Goal: Transaction & Acquisition: Purchase product/service

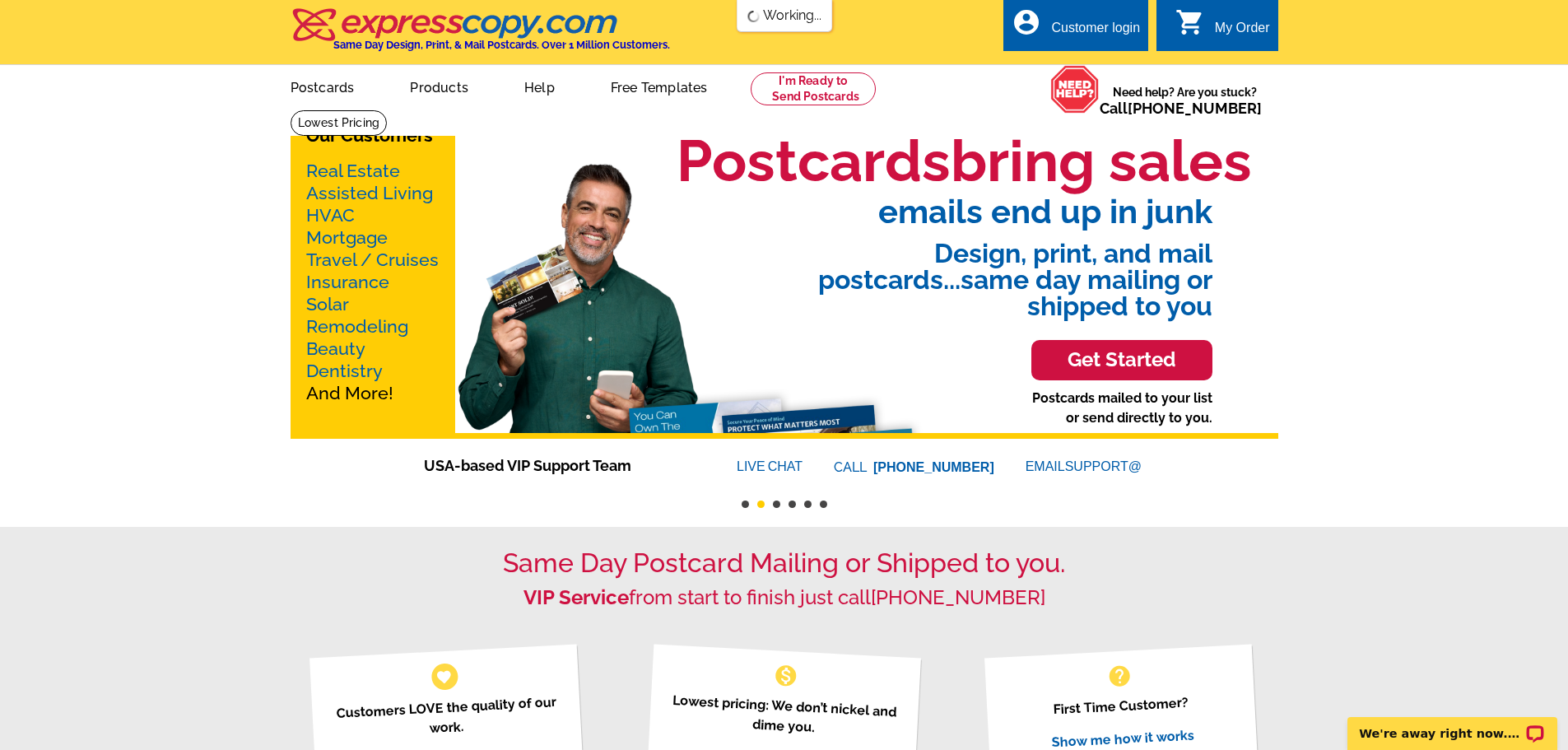
click at [386, 172] on link "Real Estate" at bounding box center [353, 170] width 93 height 20
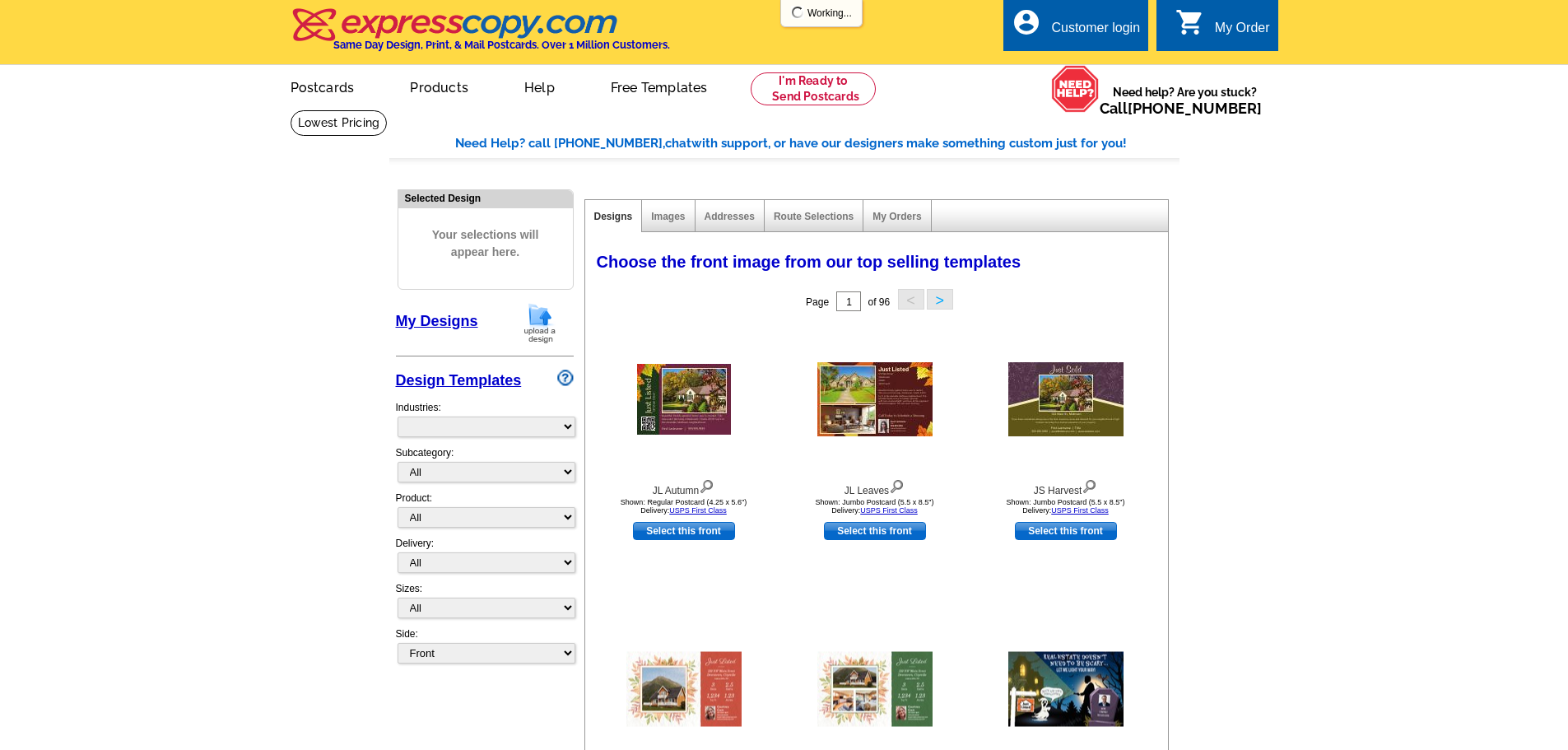
select select "785"
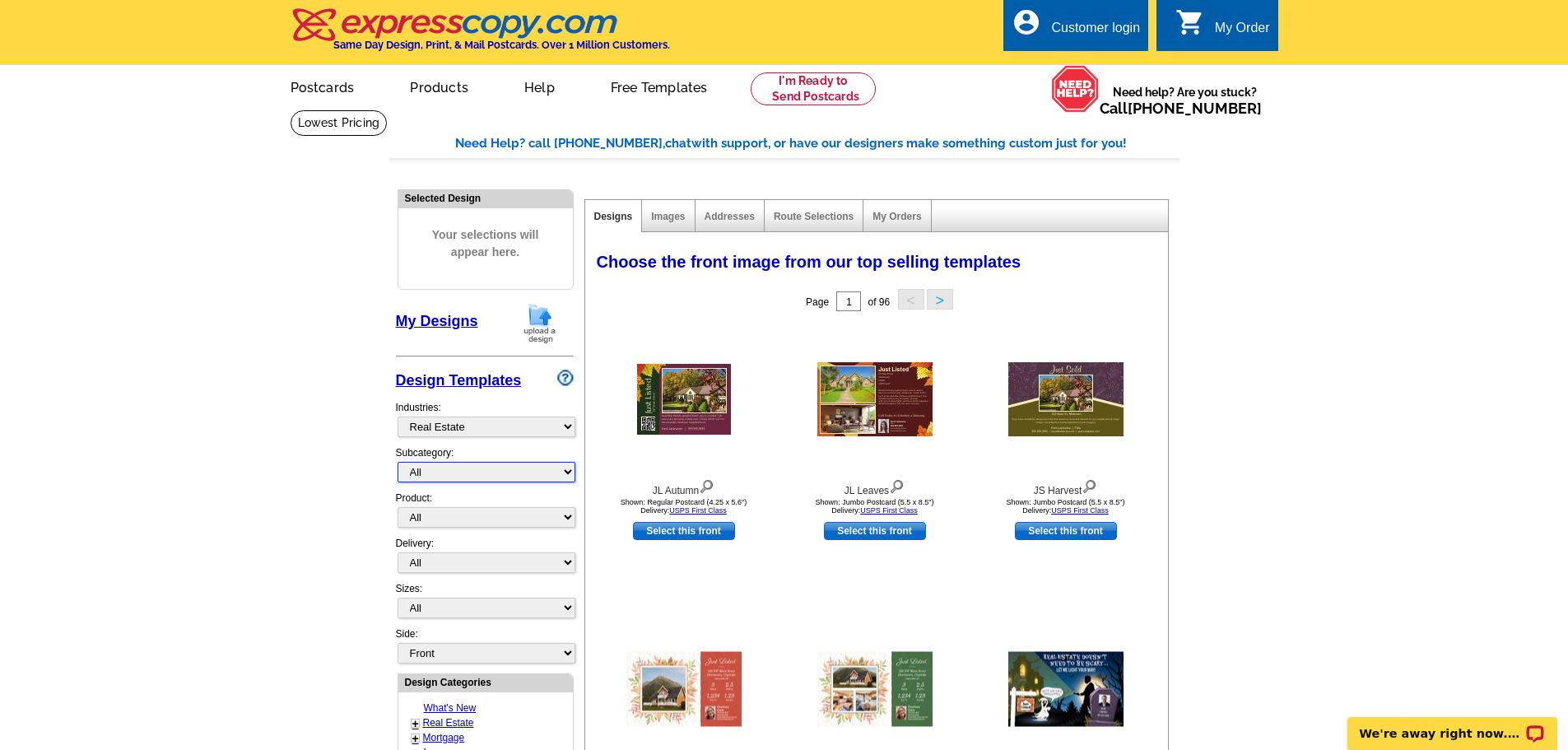
click at [493, 469] on select "All RE/MAX® Referrals Keller Williams® Berkshire Hathaway Home Services Century…" at bounding box center [487, 472] width 178 height 20
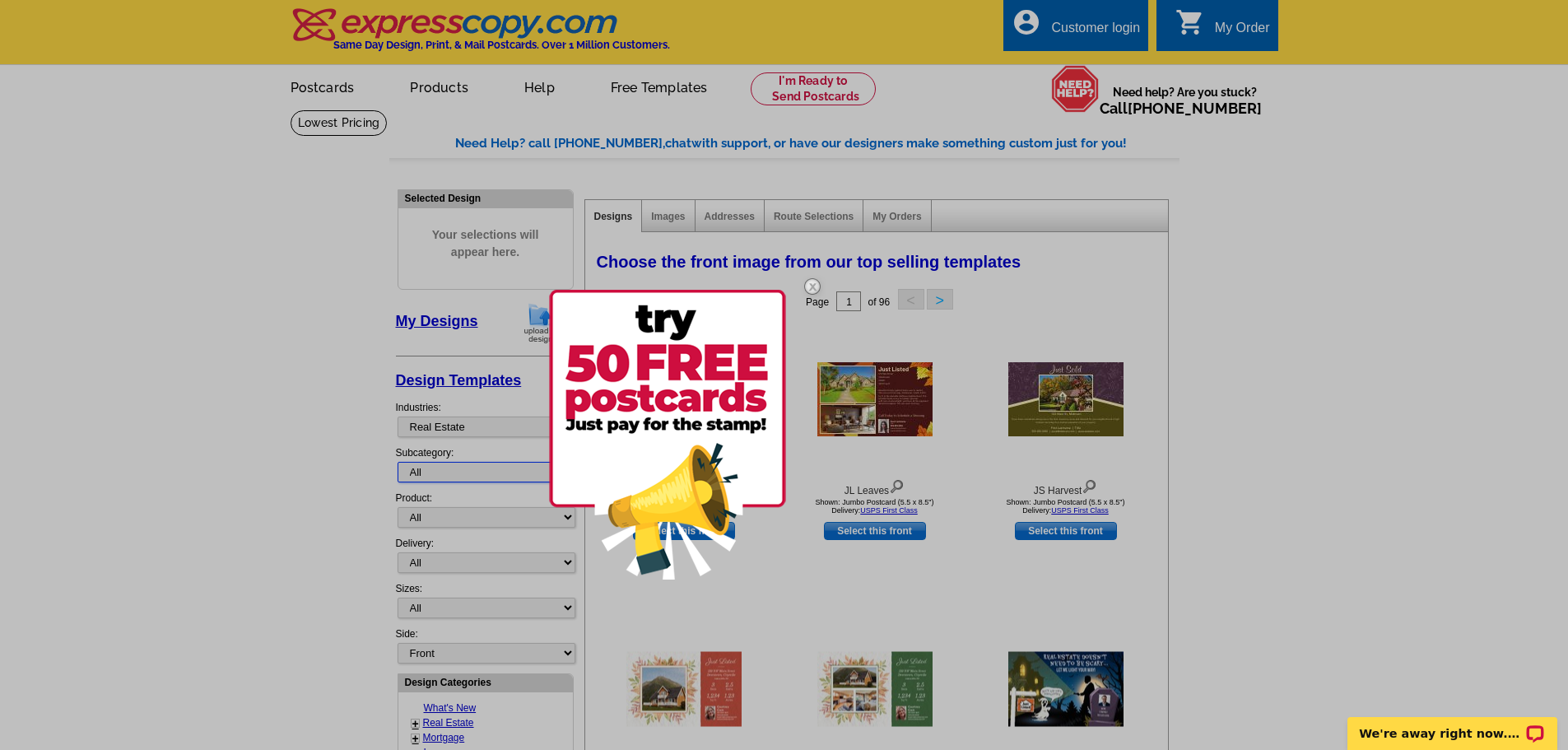
select select "1253"
click at [398, 463] on select "All RE/MAX® Referrals Keller Williams® Berkshire Hathaway Home Services Century…" at bounding box center [487, 472] width 178 height 20
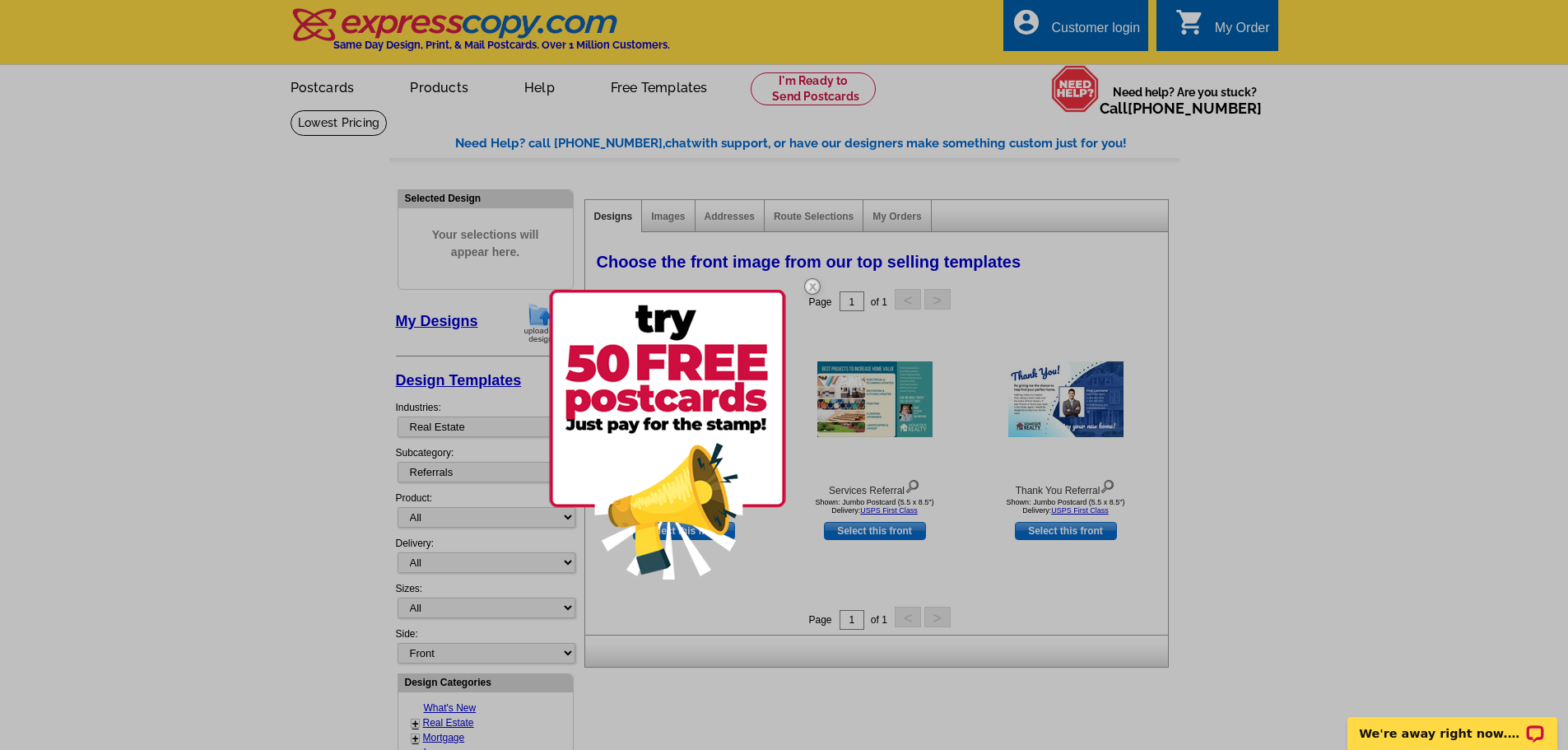
click at [813, 286] on img at bounding box center [813, 286] width 48 height 48
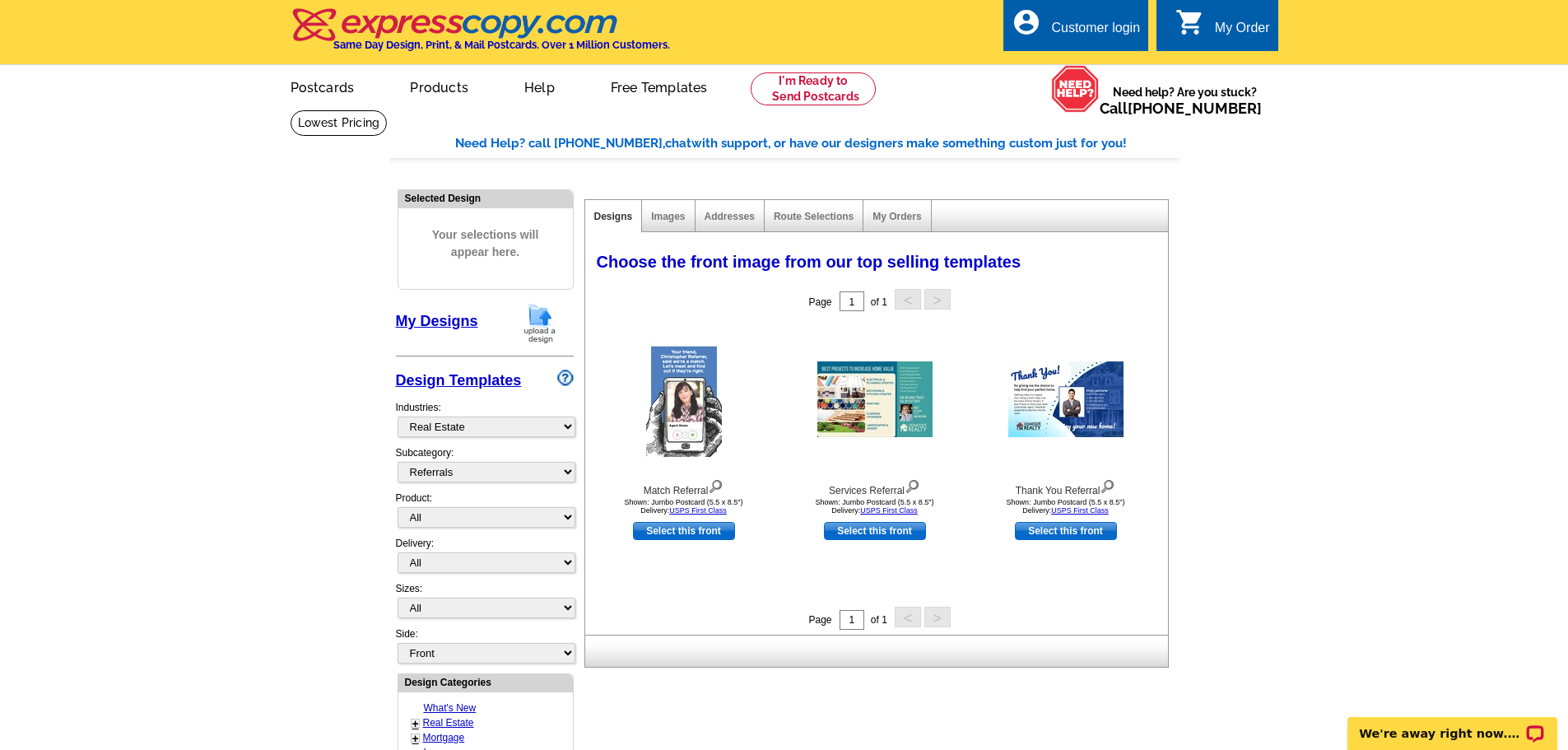
scroll to position [82, 0]
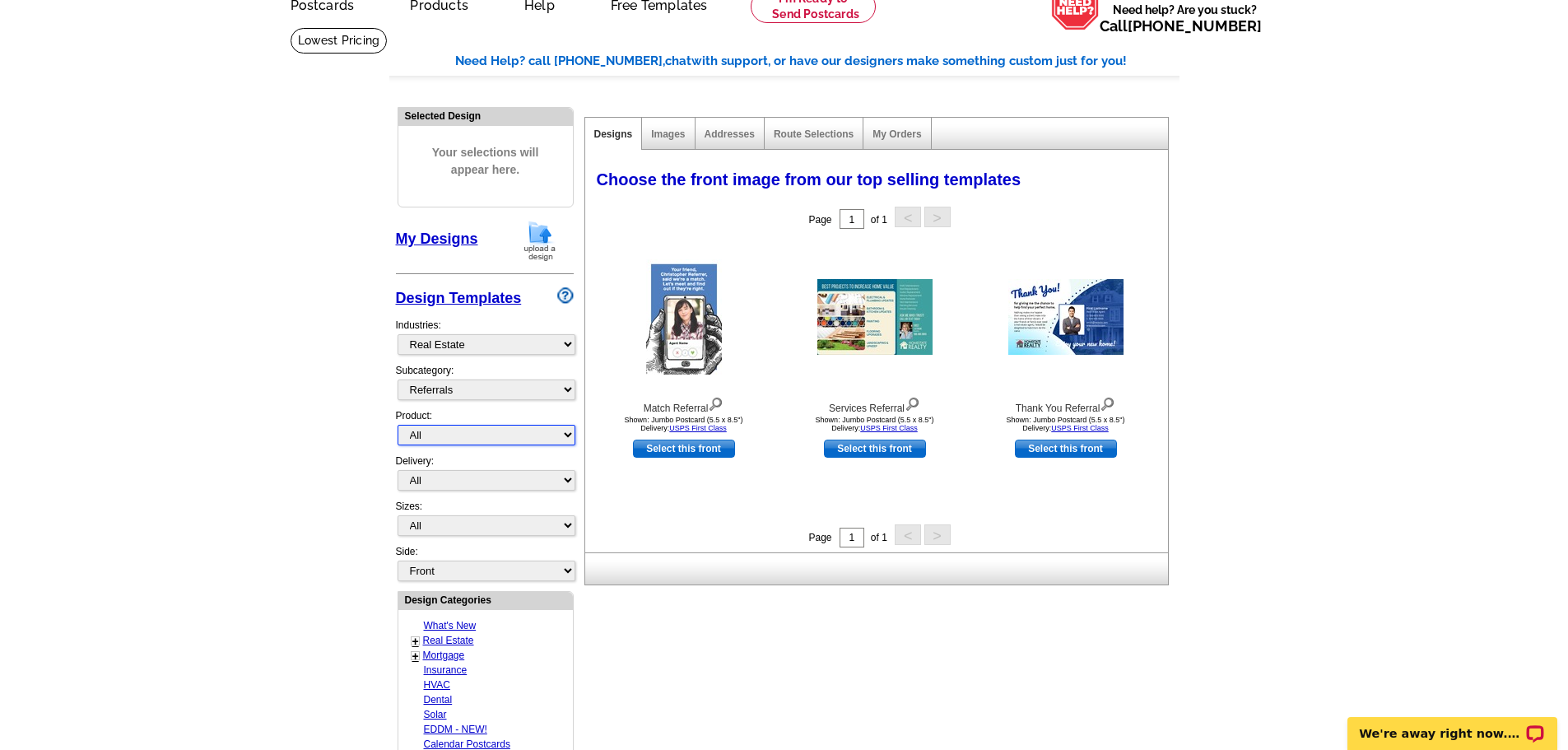
click at [510, 439] on select "All Postcards Letters and flyers Business Cards Door Hangers Greeting Cards" at bounding box center [487, 434] width 178 height 20
select select "1"
click at [398, 426] on select "All Postcards Letters and flyers Business Cards Door Hangers Greeting Cards" at bounding box center [487, 434] width 178 height 20
click at [503, 487] on select "All First Class Mail Shipped to Me EDDM Save 66% on Postage" at bounding box center [487, 479] width 178 height 20
select select "4"
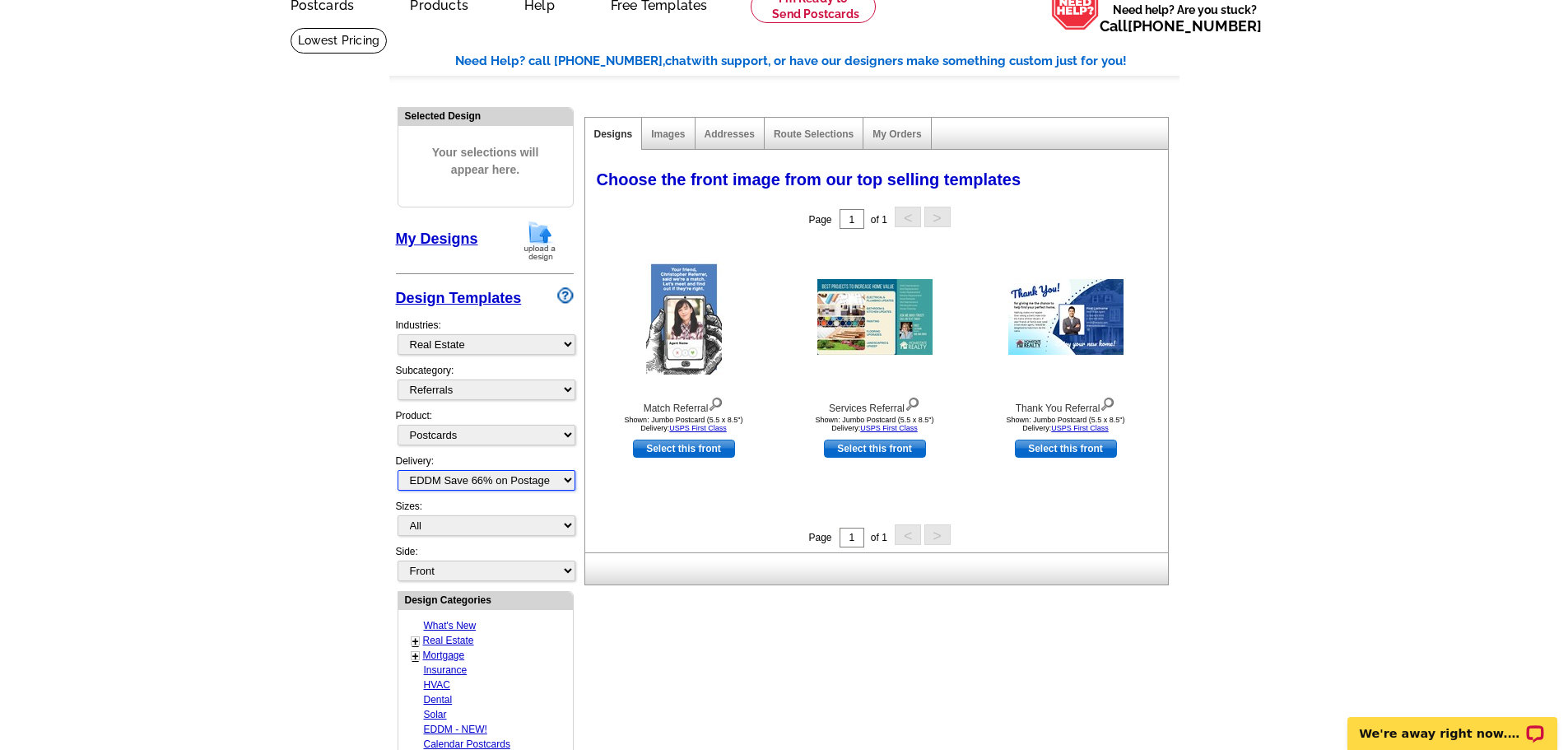
click at [398, 471] on select "All First Class Mail Shipped to Me EDDM Save 66% on Postage" at bounding box center [487, 479] width 178 height 20
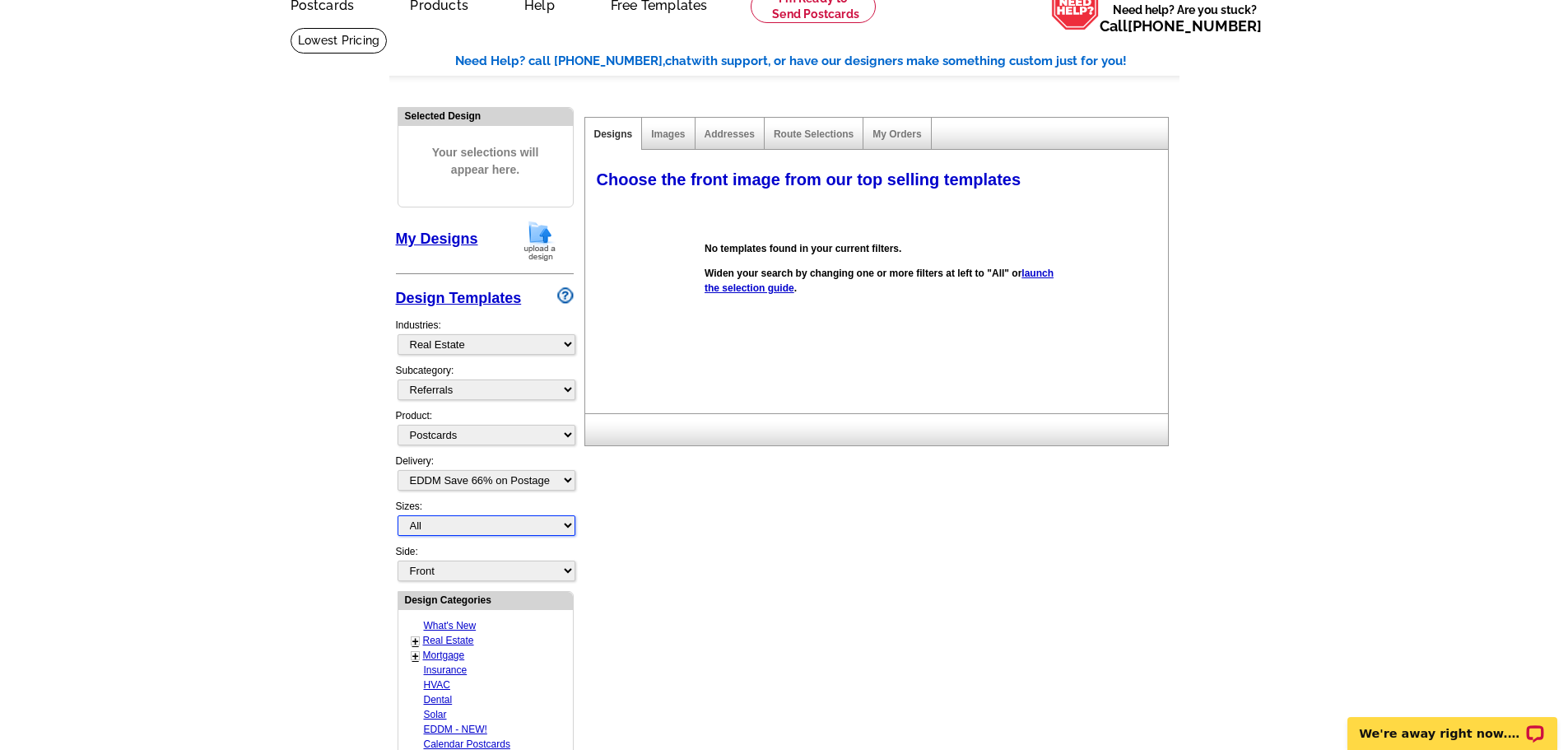
click at [532, 528] on select "All Jumbo Postcard (5.5" x 8.5") Regular Postcard (4.25" x 5.6") Panoramic Post…" at bounding box center [487, 525] width 178 height 20
select select "1"
click at [398, 516] on select "All Jumbo Postcard (5.5" x 8.5") Regular Postcard (4.25" x 5.6") Panoramic Post…" at bounding box center [487, 525] width 178 height 20
click at [535, 575] on select "Front Back" at bounding box center [487, 570] width 178 height 20
click at [398, 561] on select "Front Back" at bounding box center [487, 570] width 178 height 20
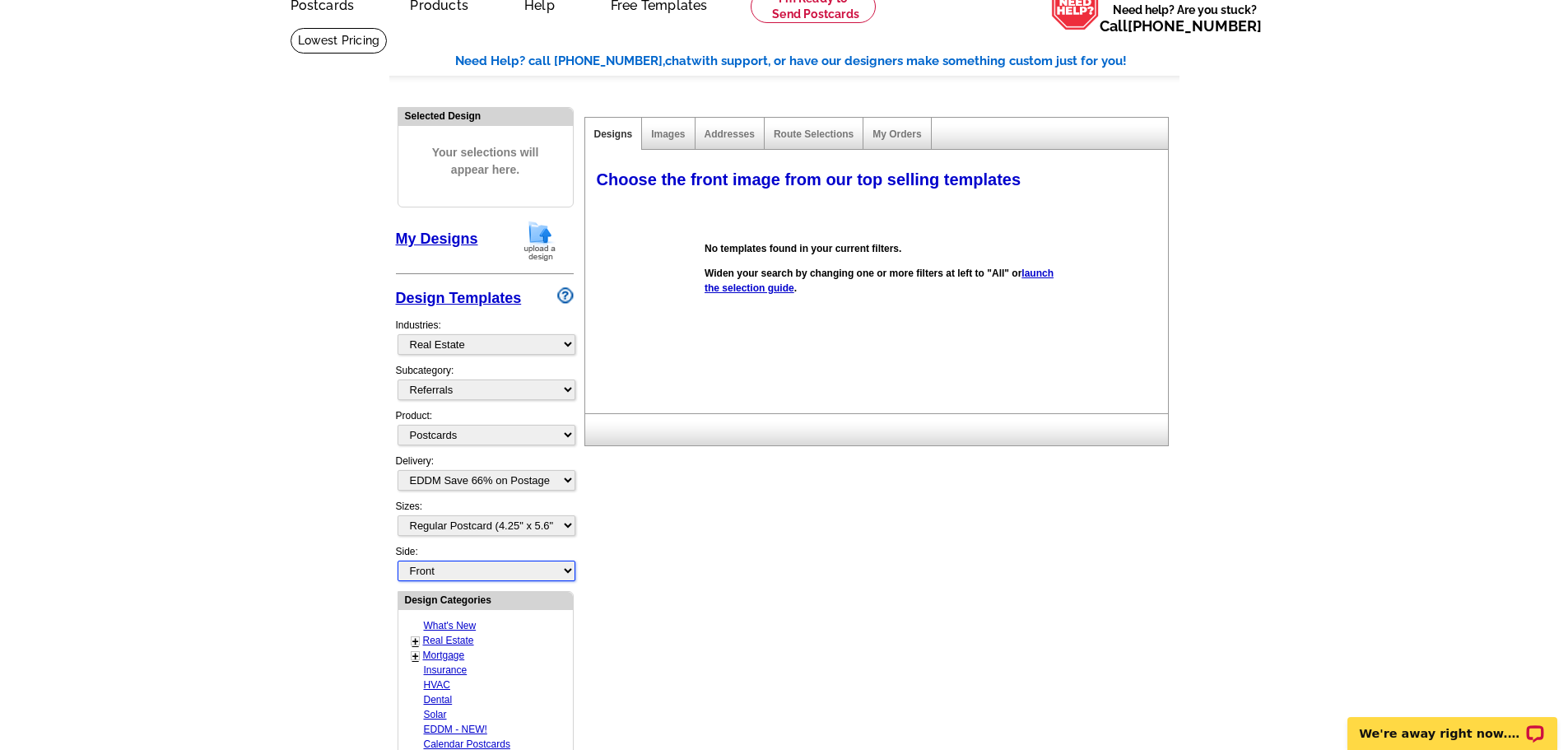
select select "front"
click at [724, 637] on div "Need Help? call 800-260-5887, chat with support, or have our designers make som…" at bounding box center [784, 644] width 791 height 1184
click at [769, 293] on link "launch the selection guide" at bounding box center [880, 281] width 349 height 26
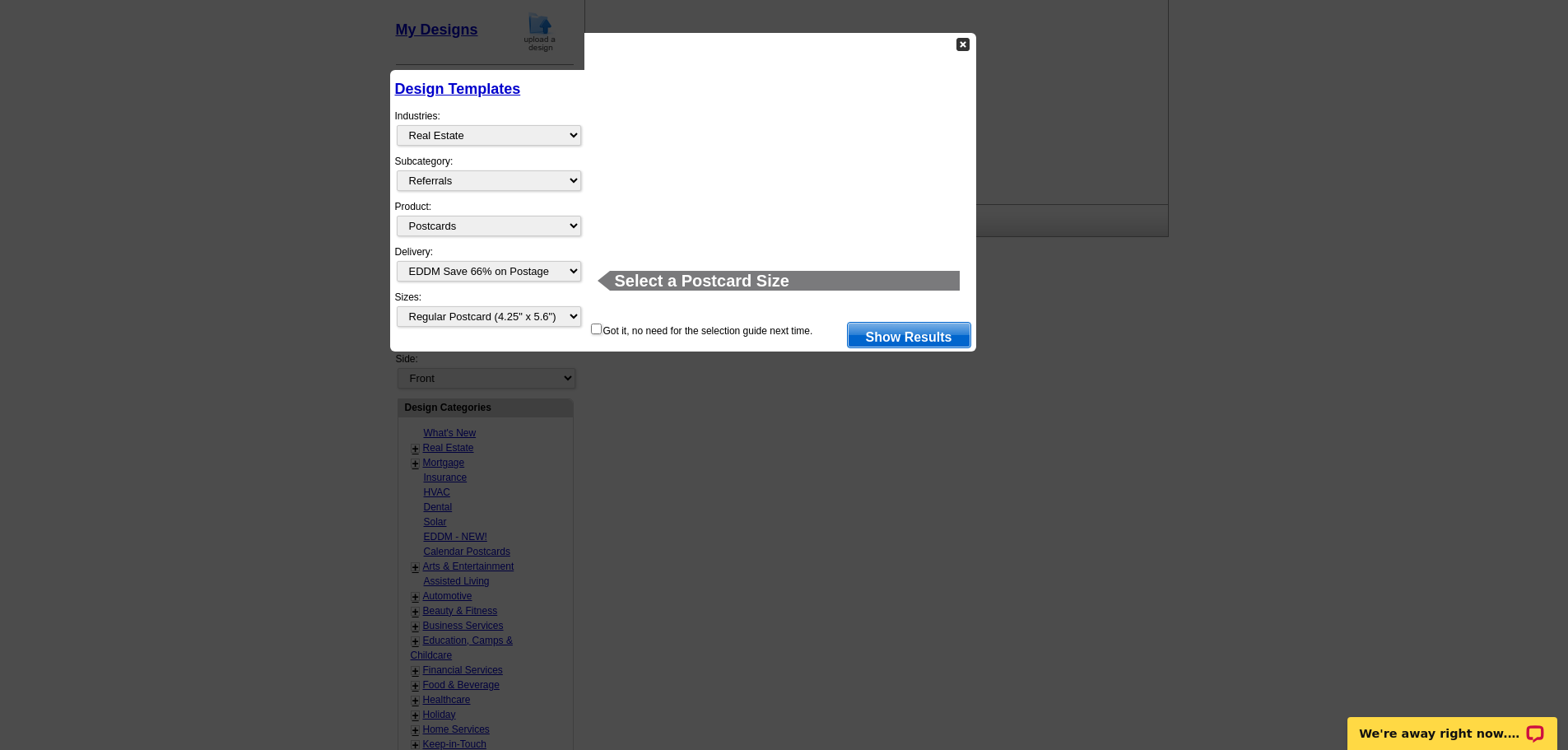
scroll to position [309, 0]
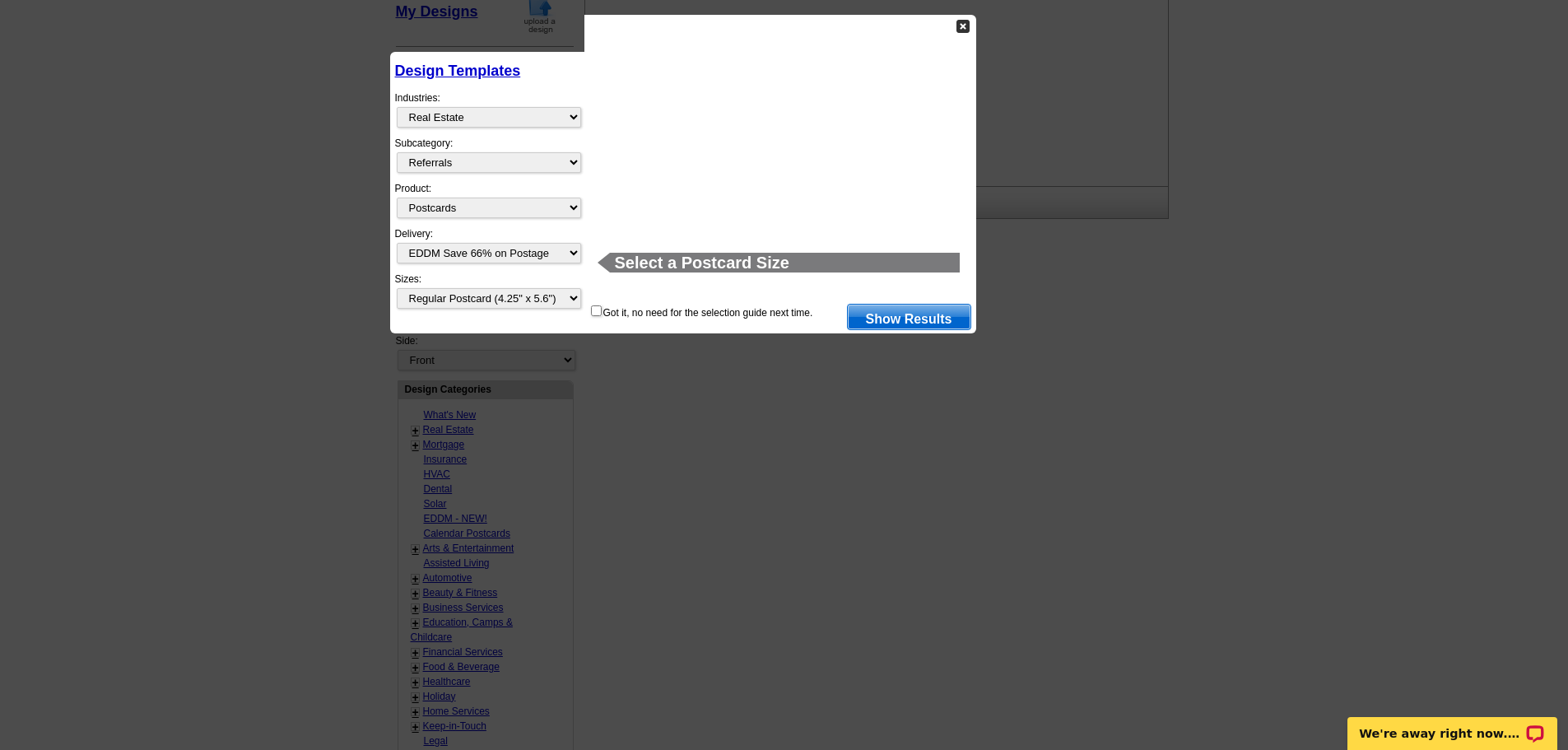
click at [877, 319] on link "Show Results" at bounding box center [909, 317] width 124 height 26
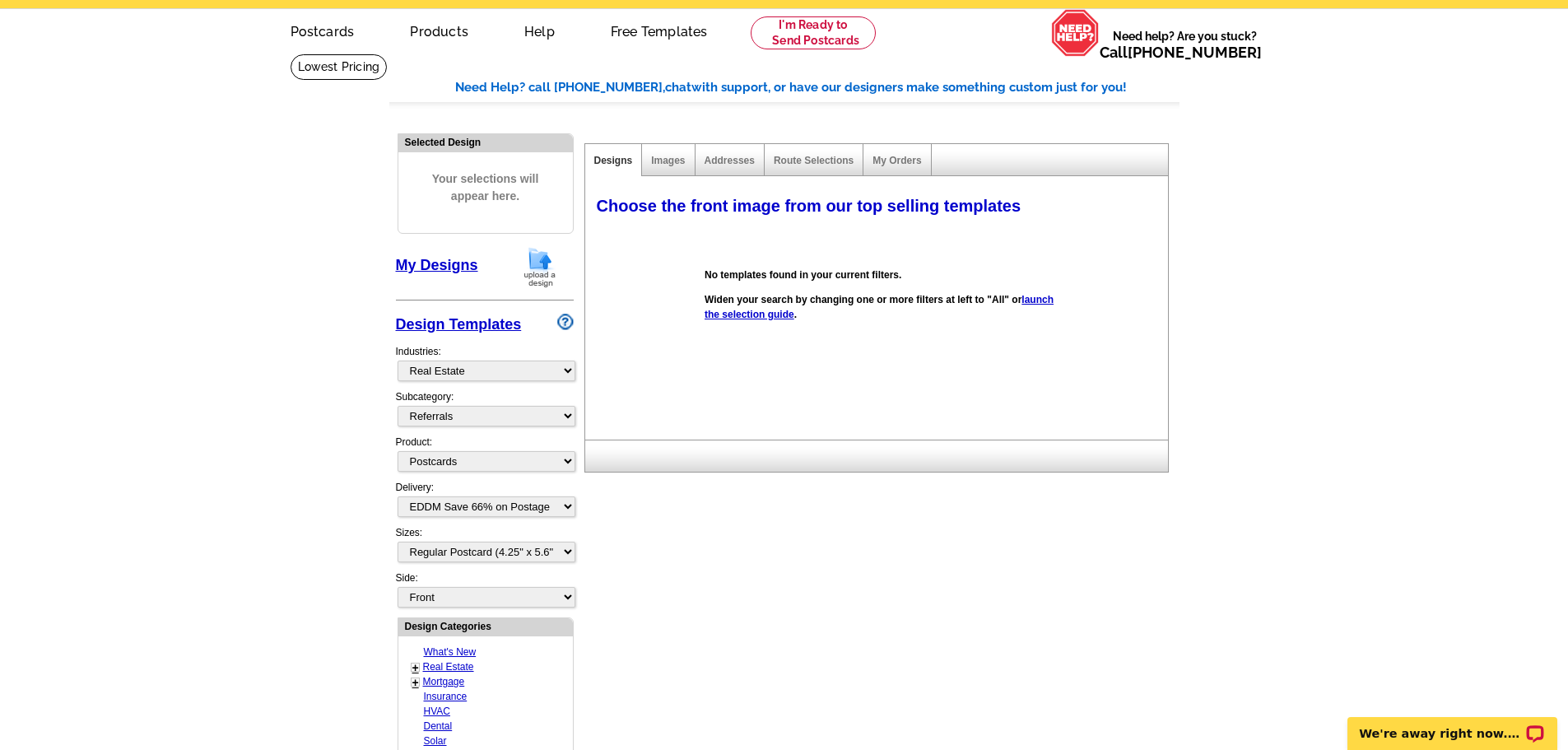
scroll to position [0, 0]
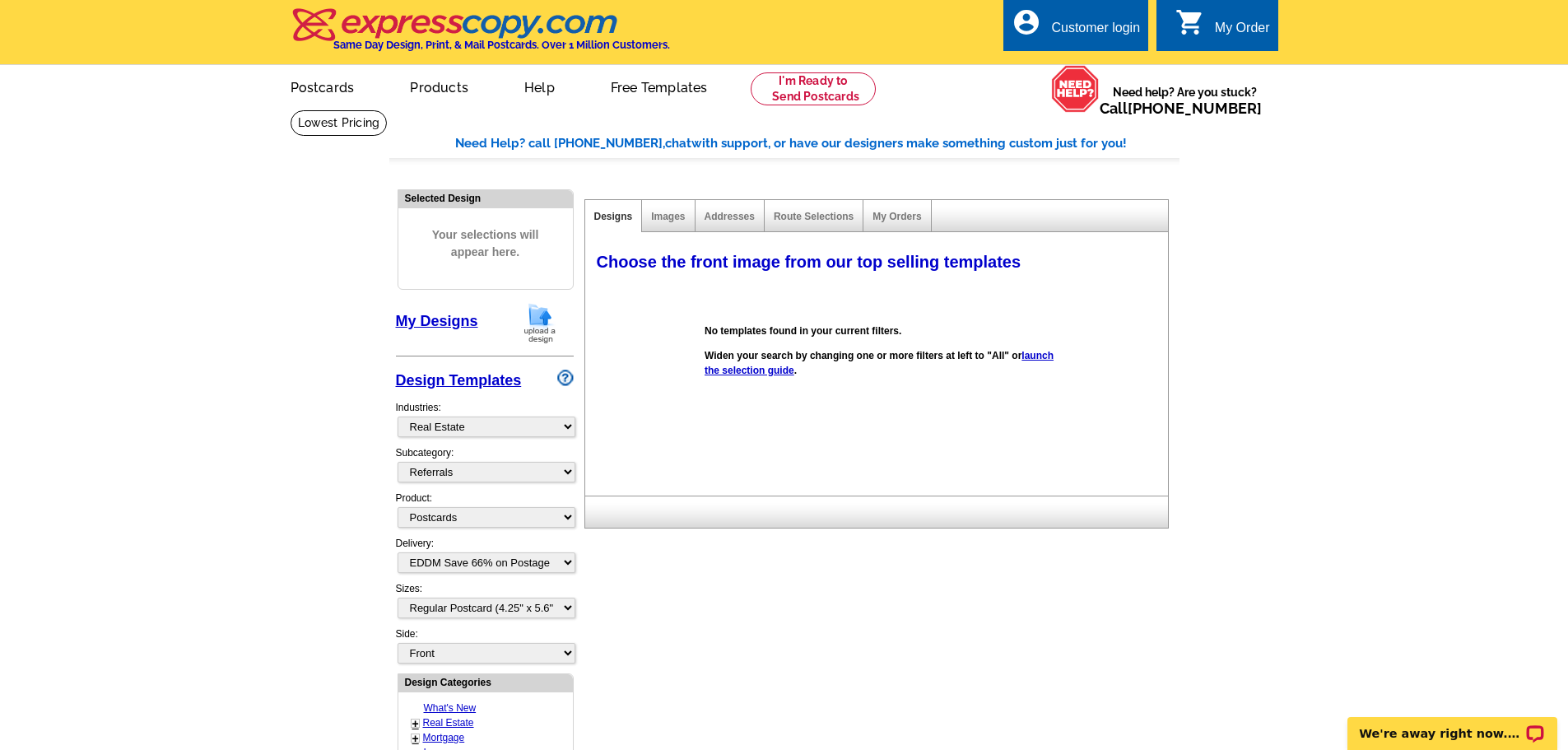
click at [673, 225] on div "Images" at bounding box center [669, 216] width 53 height 32
click at [668, 215] on link "Images" at bounding box center [668, 216] width 33 height 11
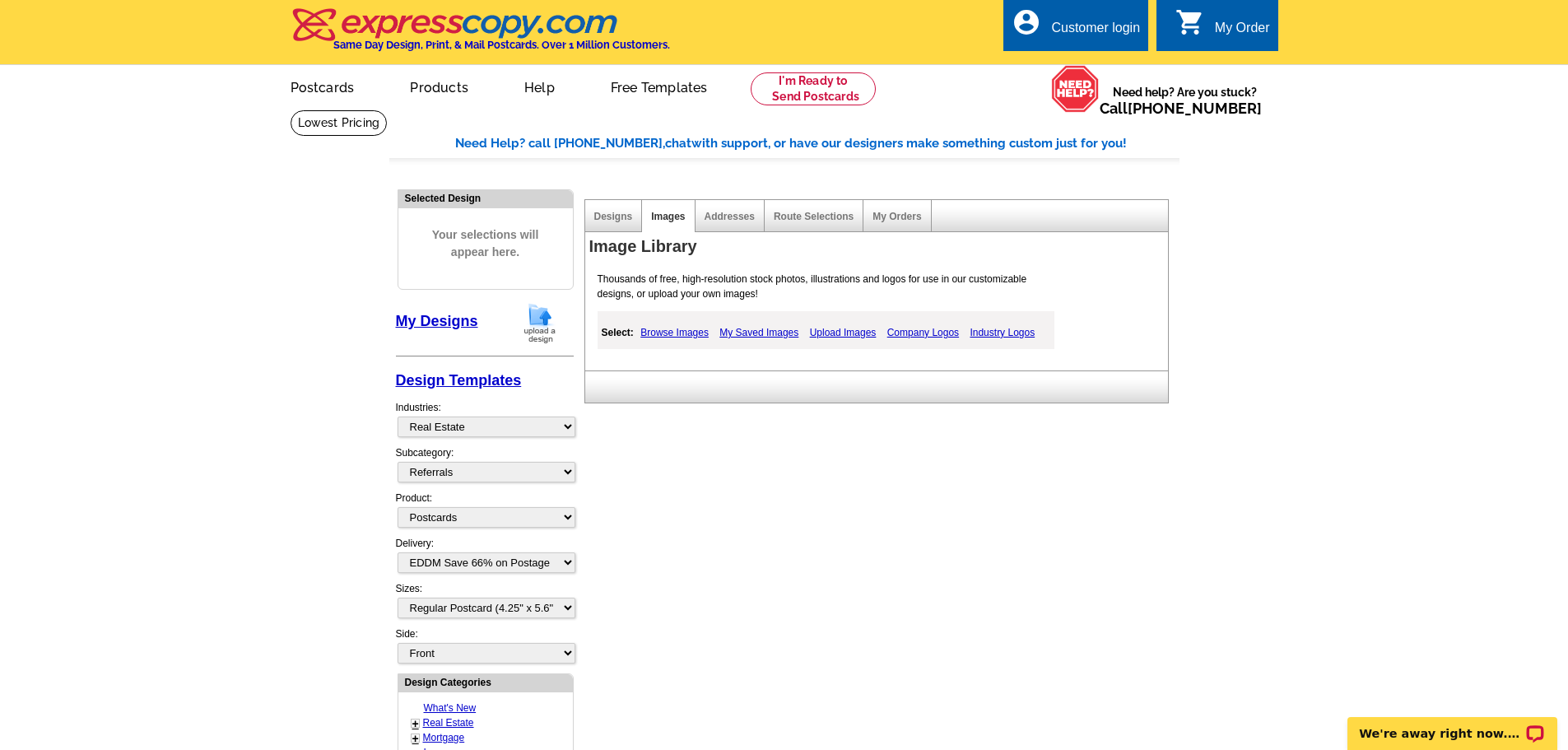
click at [701, 338] on link "Browse Images" at bounding box center [674, 332] width 77 height 19
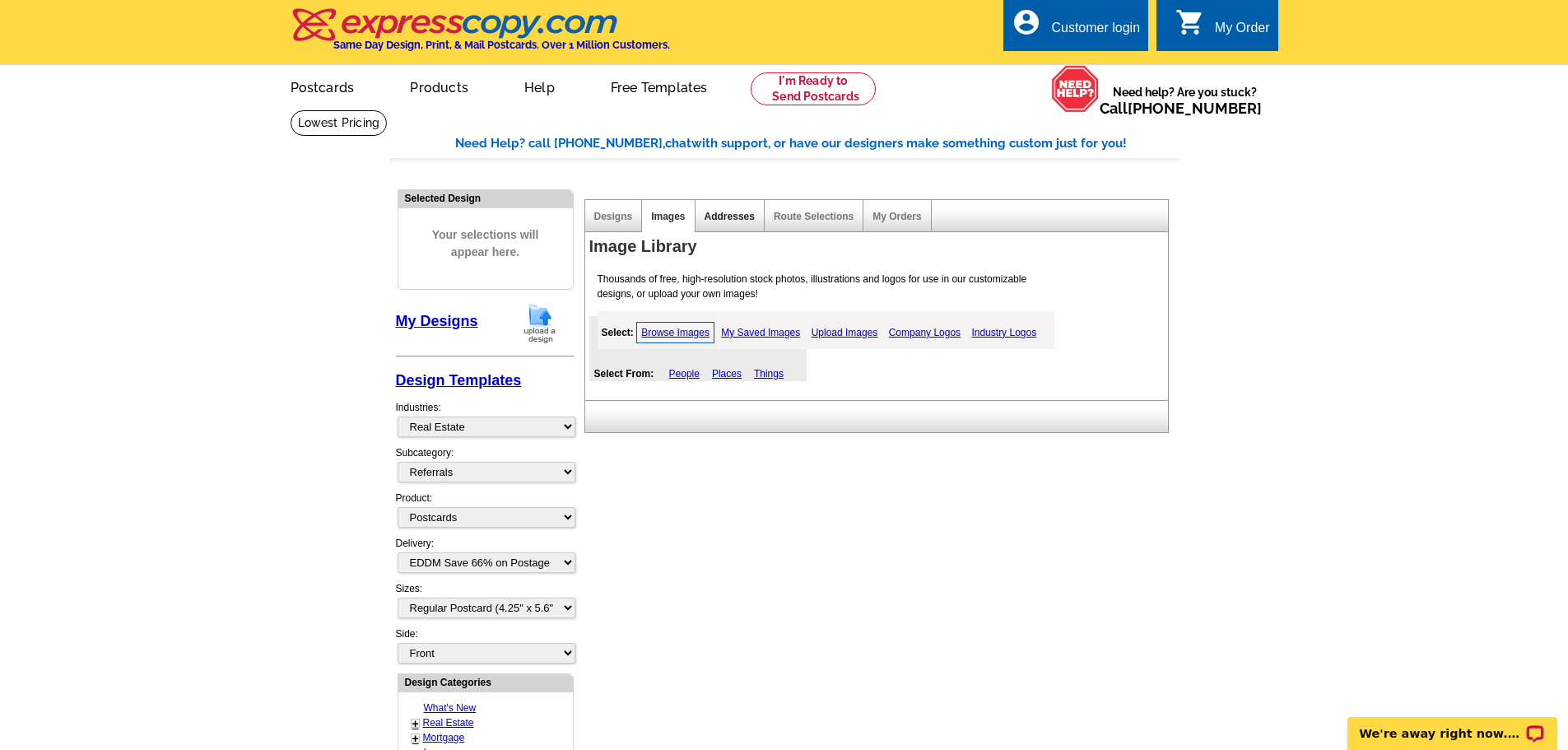
click at [747, 222] on link "Addresses" at bounding box center [730, 216] width 50 height 11
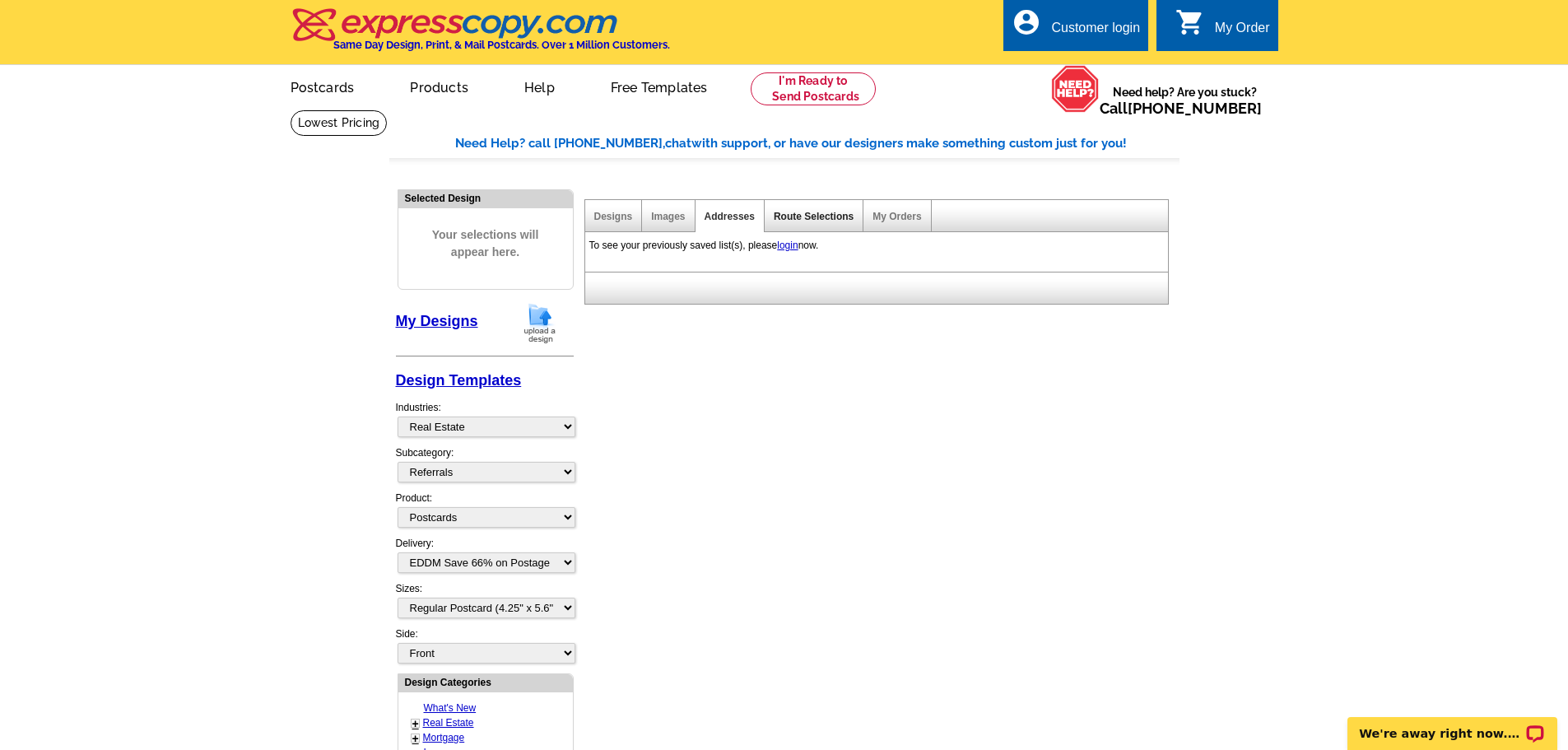
click at [795, 222] on link "Route Selections" at bounding box center [814, 216] width 80 height 11
click at [896, 224] on div "My Orders" at bounding box center [897, 216] width 68 height 32
click at [614, 221] on link "Designs" at bounding box center [613, 216] width 39 height 11
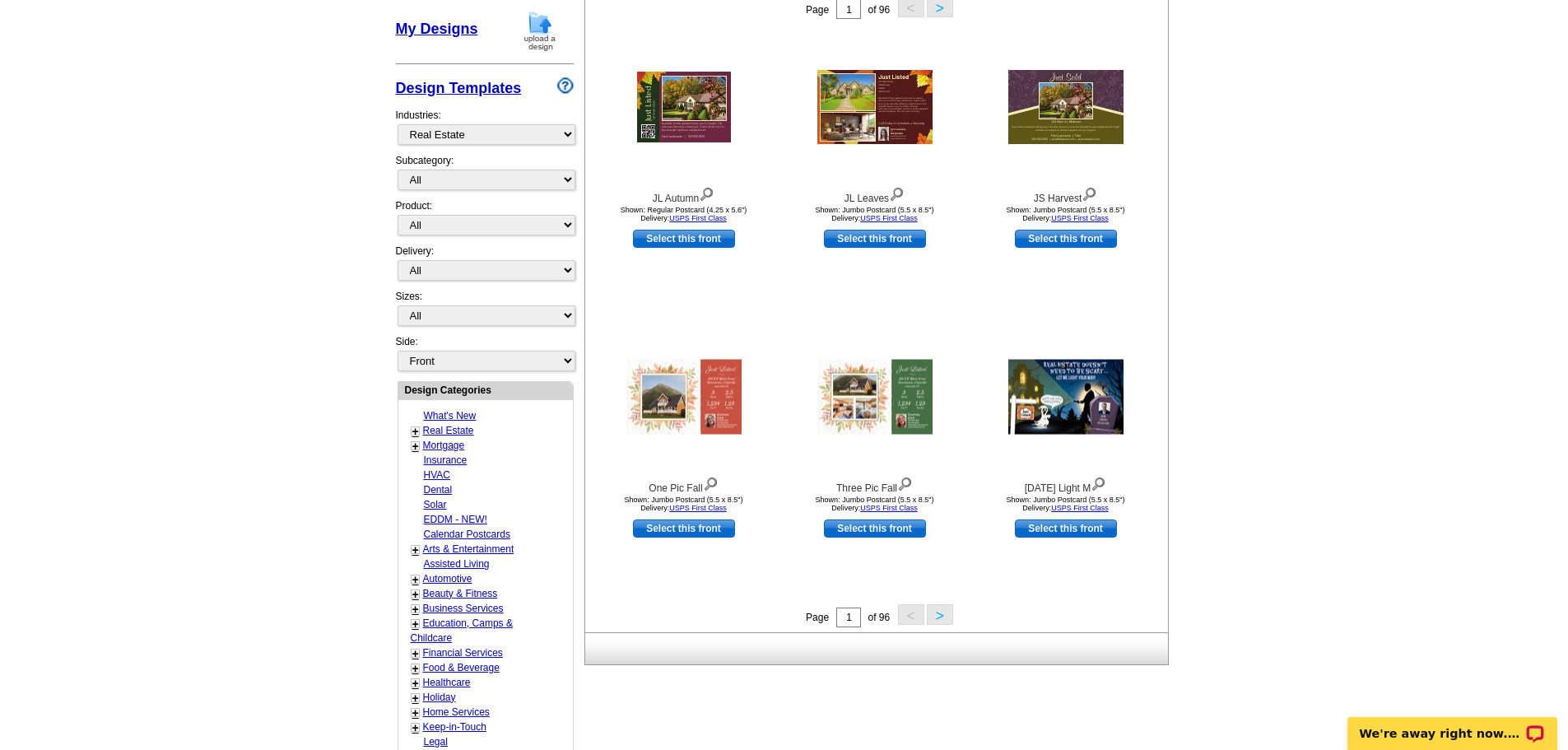
scroll to position [330, 0]
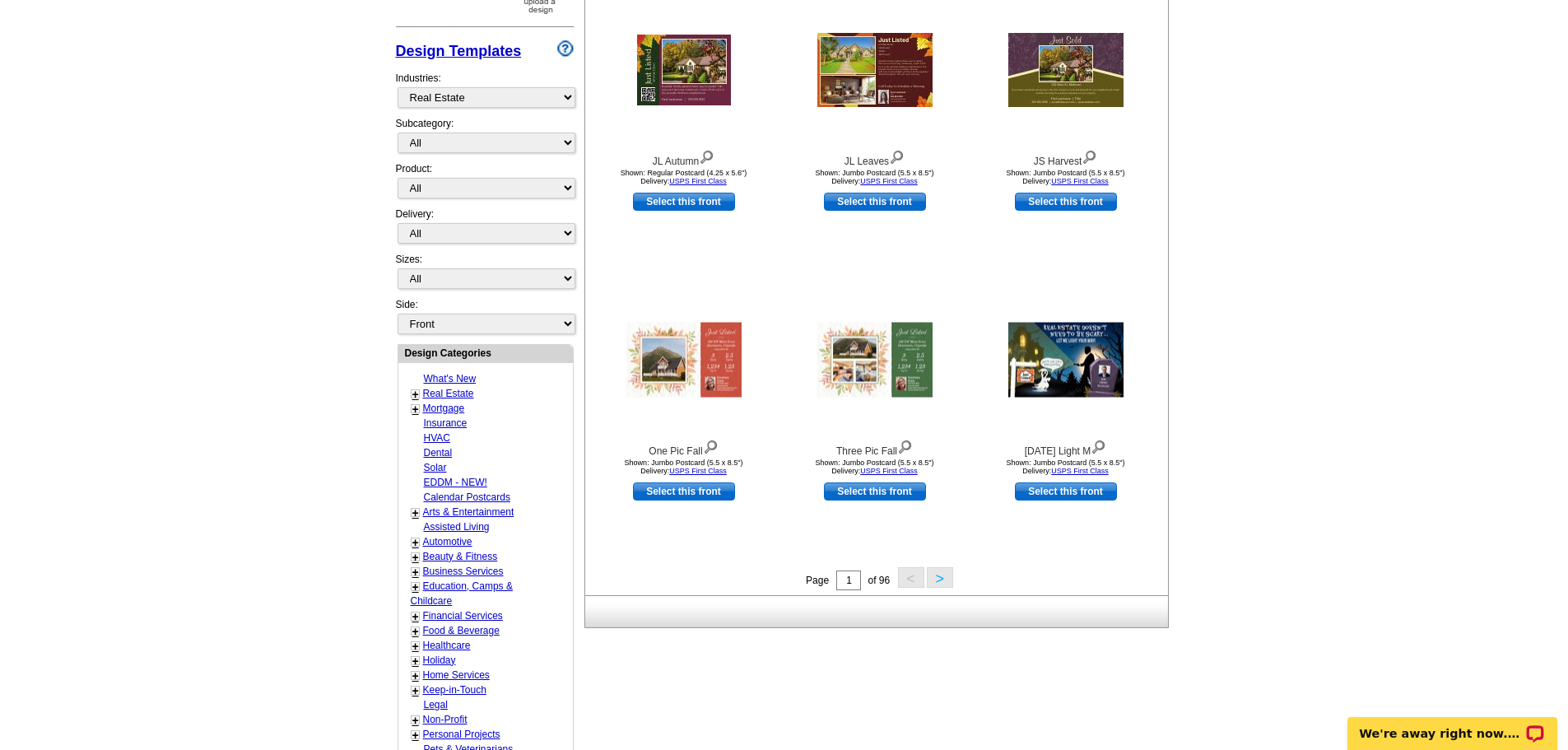
click at [490, 501] on link "Calendar Postcards" at bounding box center [467, 497] width 86 height 11
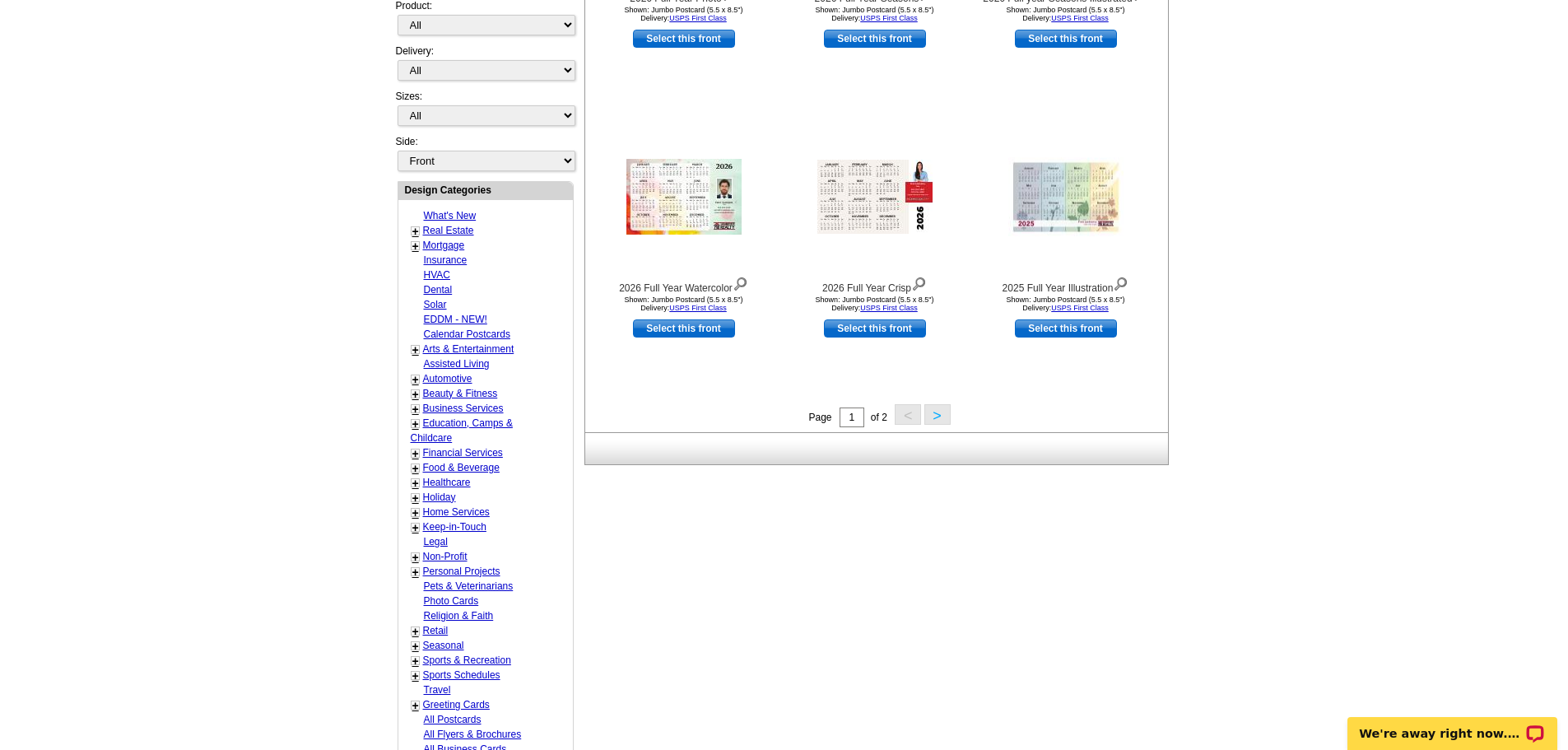
scroll to position [573, 0]
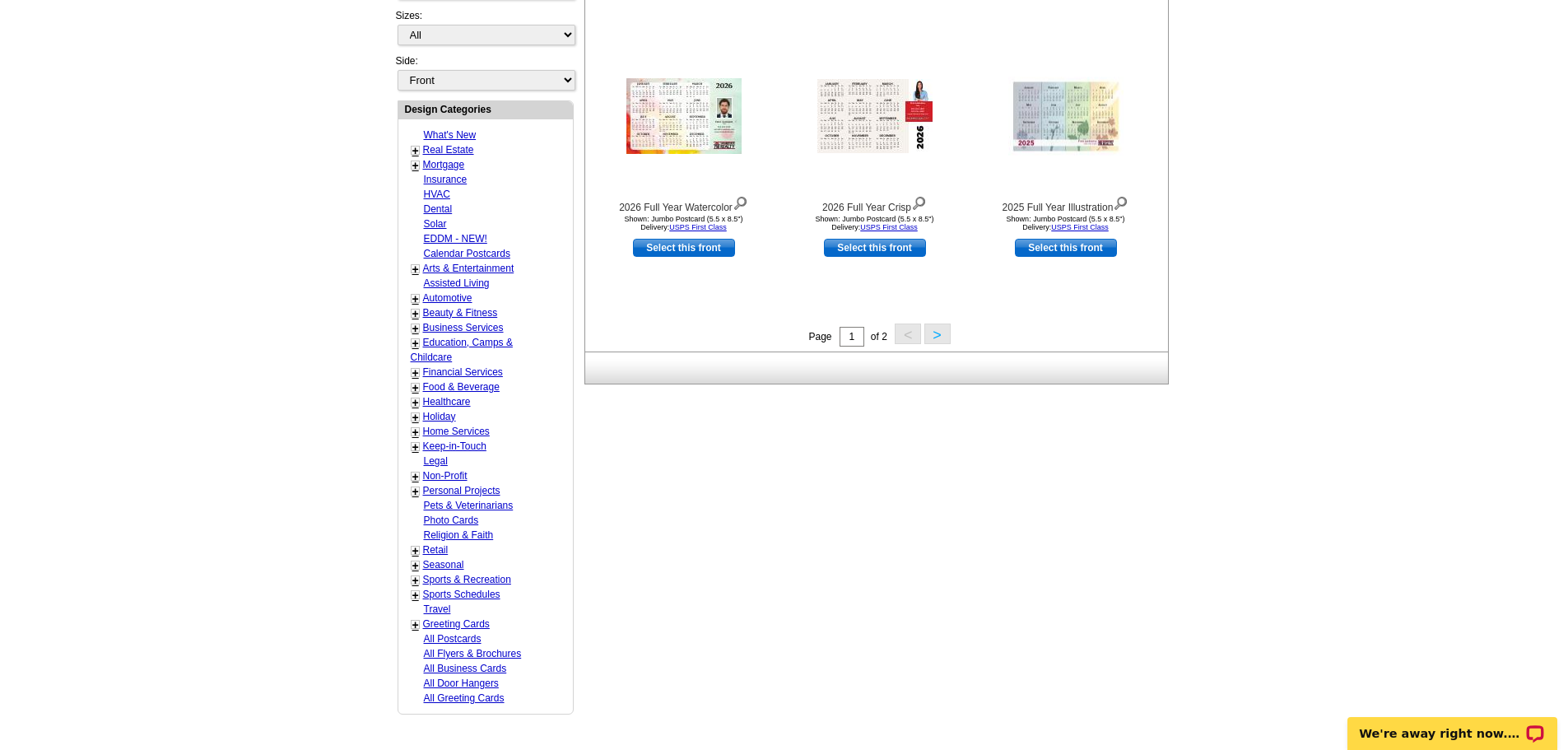
click at [476, 651] on link "All Flyers & Brochures" at bounding box center [472, 653] width 98 height 11
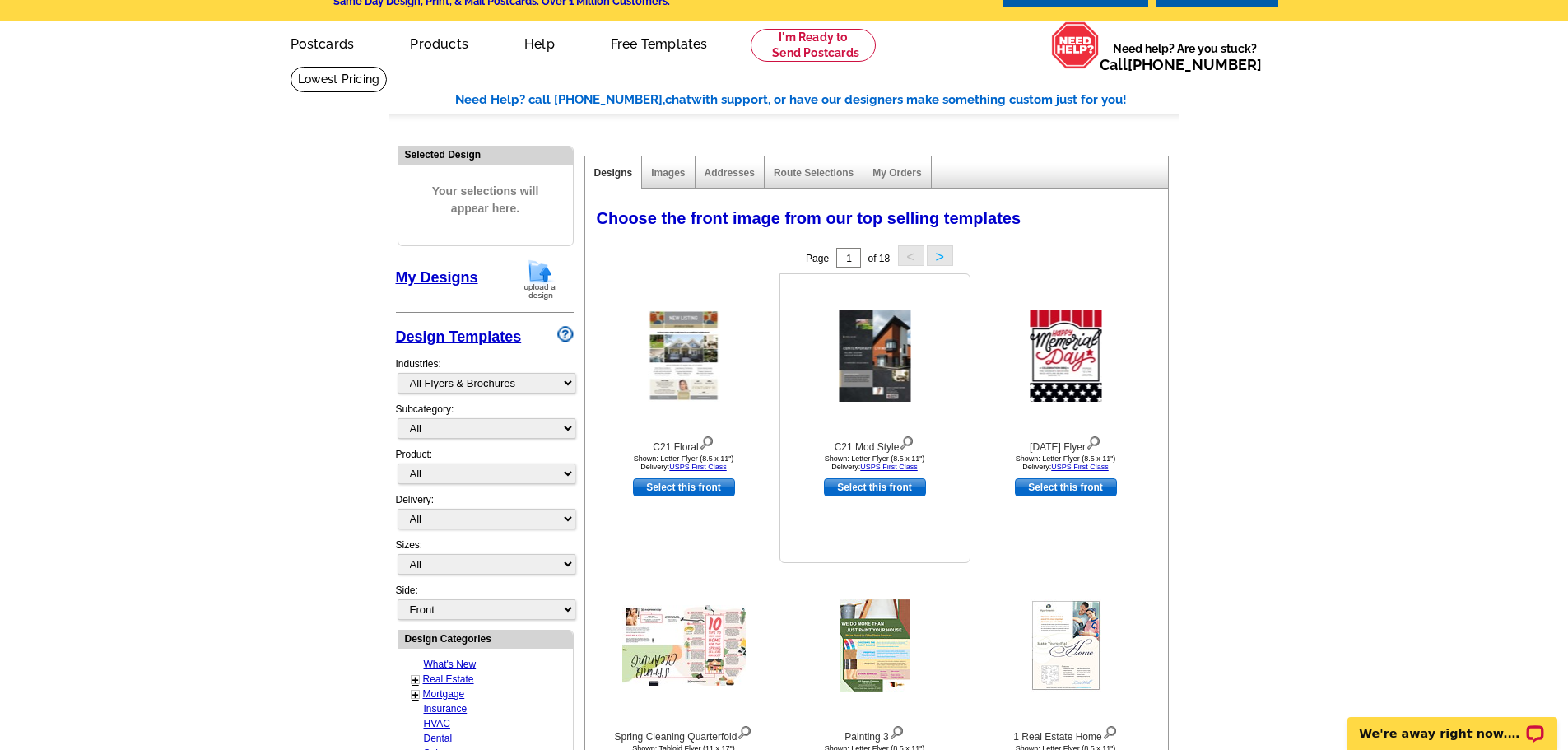
scroll to position [0, 0]
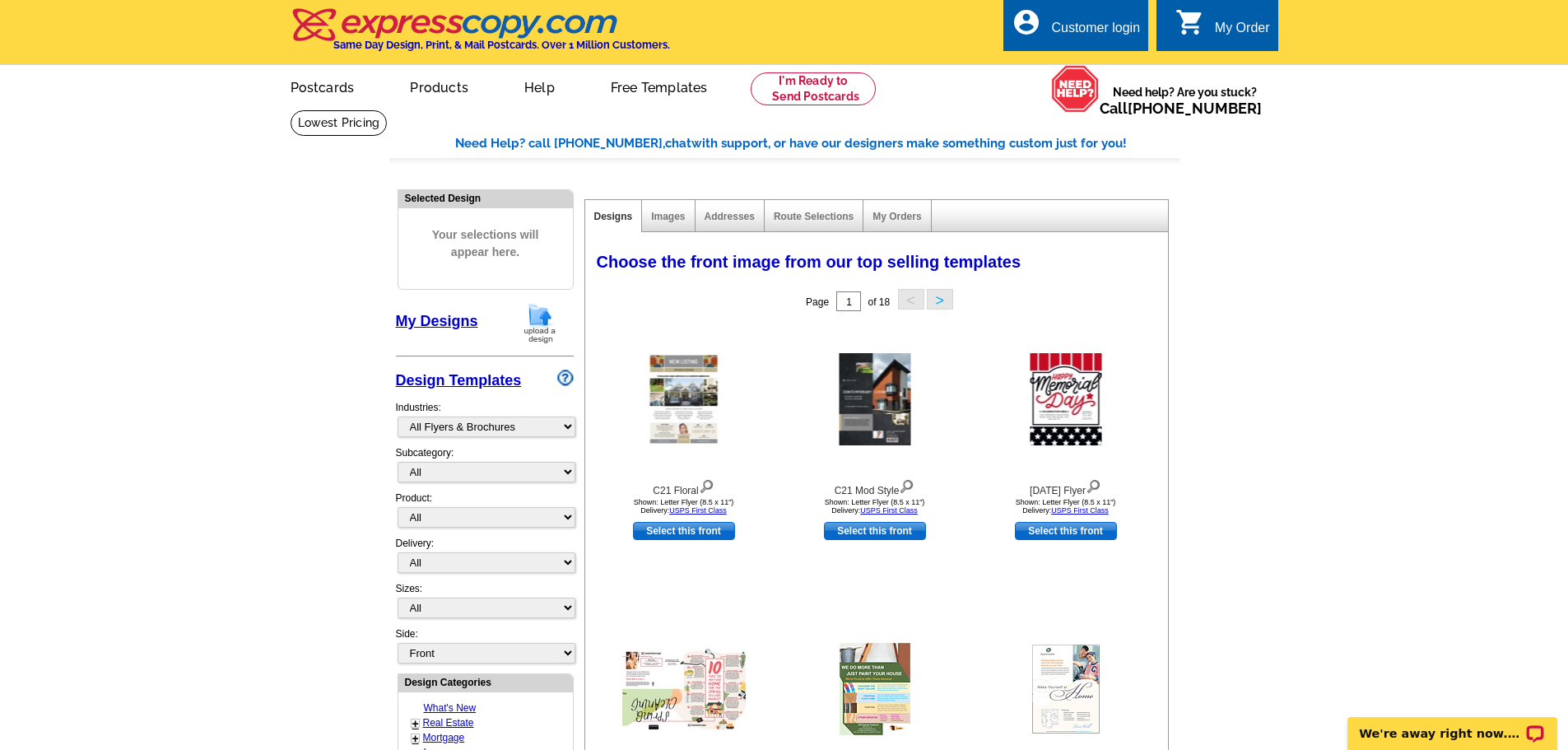
click at [940, 297] on button ">" at bounding box center [940, 299] width 26 height 20
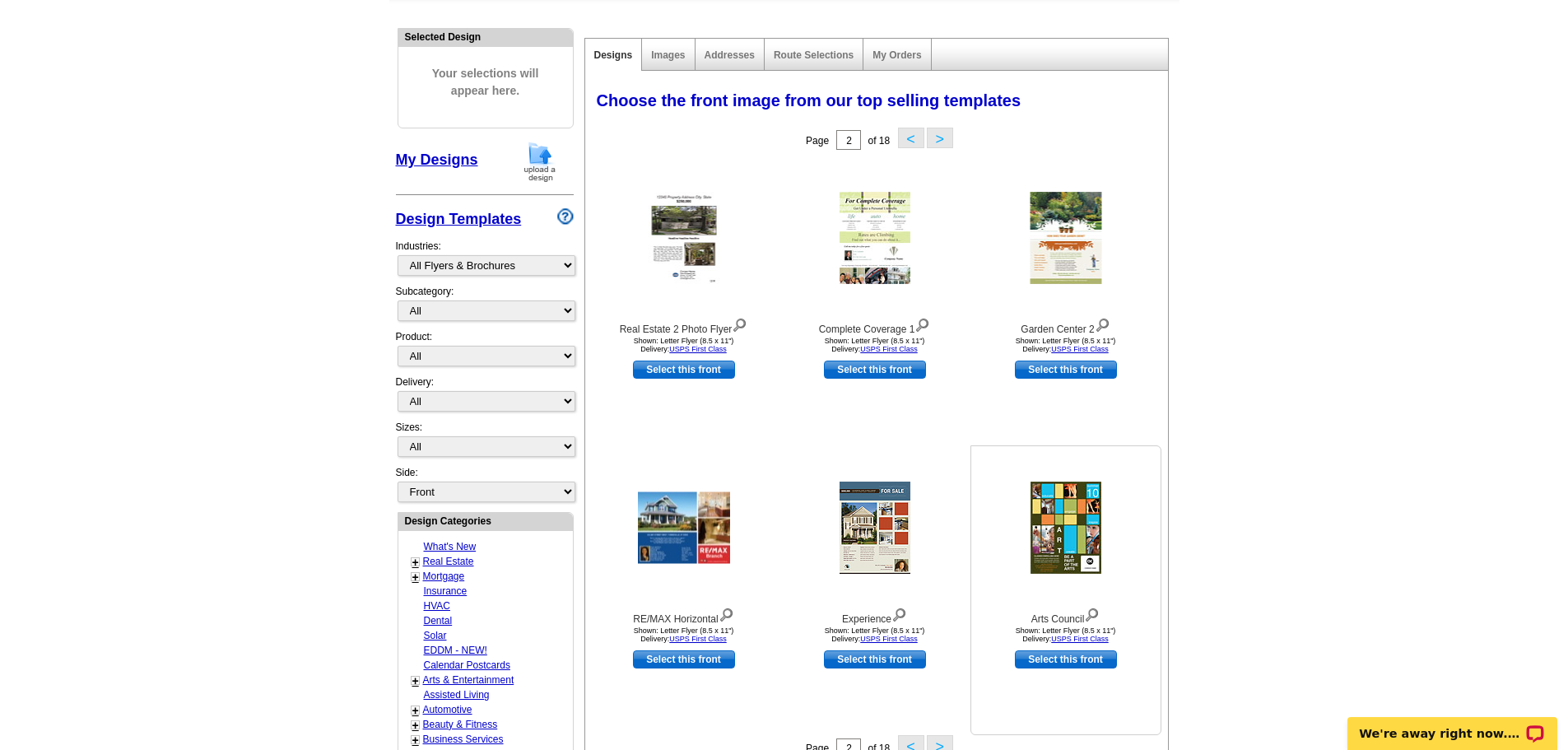
scroll to position [82, 0]
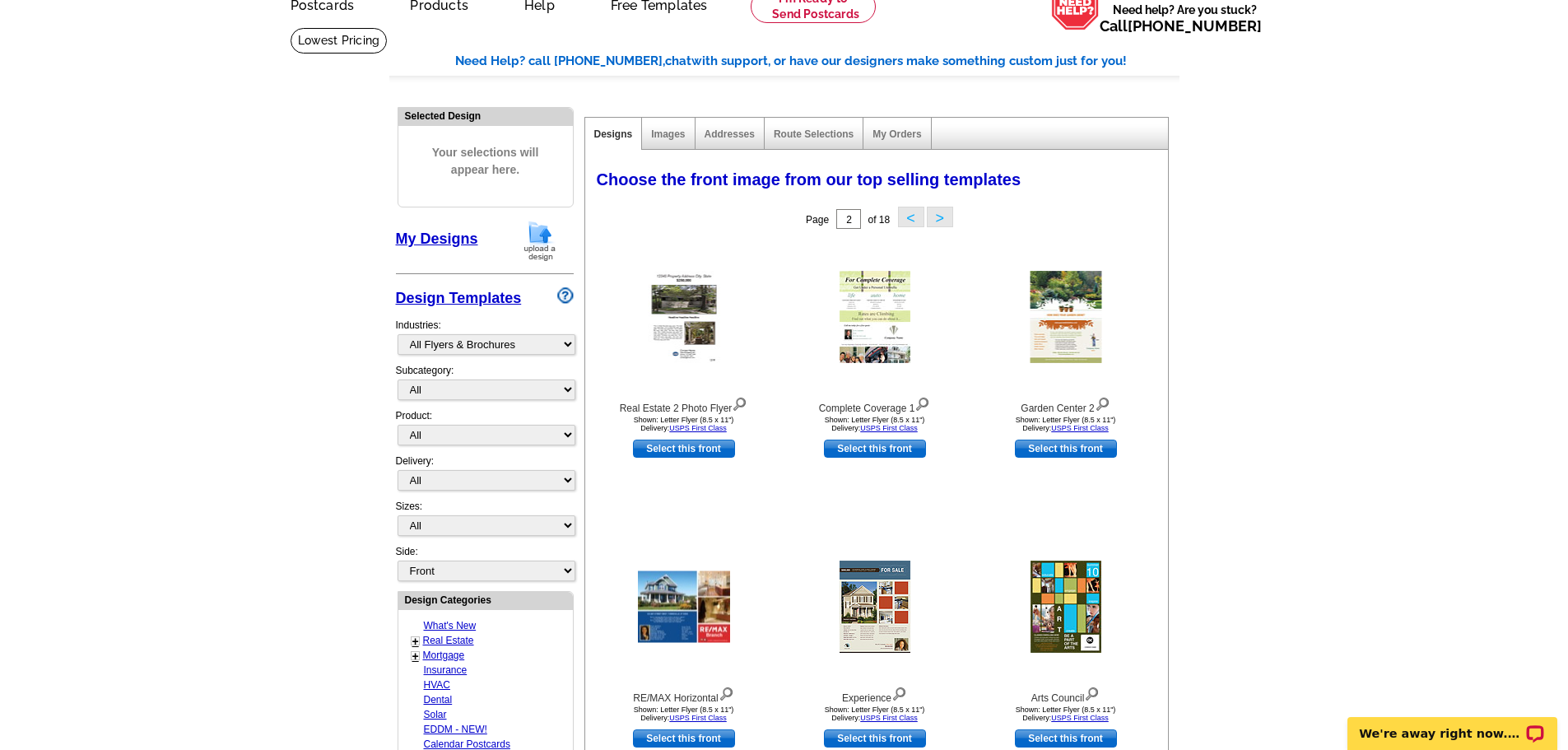
click at [935, 218] on button ">" at bounding box center [940, 216] width 26 height 20
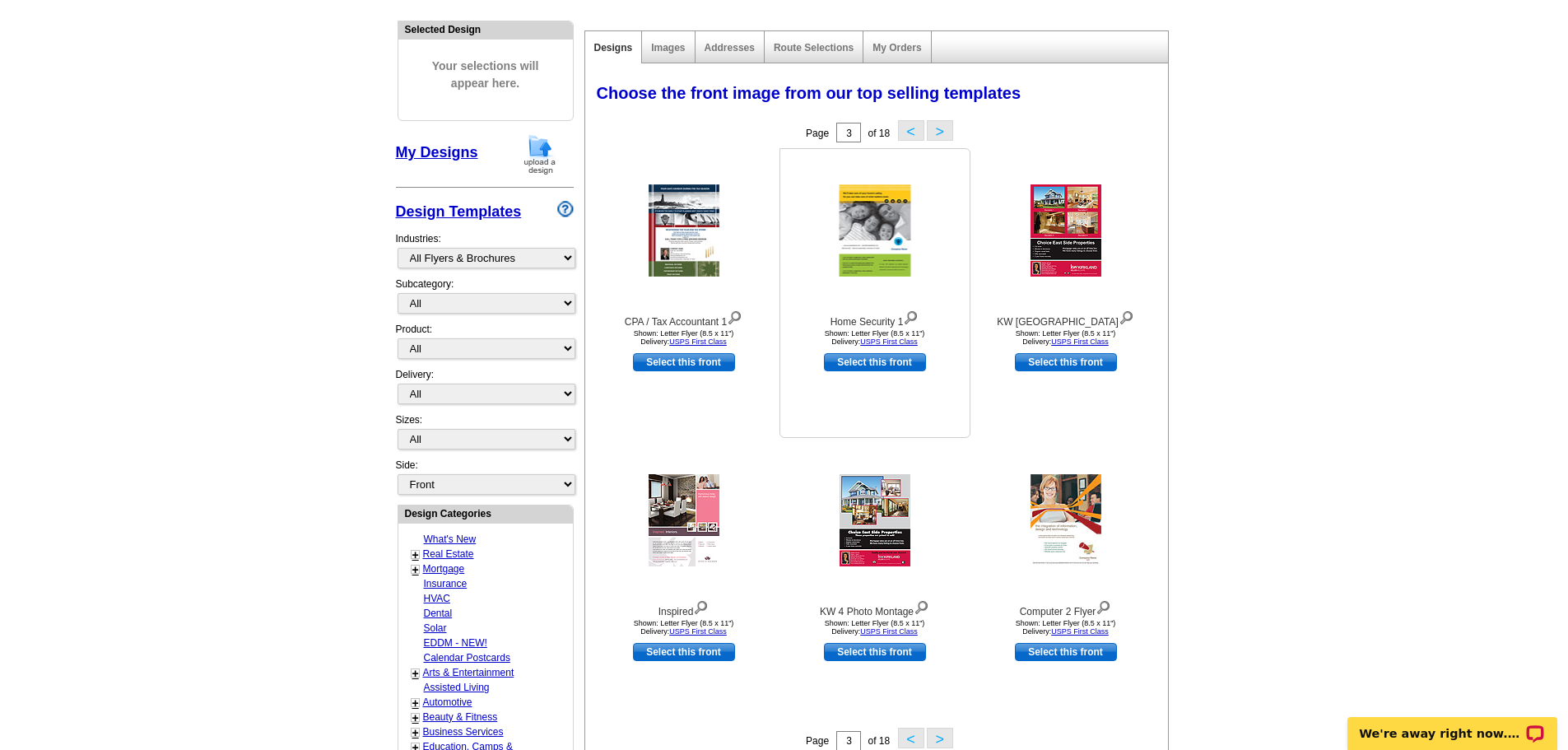
scroll to position [165, 0]
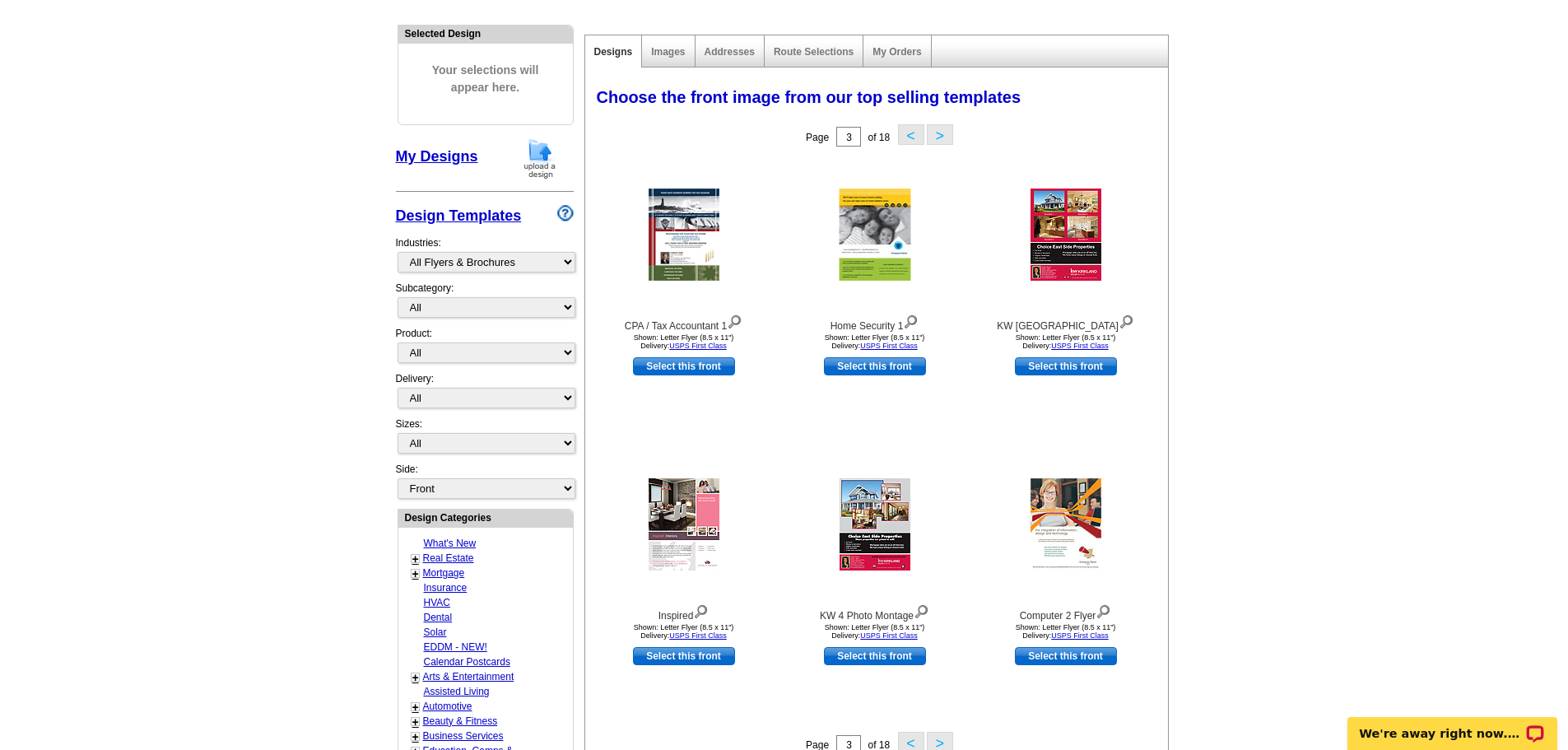
click at [941, 135] on button ">" at bounding box center [940, 134] width 26 height 20
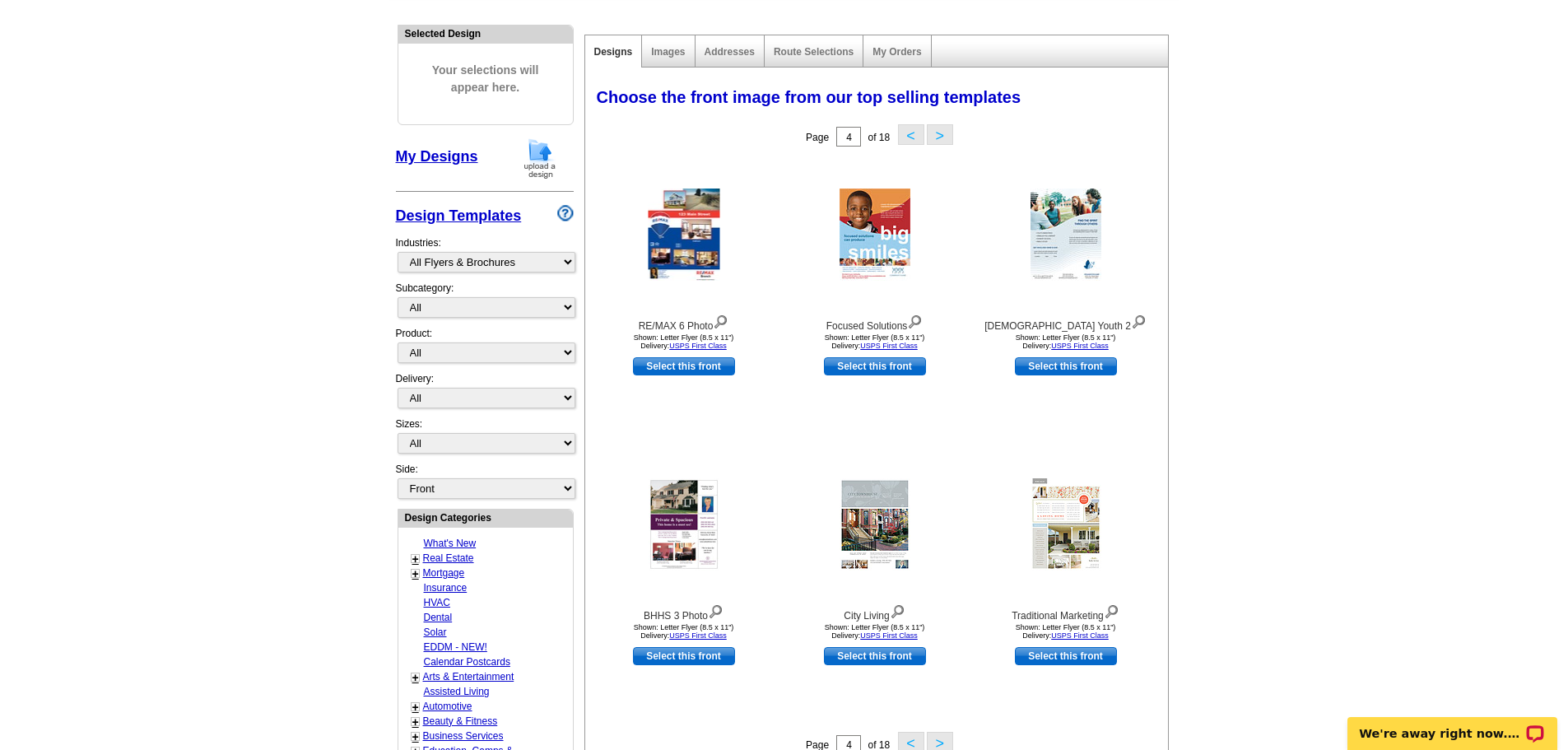
click at [940, 137] on button ">" at bounding box center [940, 134] width 26 height 20
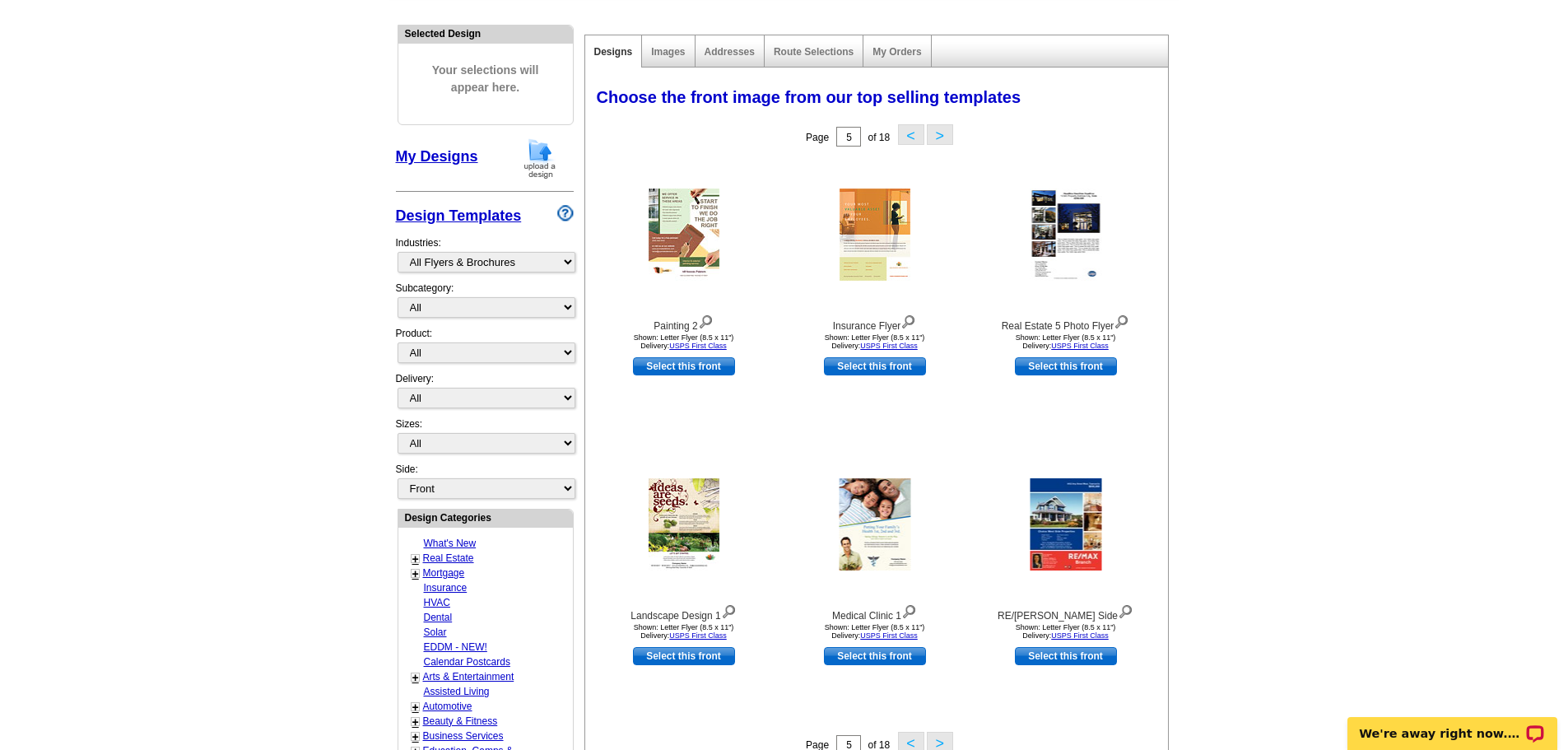
click at [940, 137] on button ">" at bounding box center [940, 134] width 26 height 20
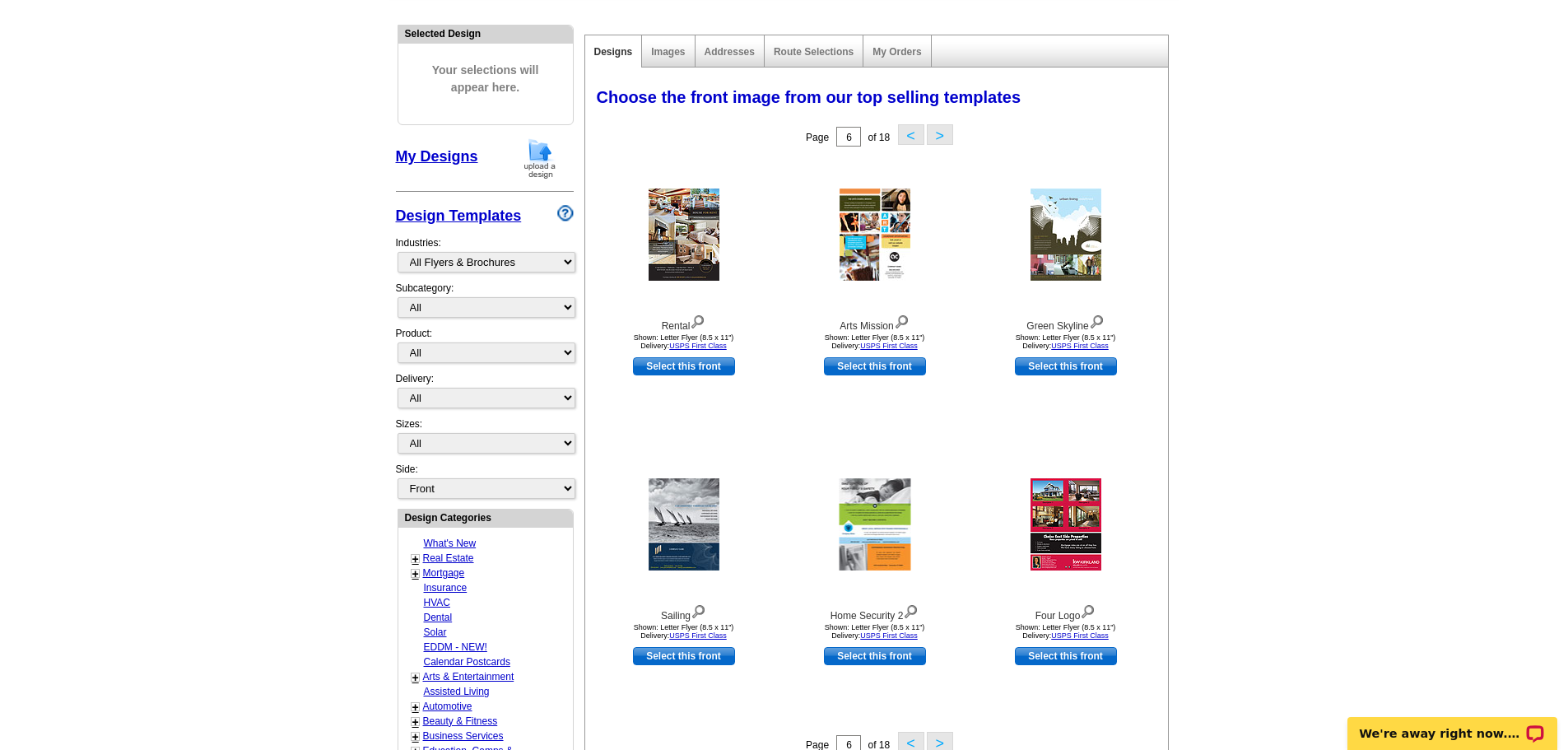
click at [940, 137] on button ">" at bounding box center [940, 134] width 26 height 20
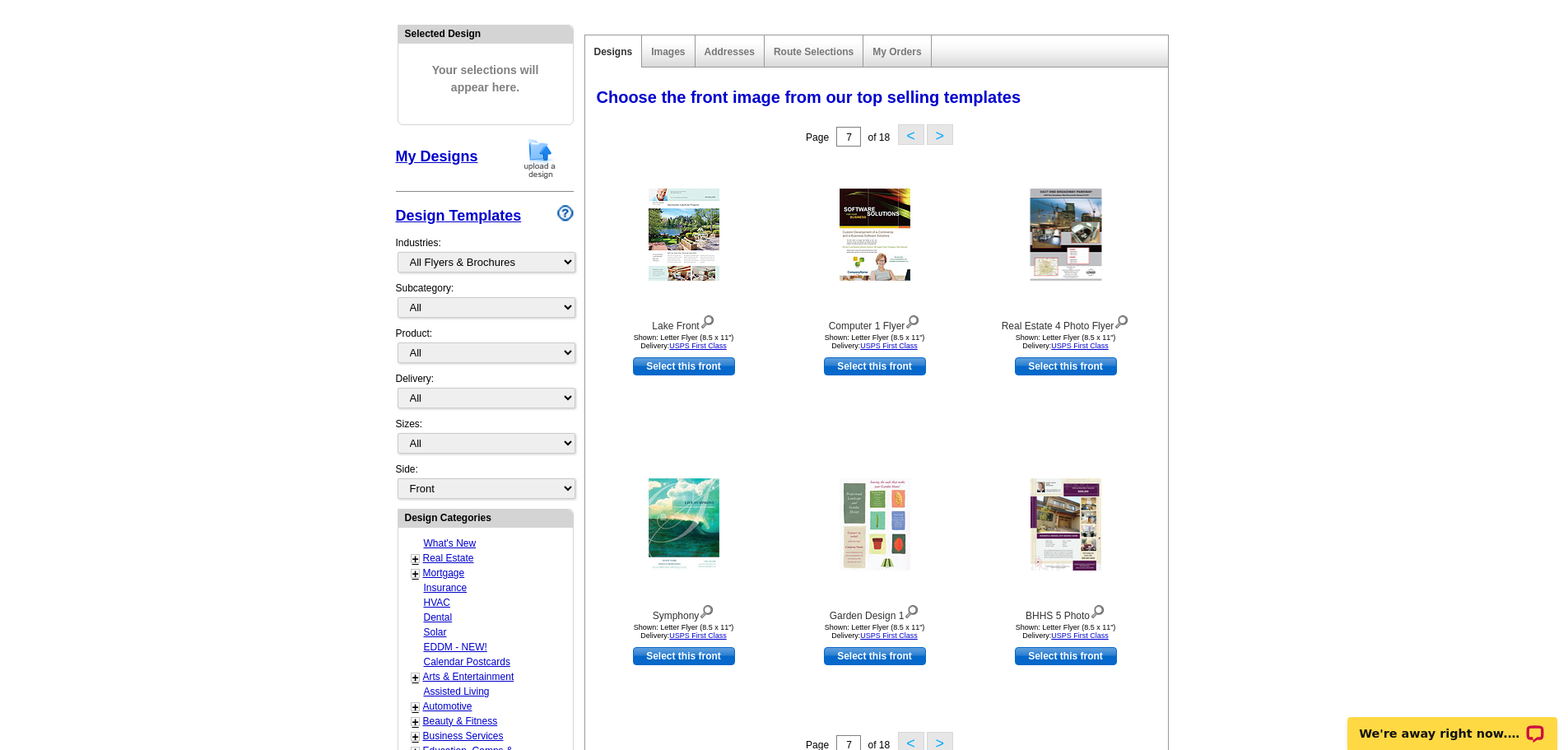
click at [940, 137] on button ">" at bounding box center [940, 134] width 26 height 20
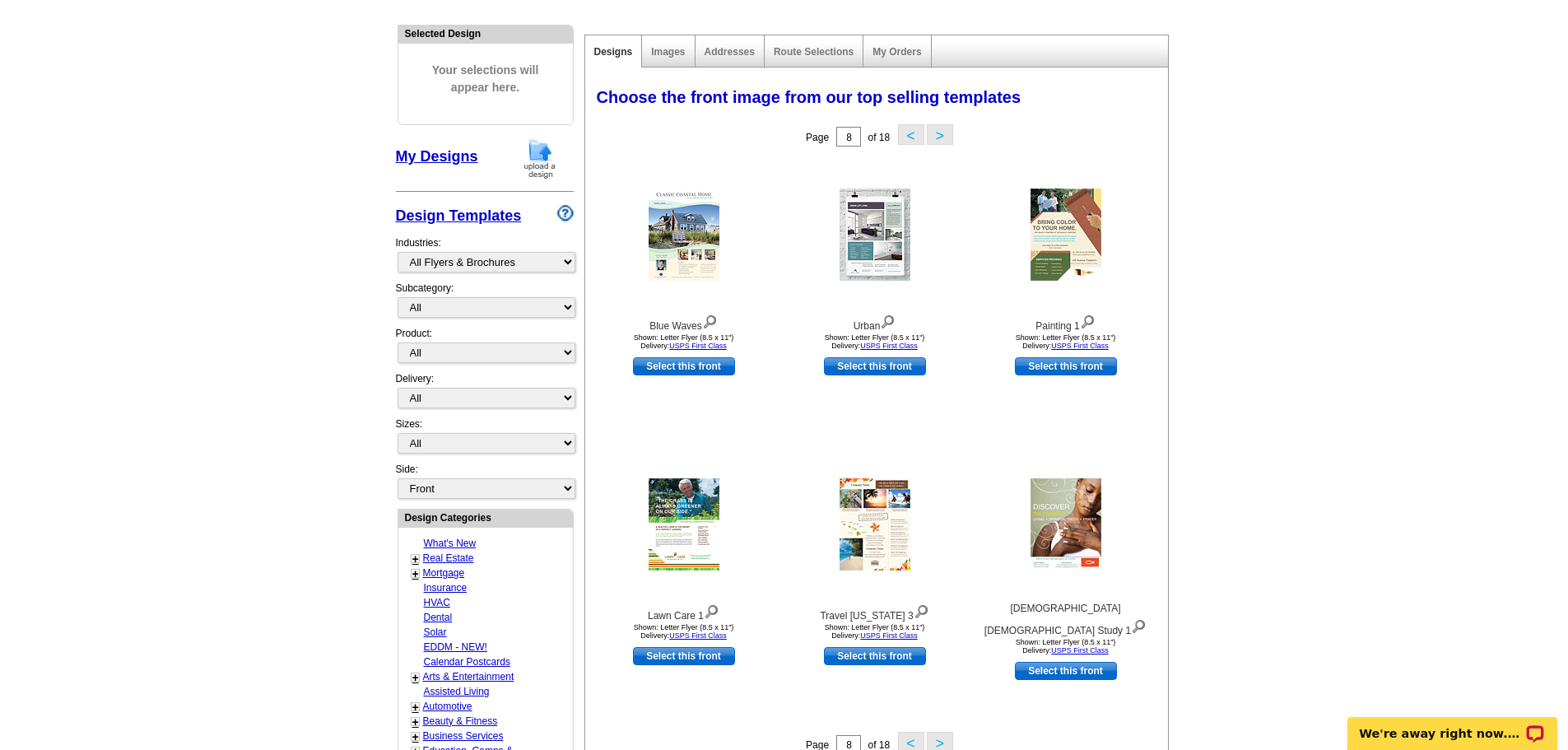
click at [940, 137] on button ">" at bounding box center [940, 134] width 26 height 20
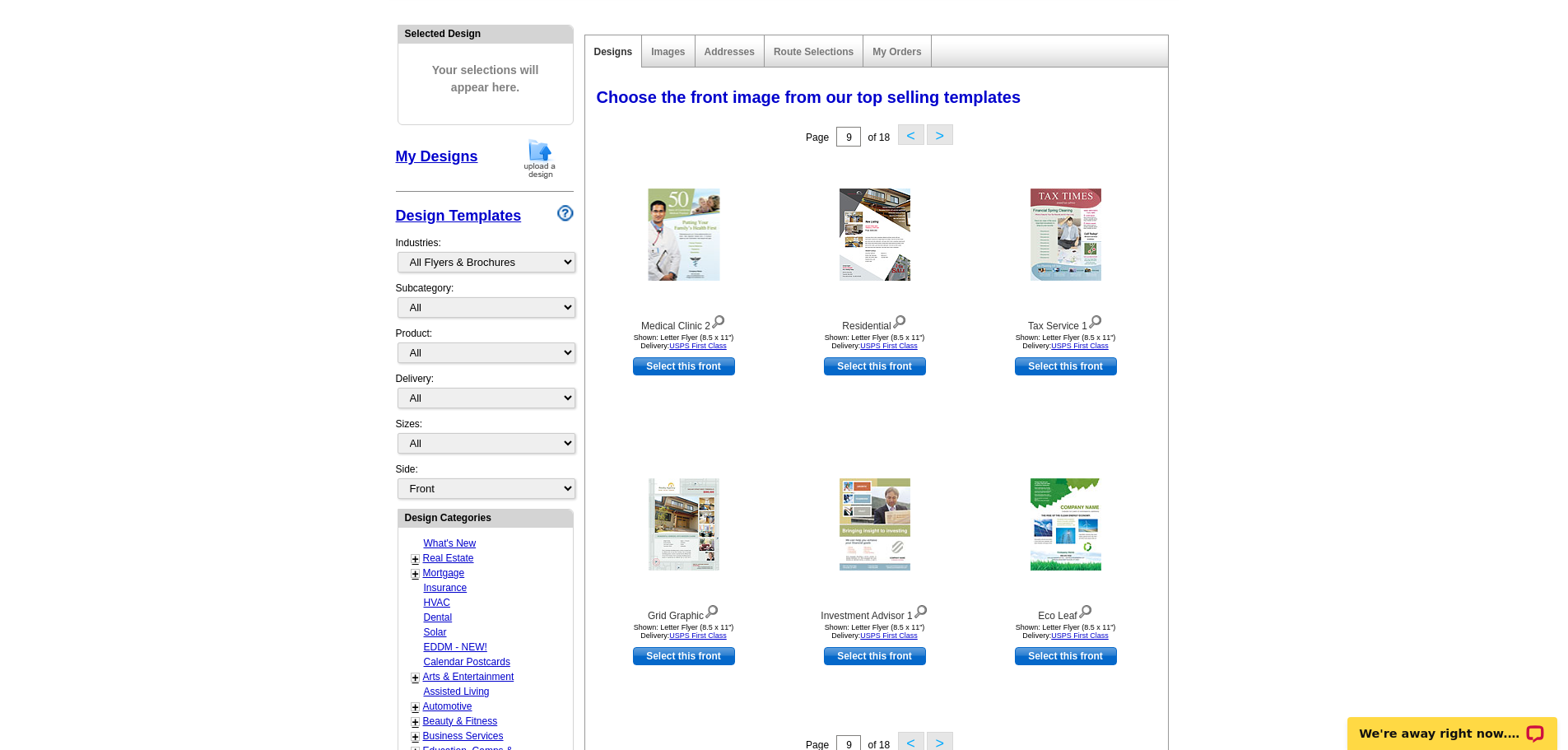
click at [940, 137] on button ">" at bounding box center [940, 134] width 26 height 20
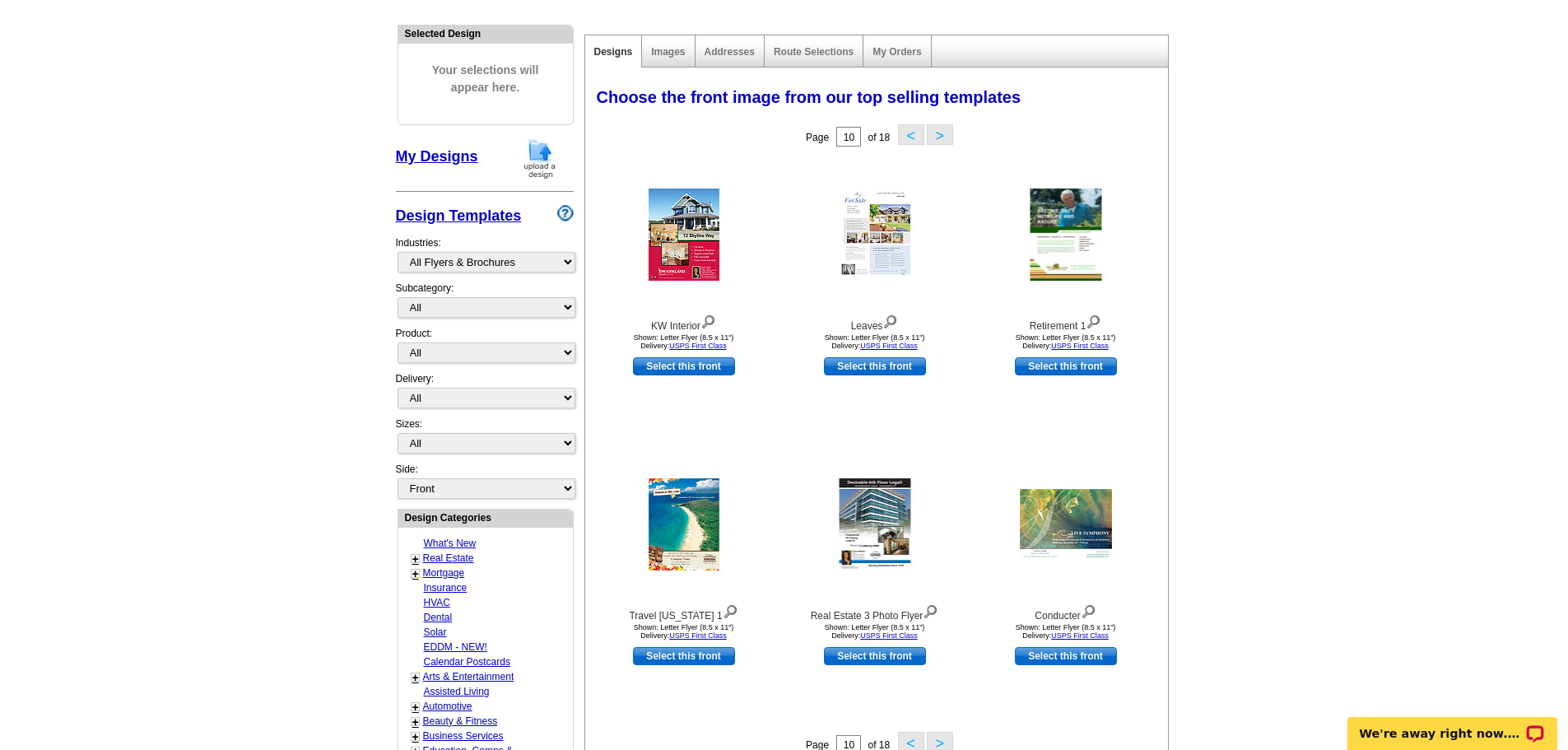
click at [940, 137] on button ">" at bounding box center [940, 134] width 26 height 20
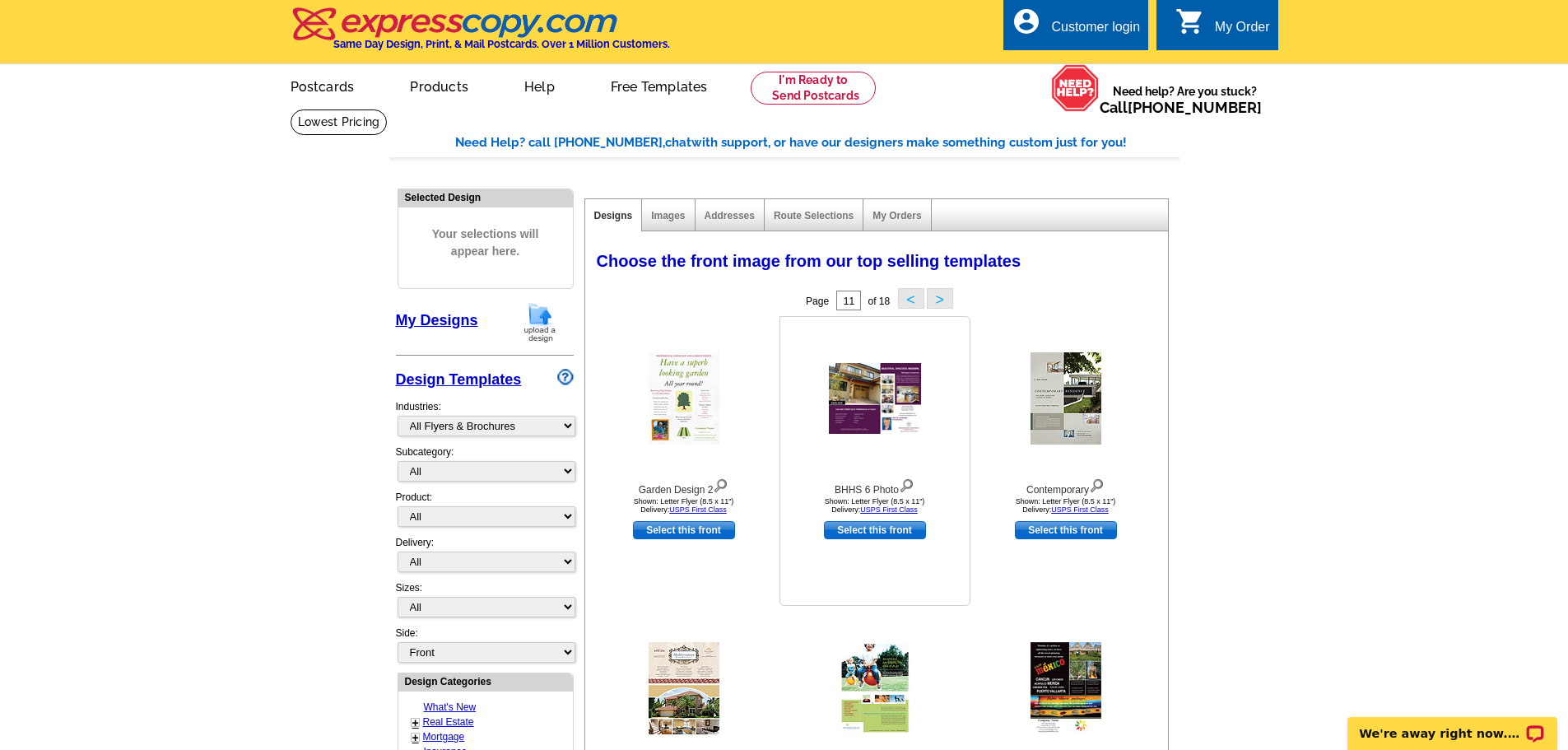
scroll to position [0, 0]
click at [493, 428] on select "What's New Real Estate Mortgage Insurance HVAC Dental Solar EDDM - NEW! Calenda…" at bounding box center [487, 427] width 178 height 20
click at [398, 418] on select "What's New Real Estate Mortgage Insurance HVAC Dental Solar EDDM - NEW! Calenda…" at bounding box center [487, 427] width 178 height 20
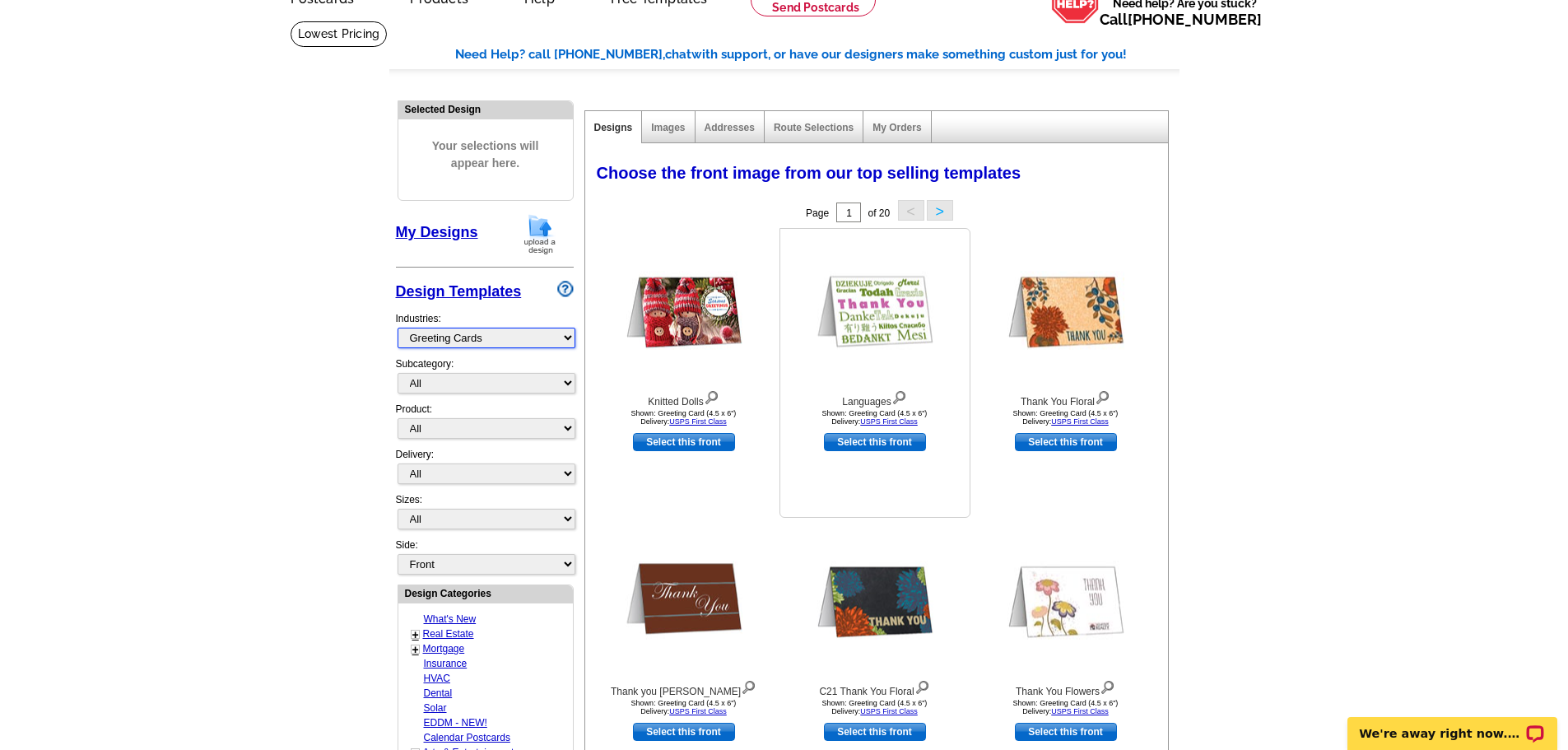
scroll to position [82, 0]
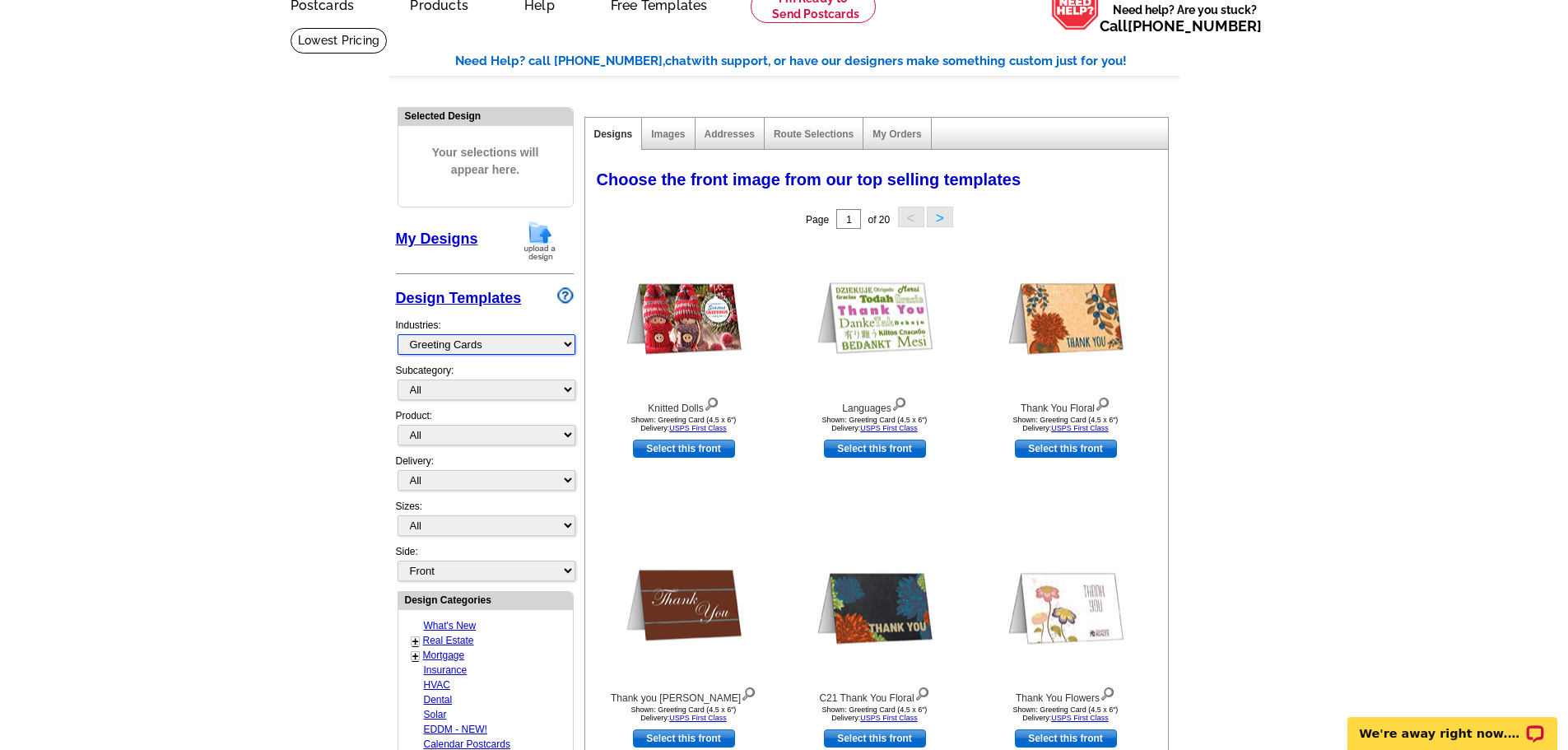
click at [550, 352] on select "What's New Real Estate Mortgage Insurance HVAC Dental Solar EDDM - NEW! Calenda…" at bounding box center [487, 344] width 178 height 20
select select "744"
click at [398, 335] on select "What's New Real Estate Mortgage Insurance HVAC Dental Solar EDDM - NEW! Calenda…" at bounding box center [487, 344] width 178 height 20
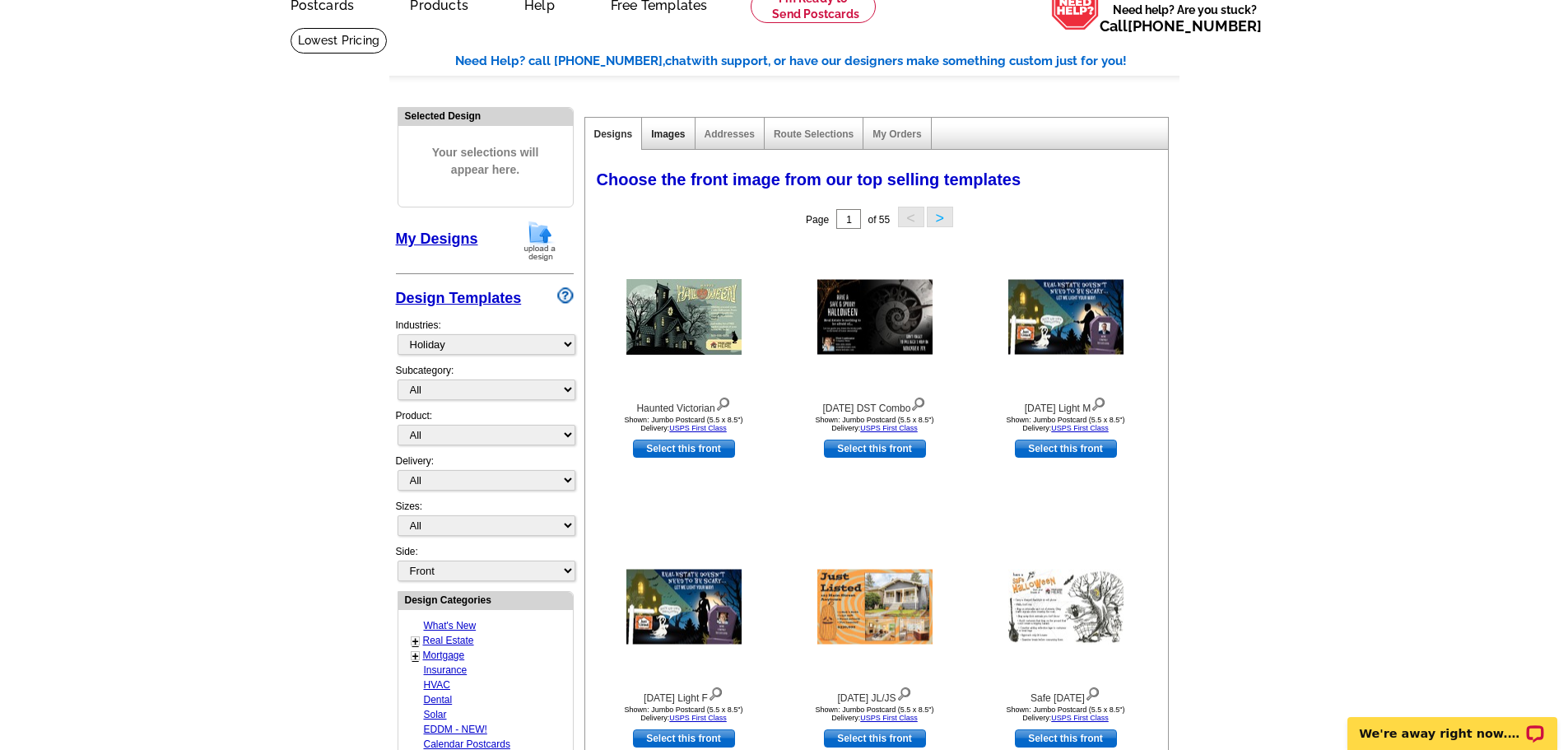
click at [677, 140] on link "Images" at bounding box center [668, 134] width 33 height 11
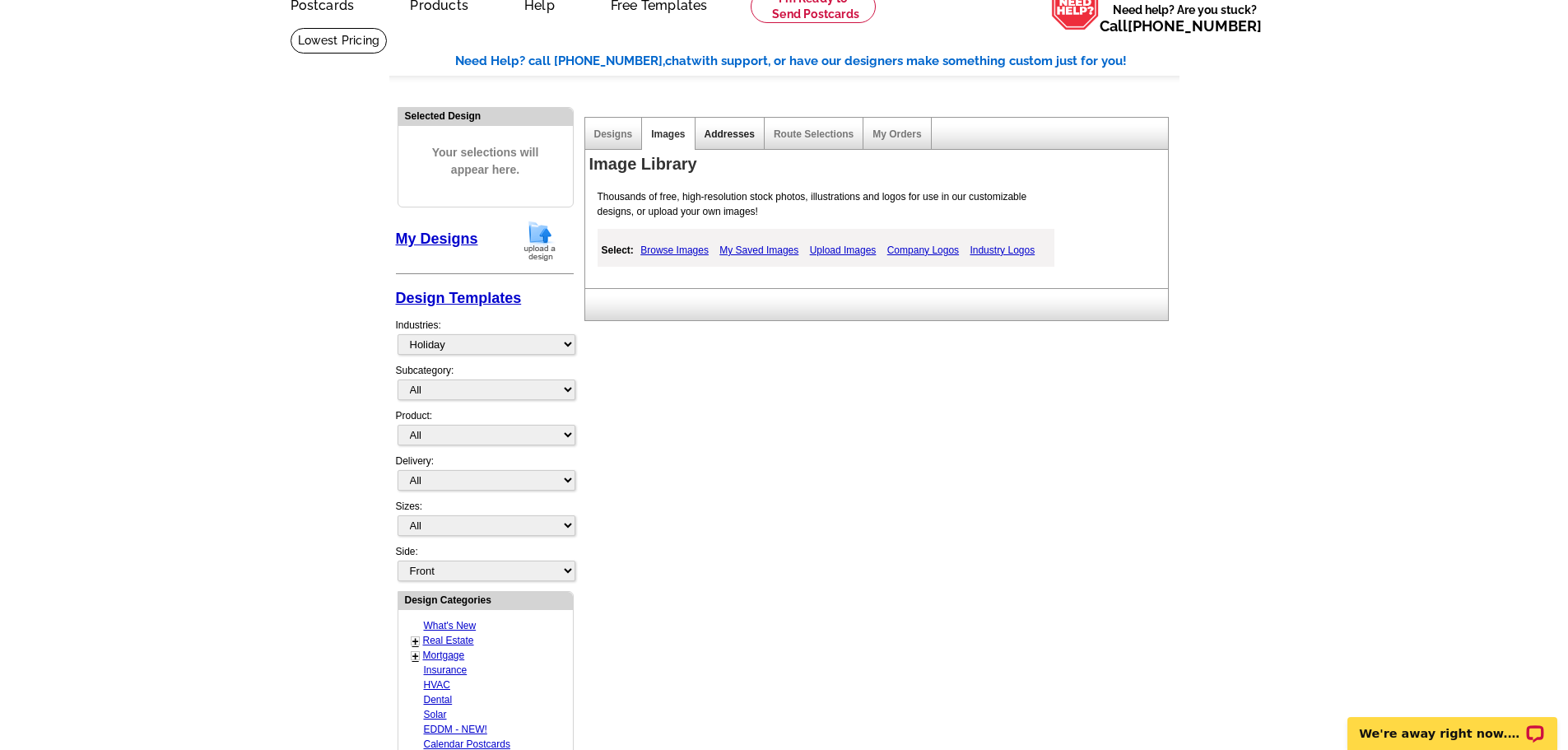
click at [740, 137] on link "Addresses" at bounding box center [730, 134] width 50 height 11
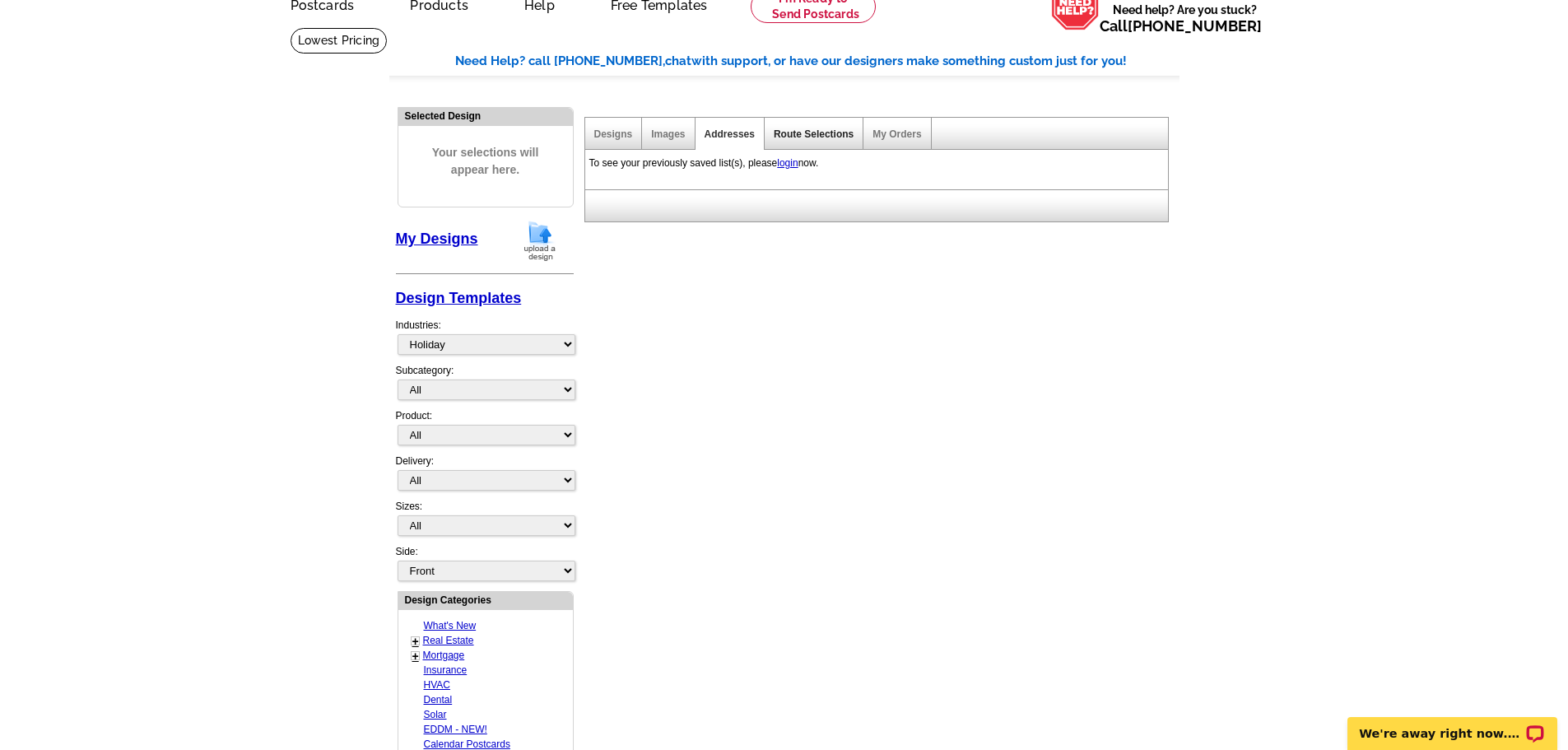
click at [795, 137] on link "Route Selections" at bounding box center [814, 134] width 80 height 11
click at [885, 137] on link "My Orders" at bounding box center [896, 134] width 48 height 11
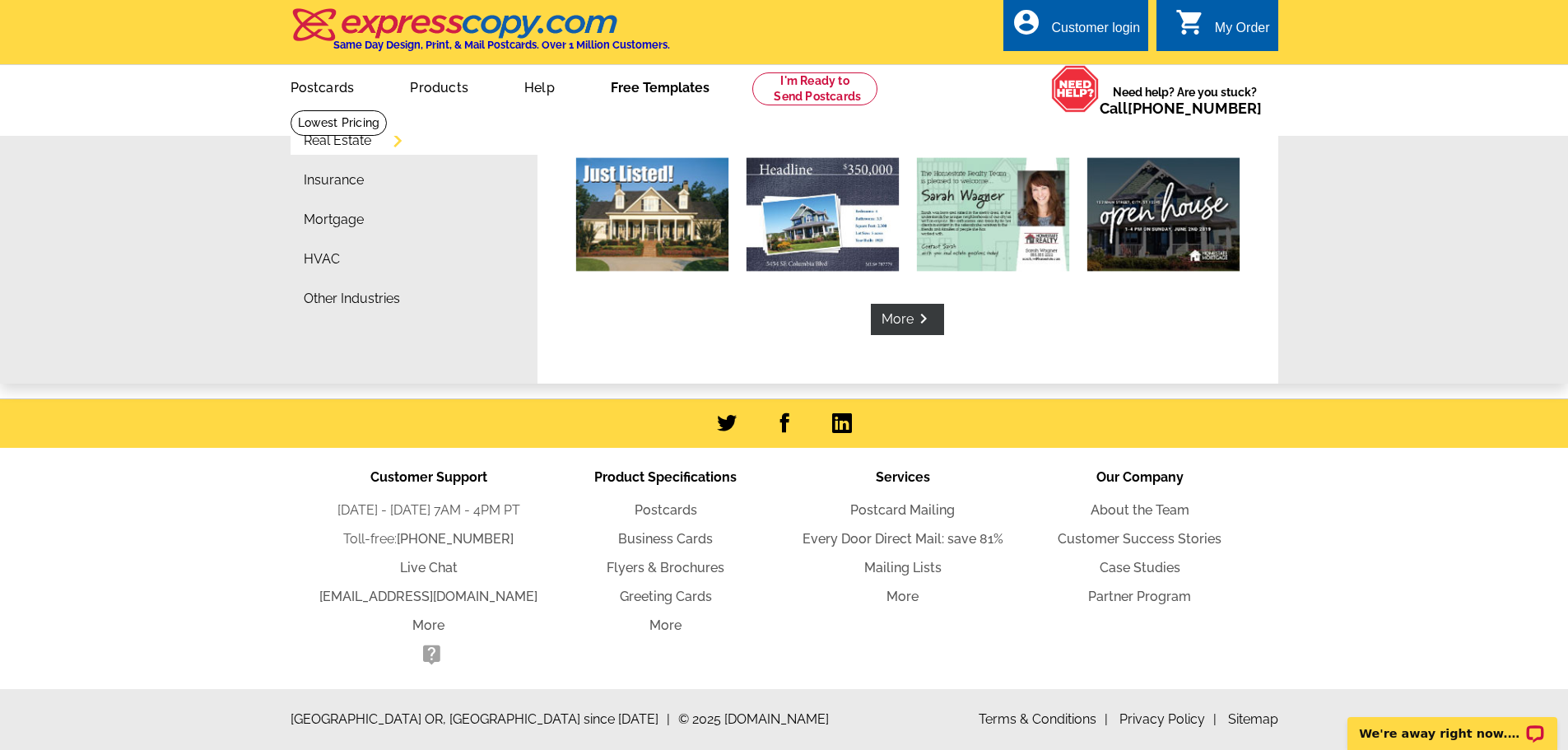
click at [632, 85] on link "Free Templates" at bounding box center [660, 86] width 152 height 39
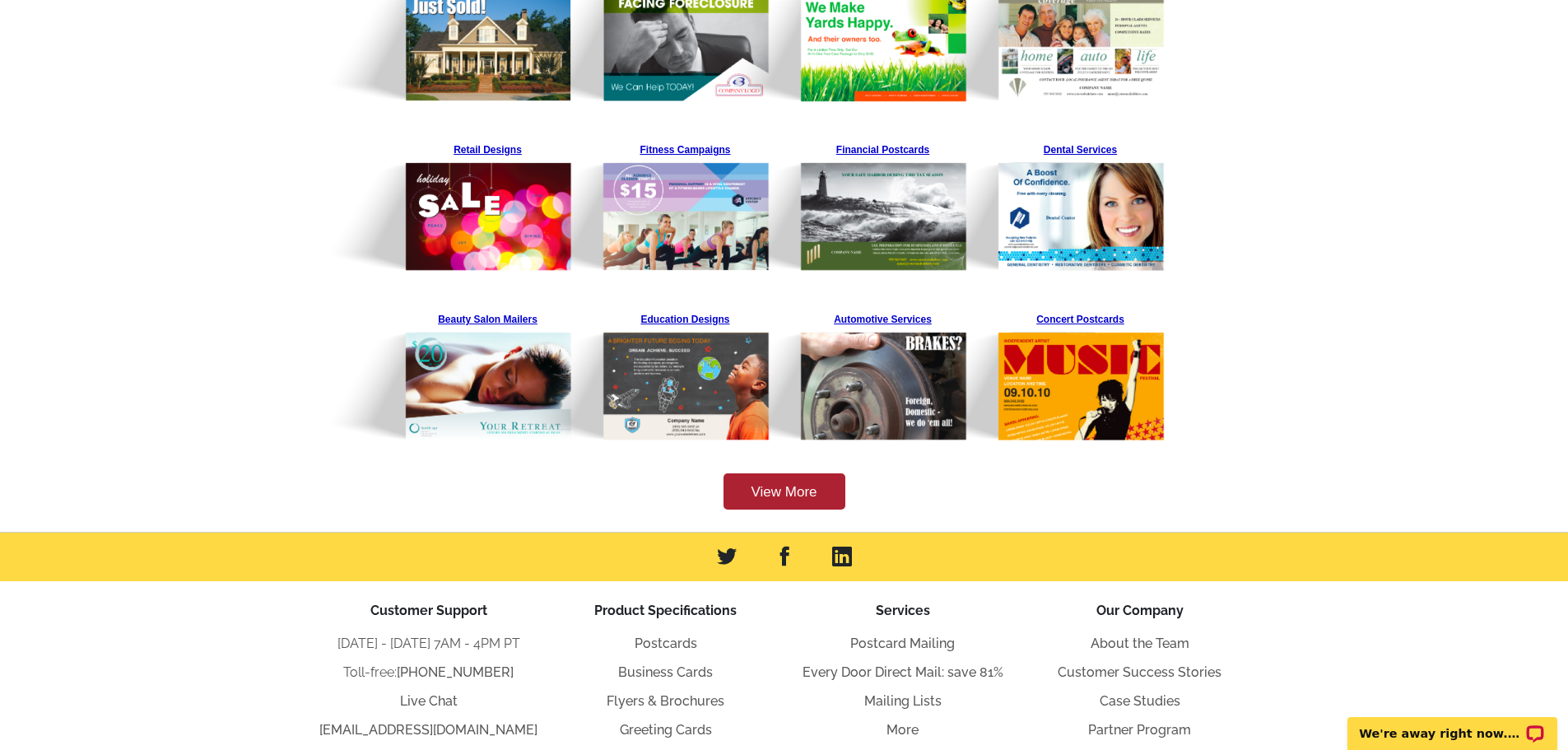
scroll to position [412, 0]
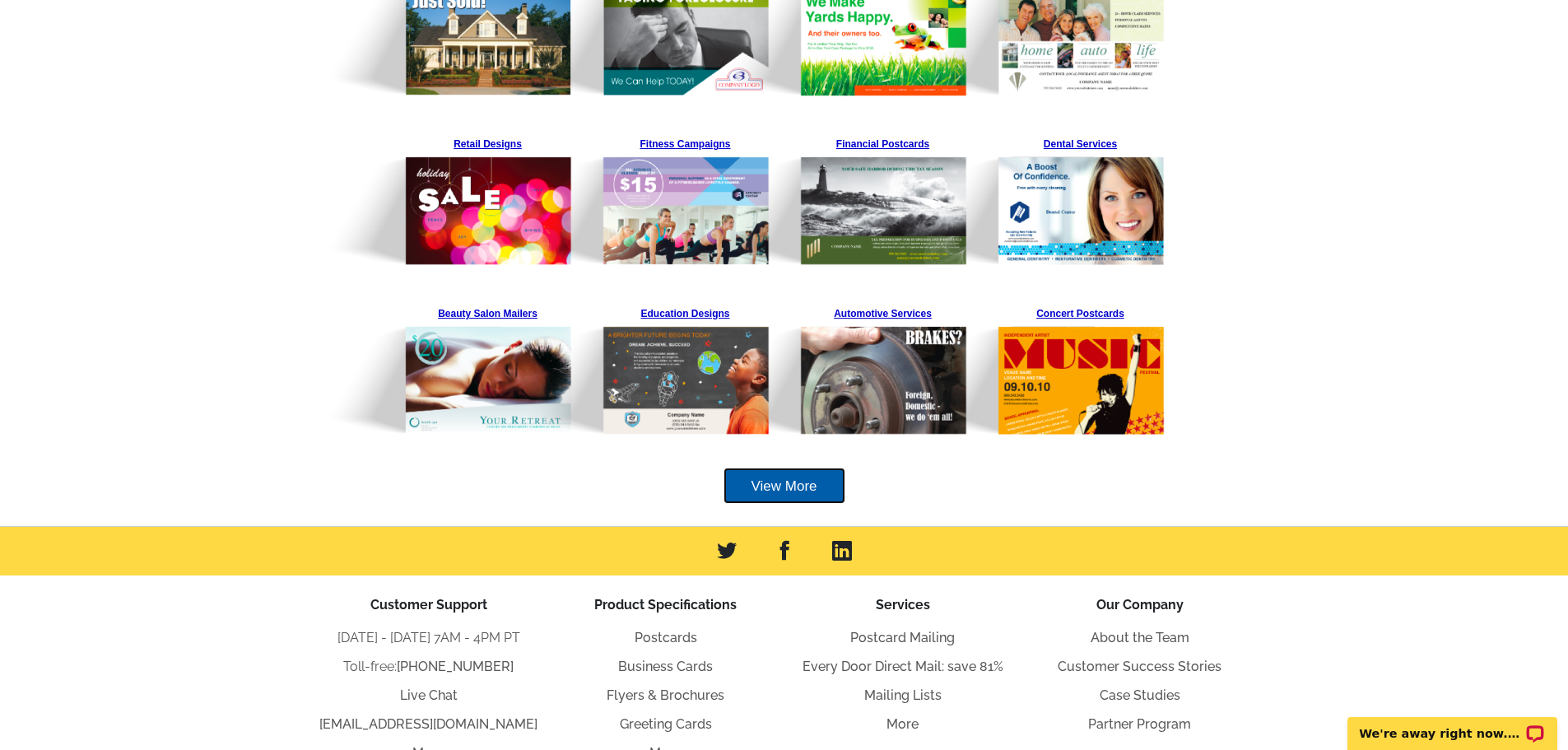
click at [824, 497] on link "View More" at bounding box center [784, 486] width 122 height 37
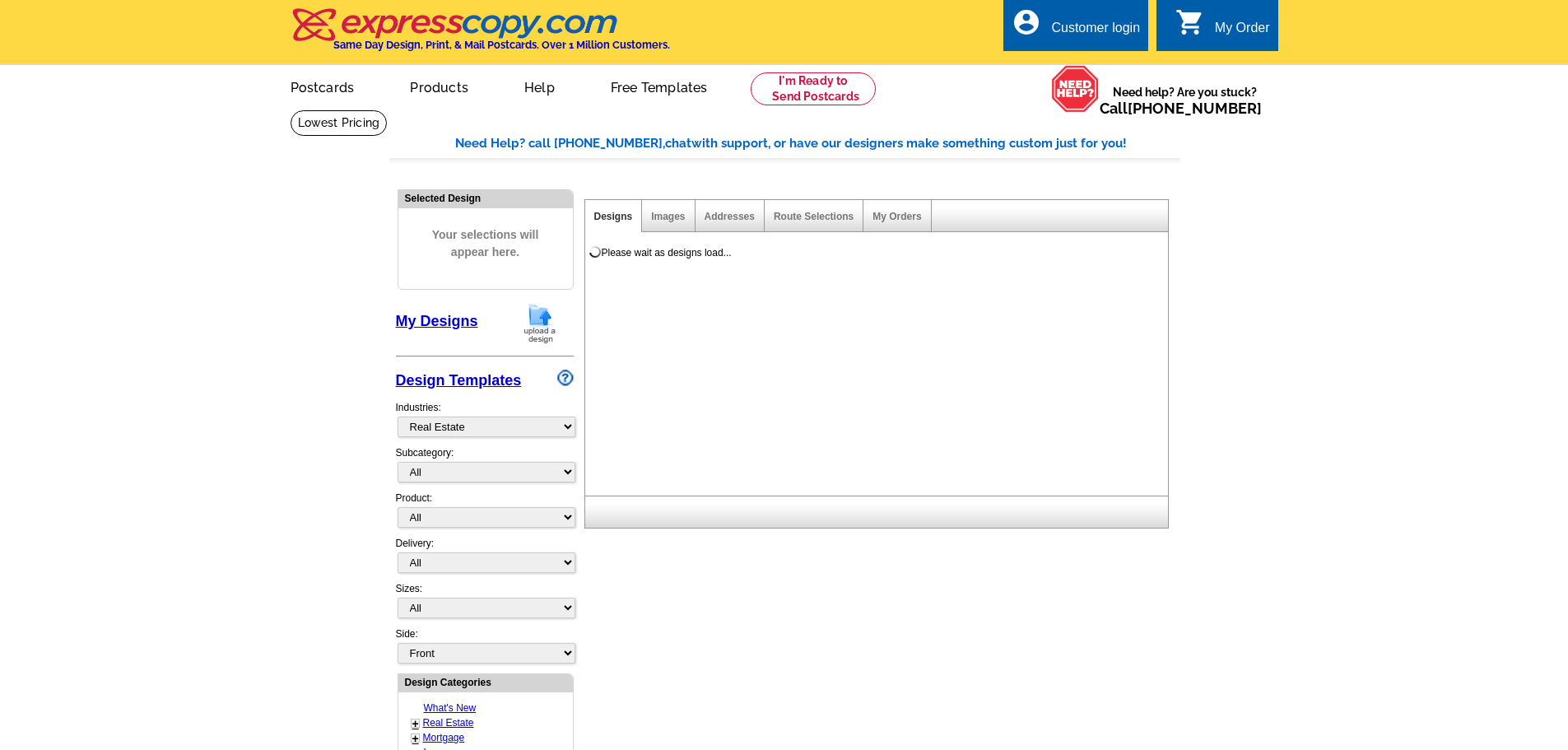
select select "785"
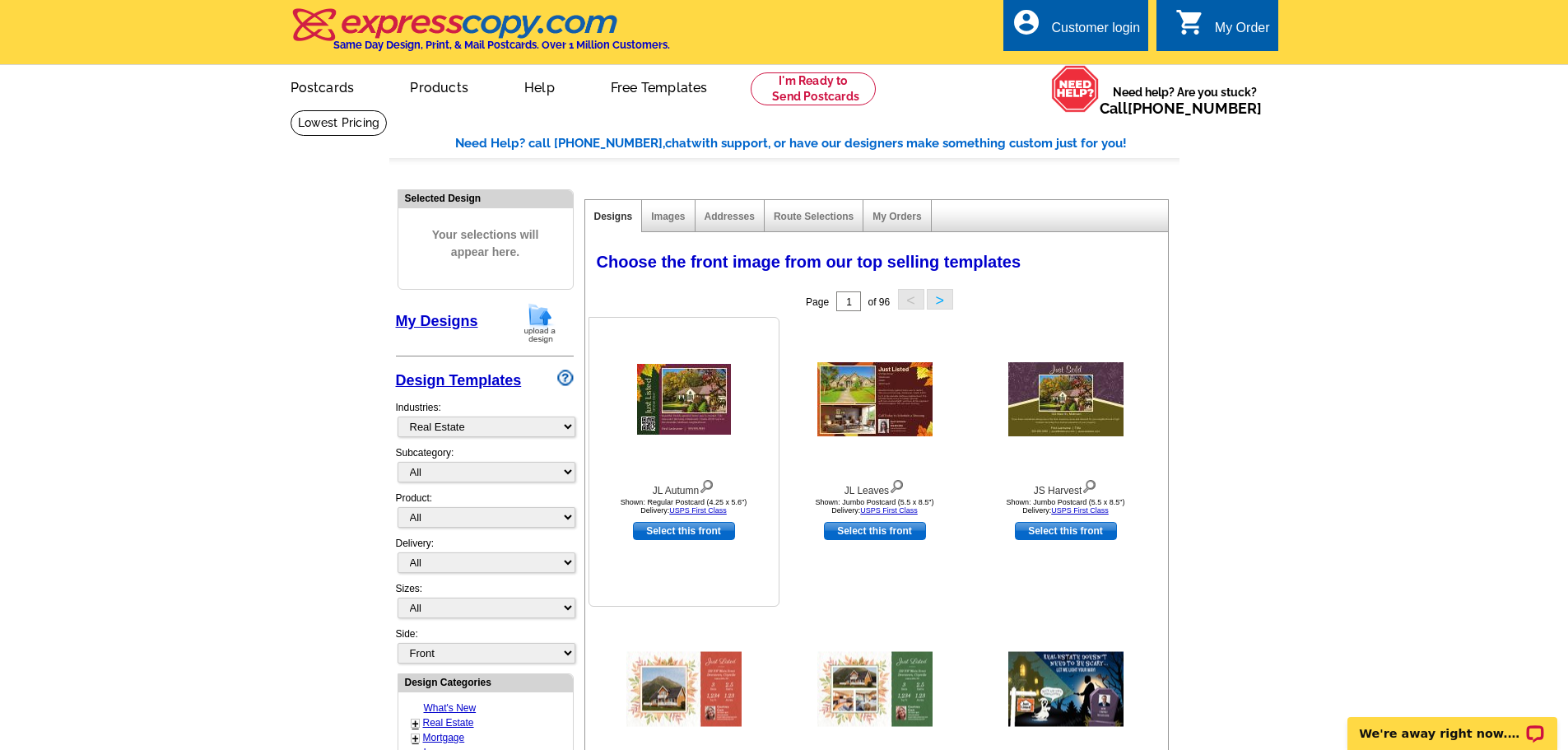
click at [694, 533] on link "Select this front" at bounding box center [684, 531] width 102 height 19
select select "1"
select select "back"
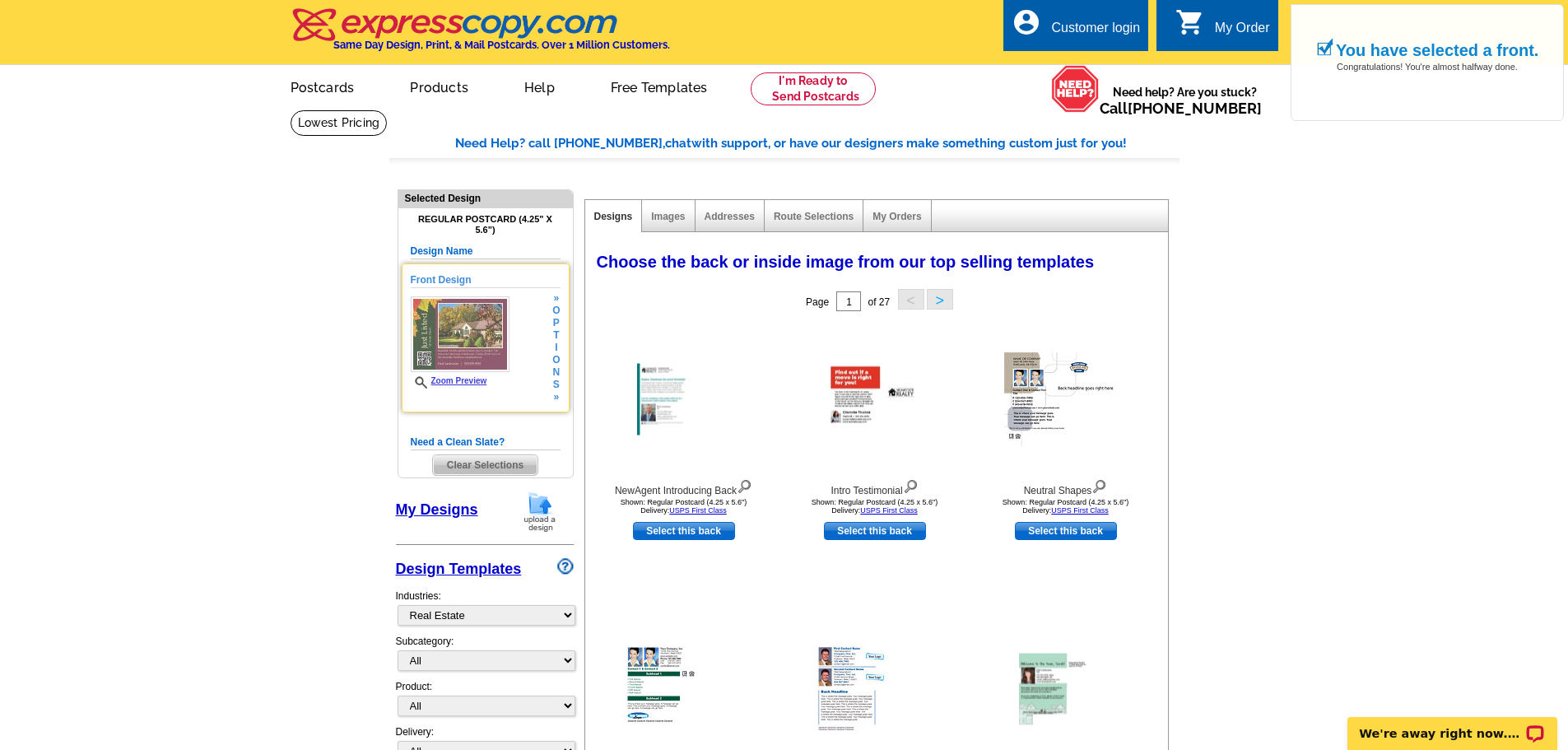
click at [476, 364] on img at bounding box center [460, 334] width 99 height 76
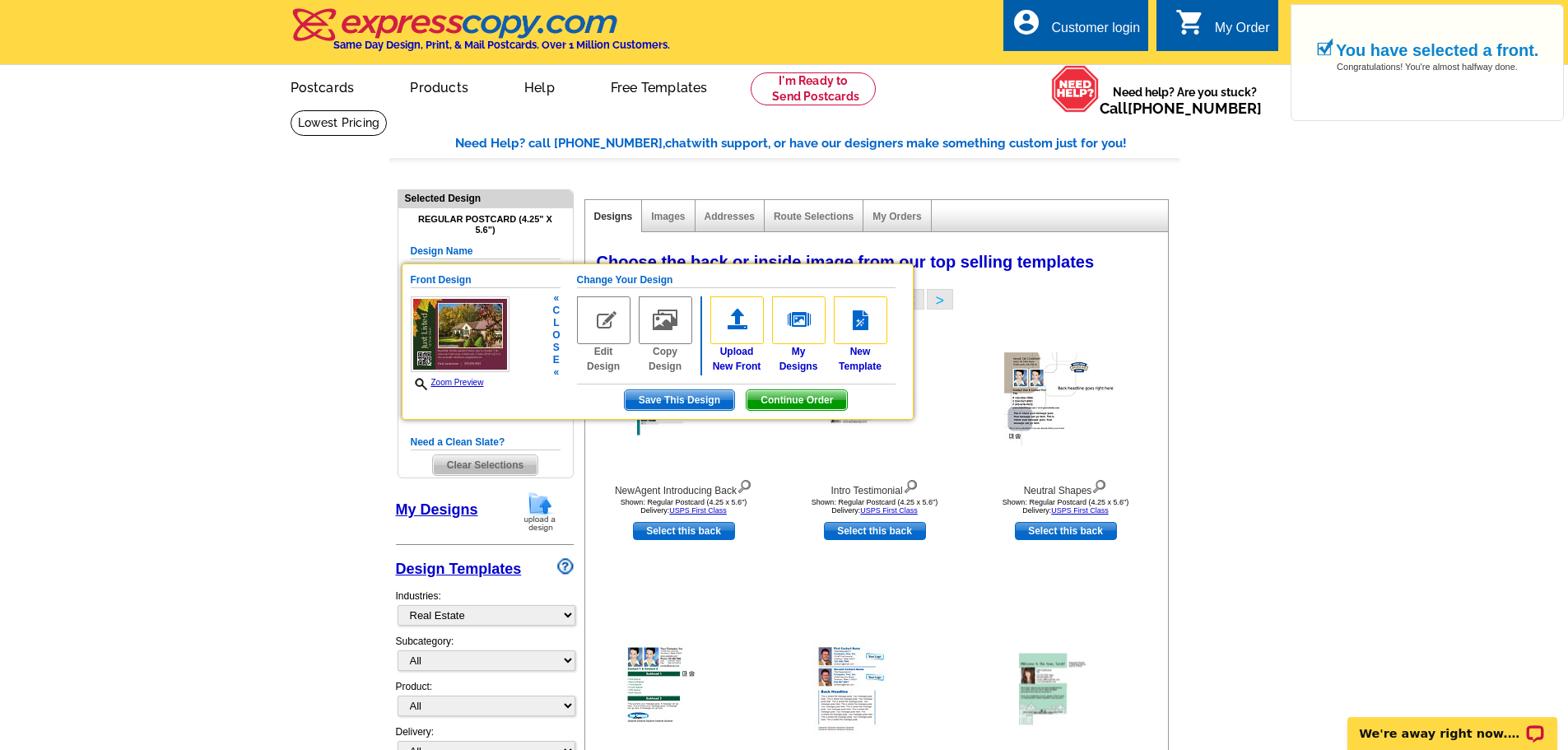
click at [476, 364] on img at bounding box center [460, 334] width 99 height 76
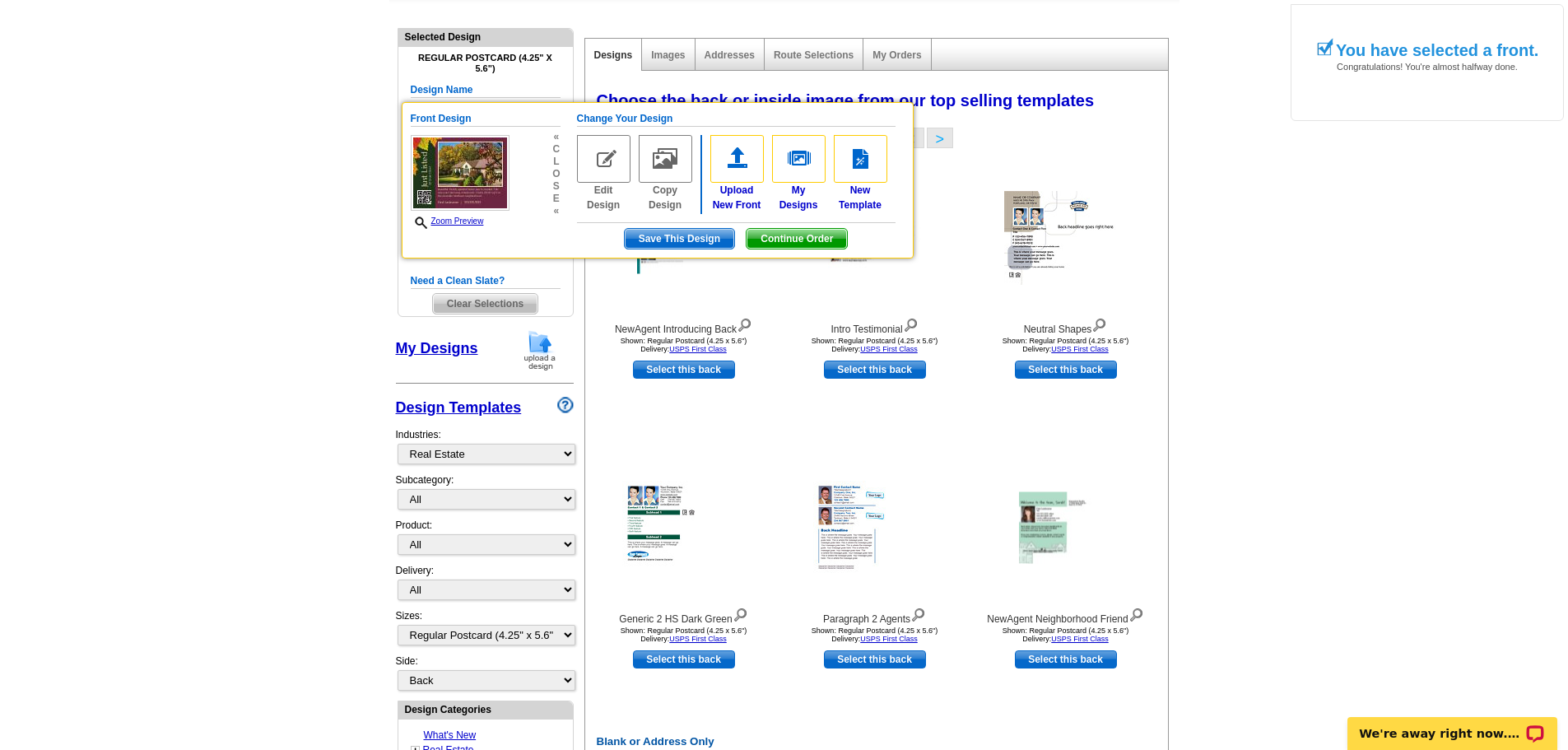
scroll to position [330, 0]
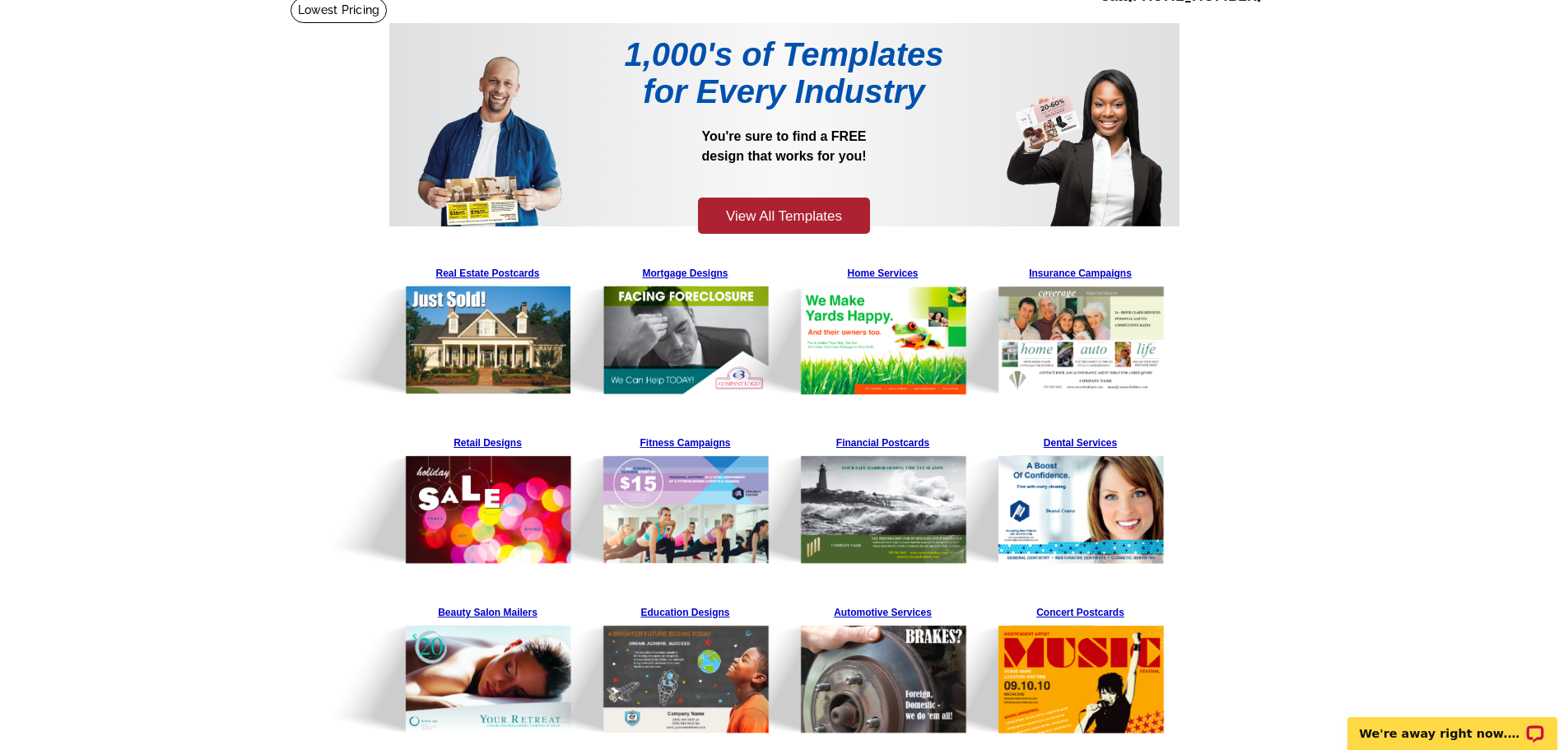
scroll to position [82, 0]
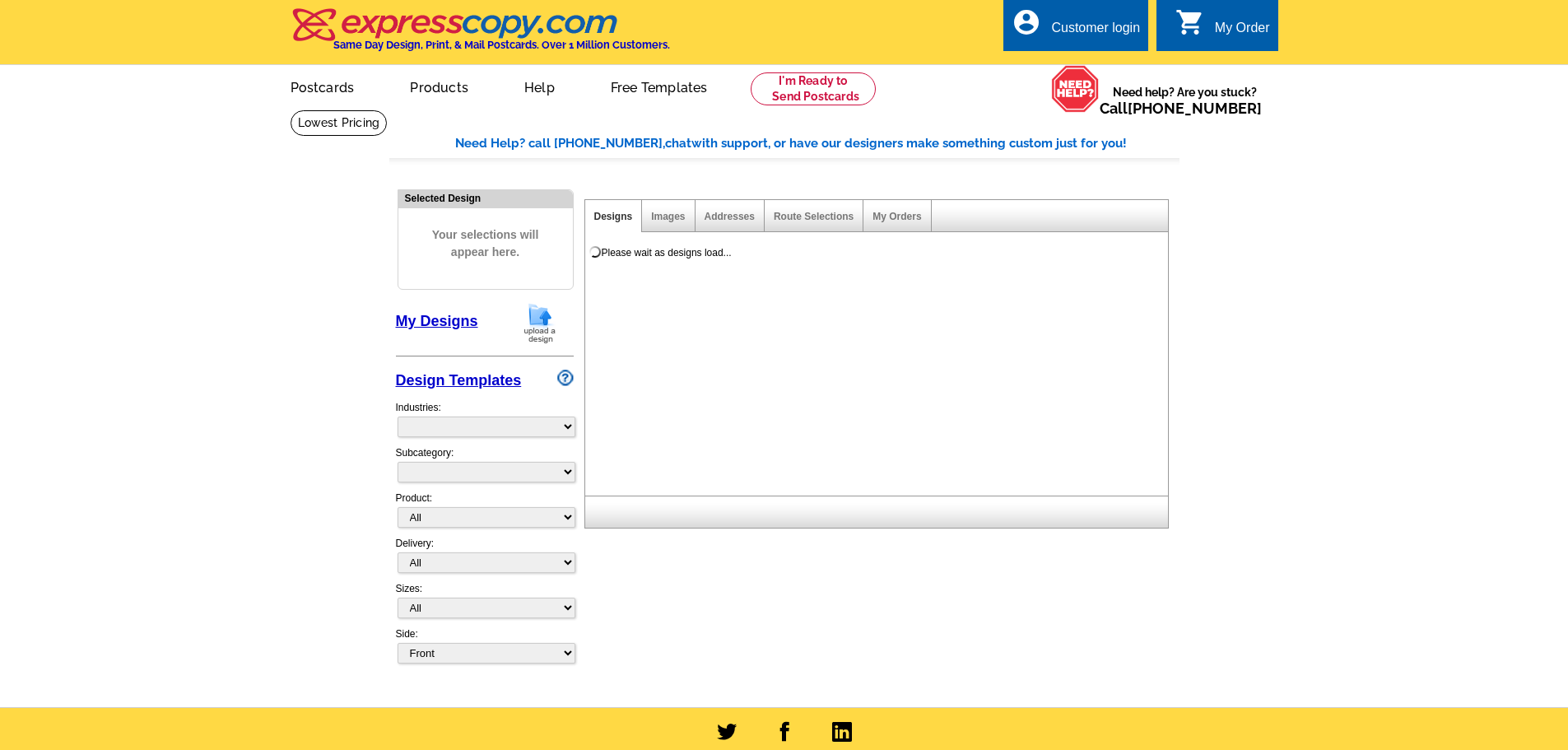
select select
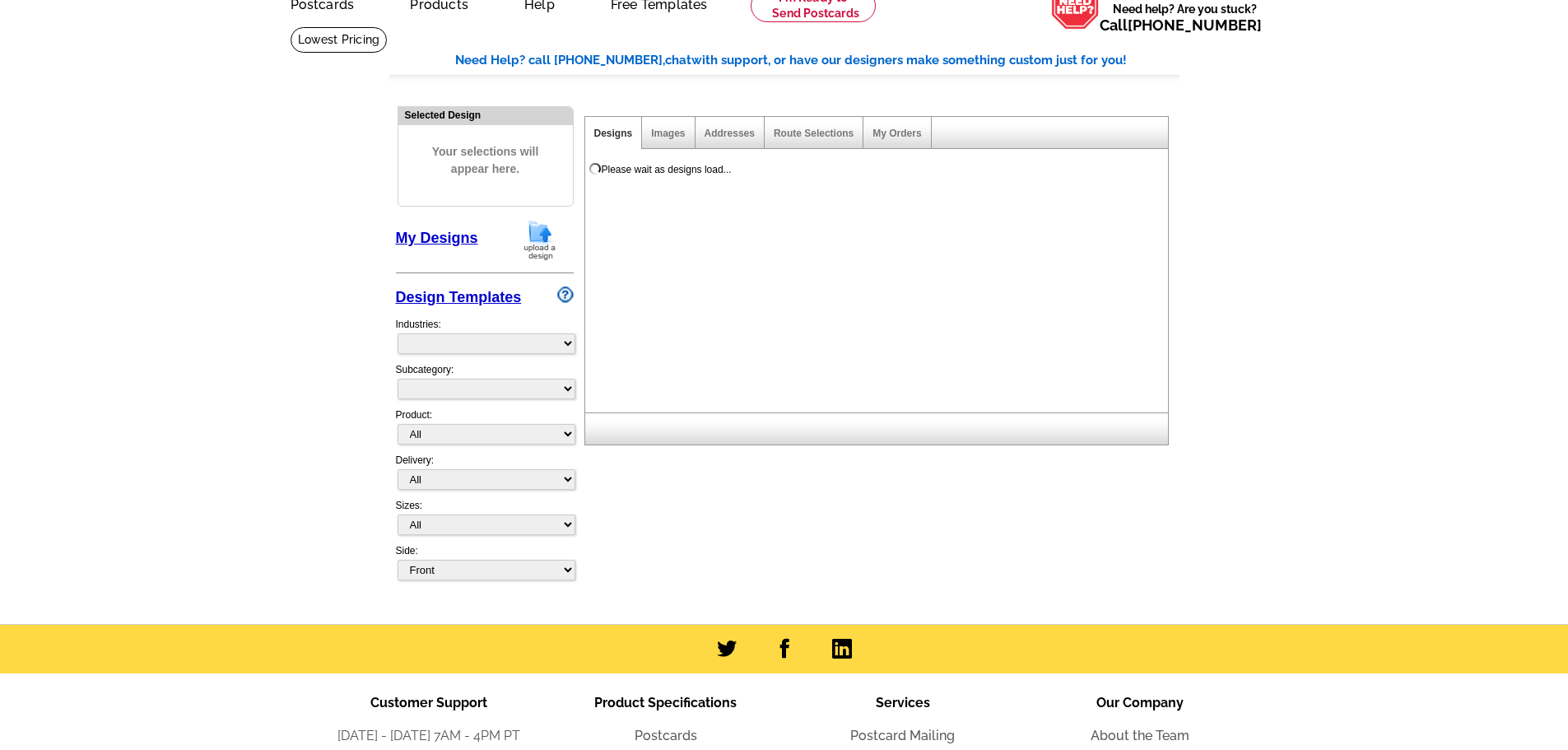
select select "785"
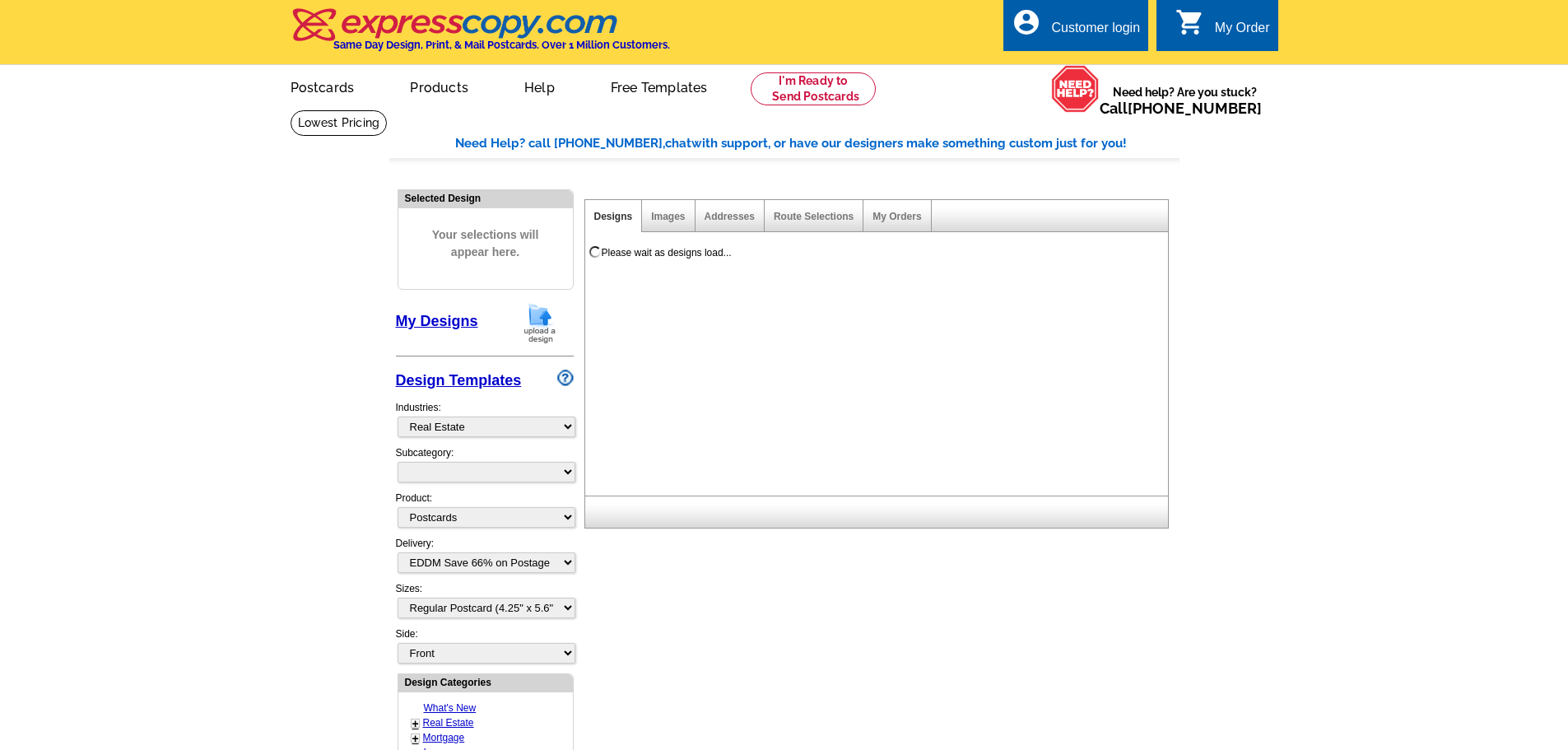
select select "785"
select select
select select "1"
select select "4"
select select "1"
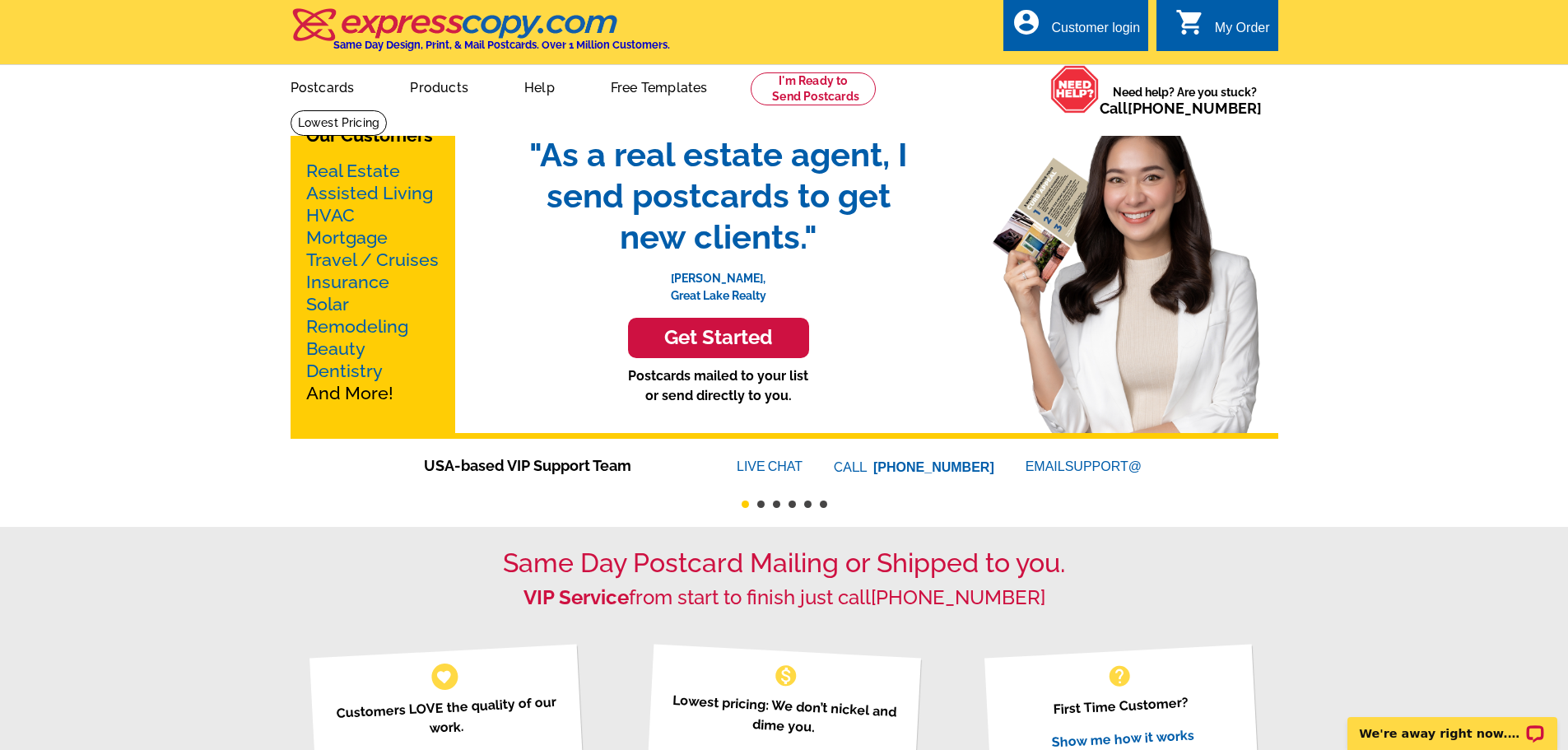
click at [351, 174] on link "Real Estate" at bounding box center [353, 170] width 93 height 20
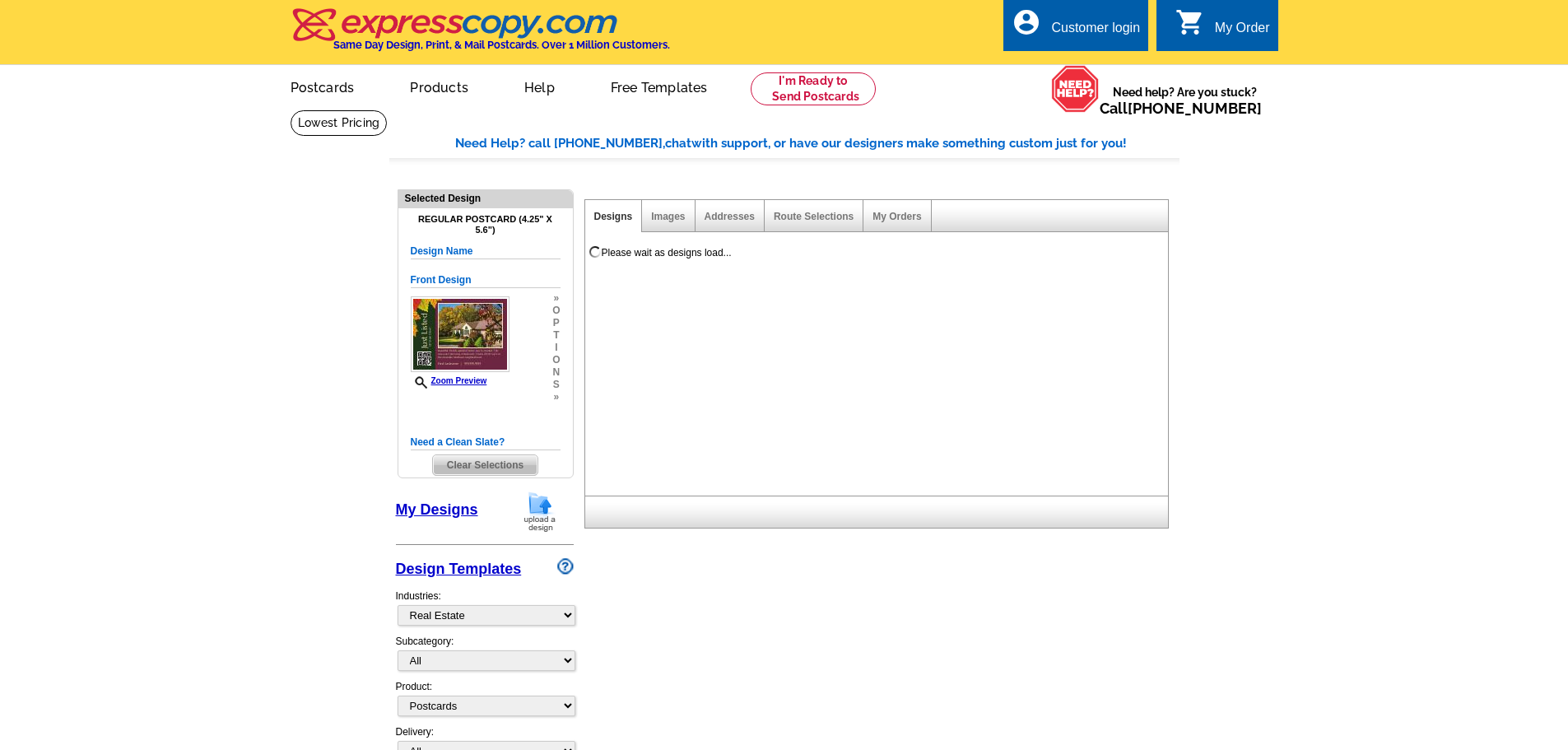
select select "785"
select select "1"
select select "back"
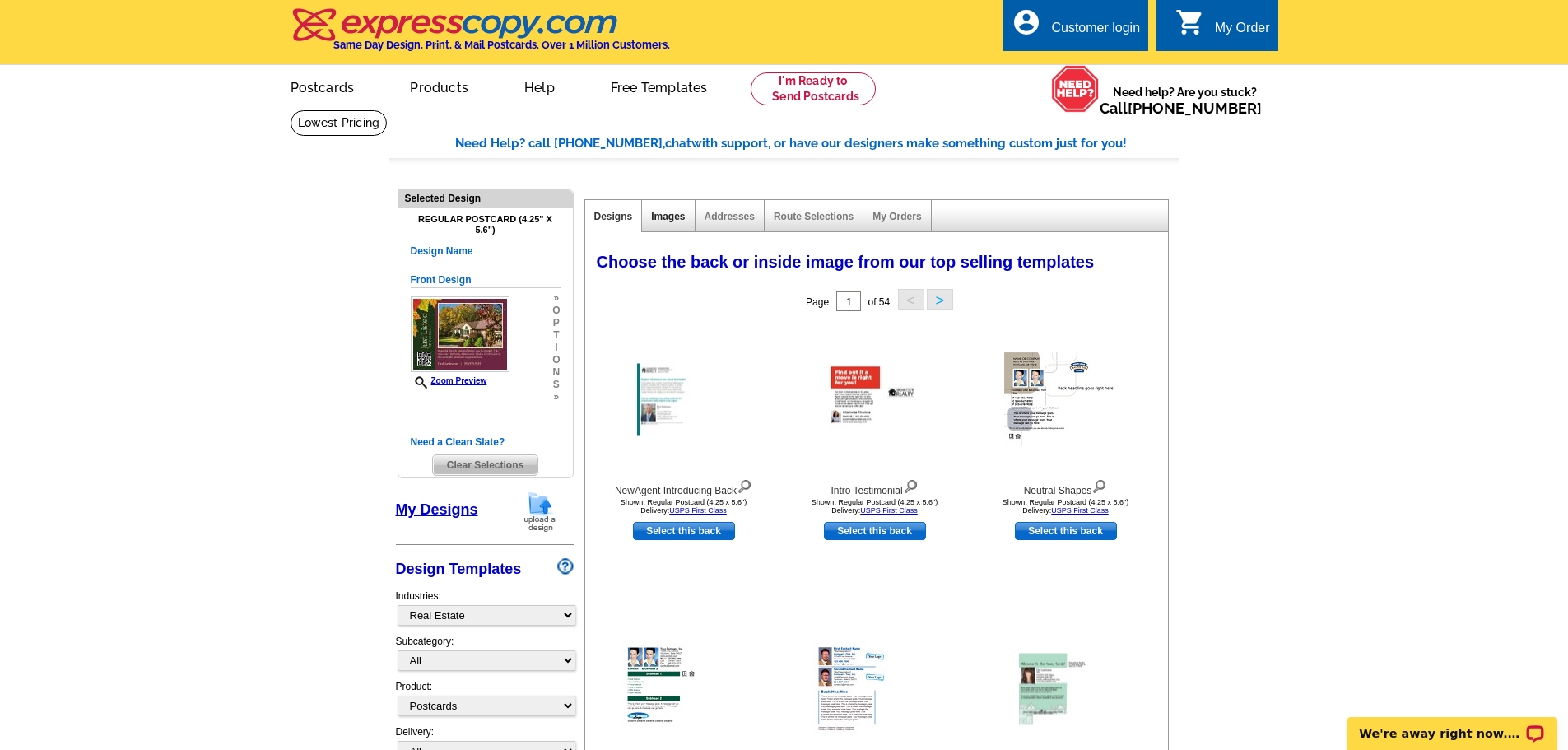
click at [672, 212] on link "Images" at bounding box center [668, 216] width 33 height 11
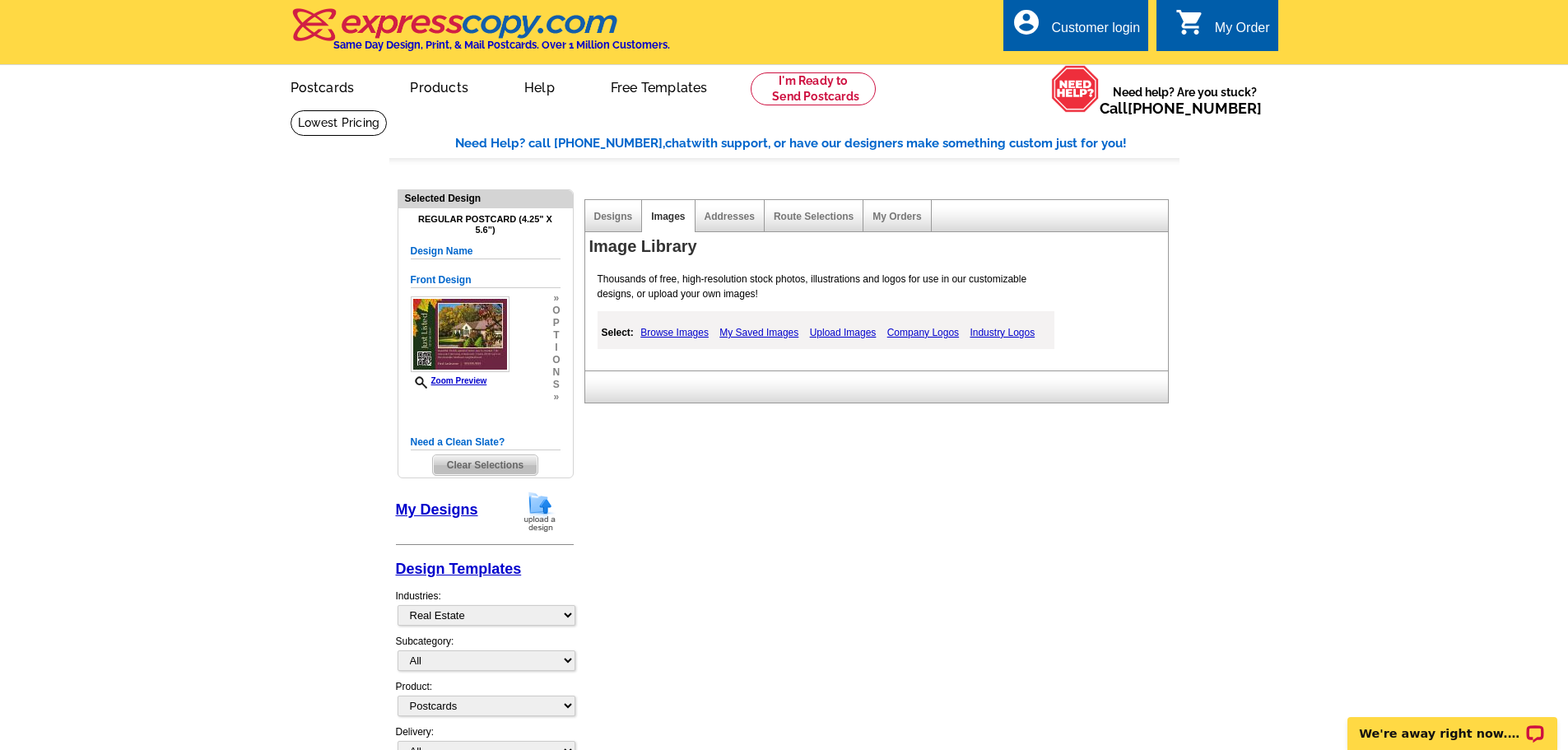
click at [690, 330] on link "Browse Images" at bounding box center [674, 332] width 77 height 19
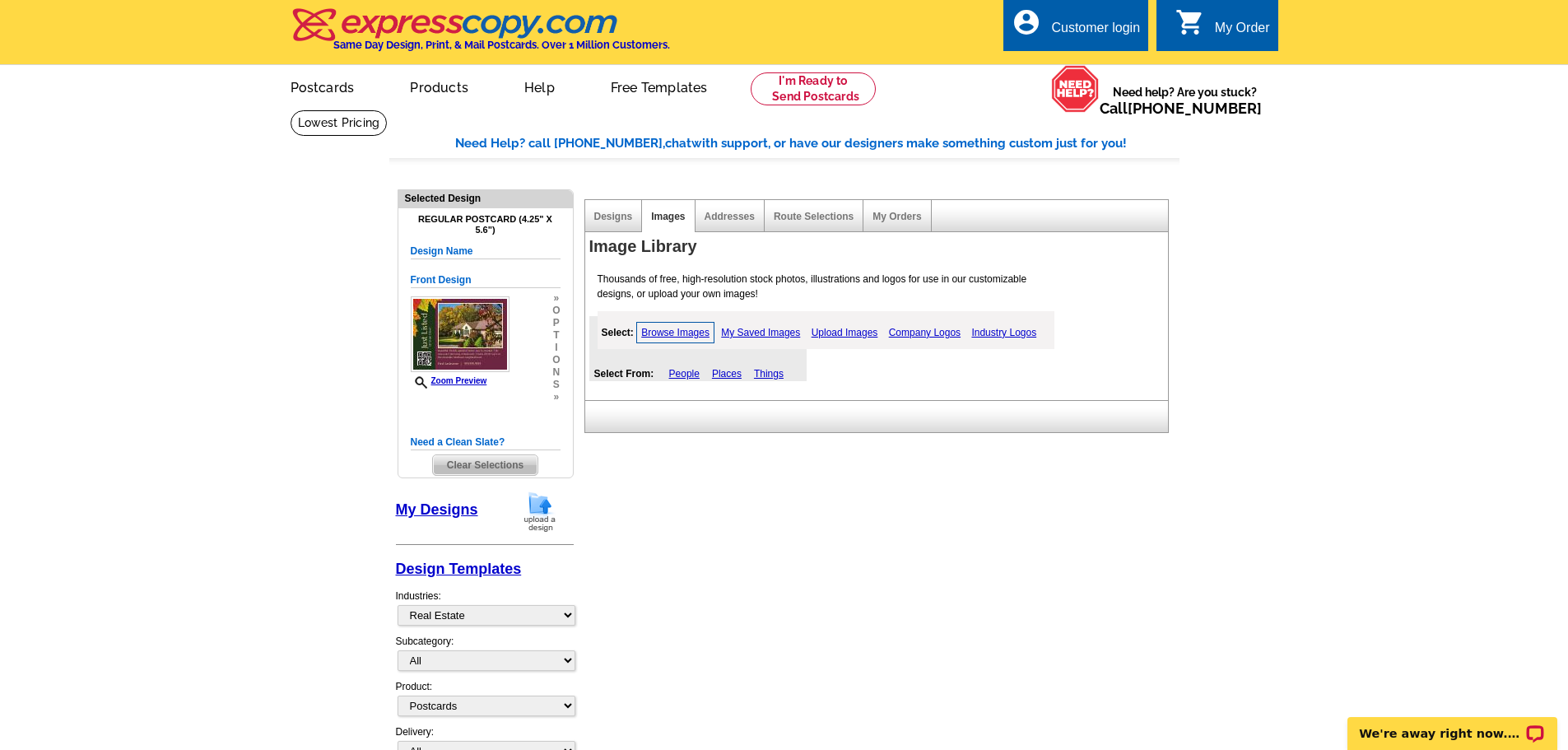
click at [735, 377] on link "Places" at bounding box center [727, 374] width 30 height 11
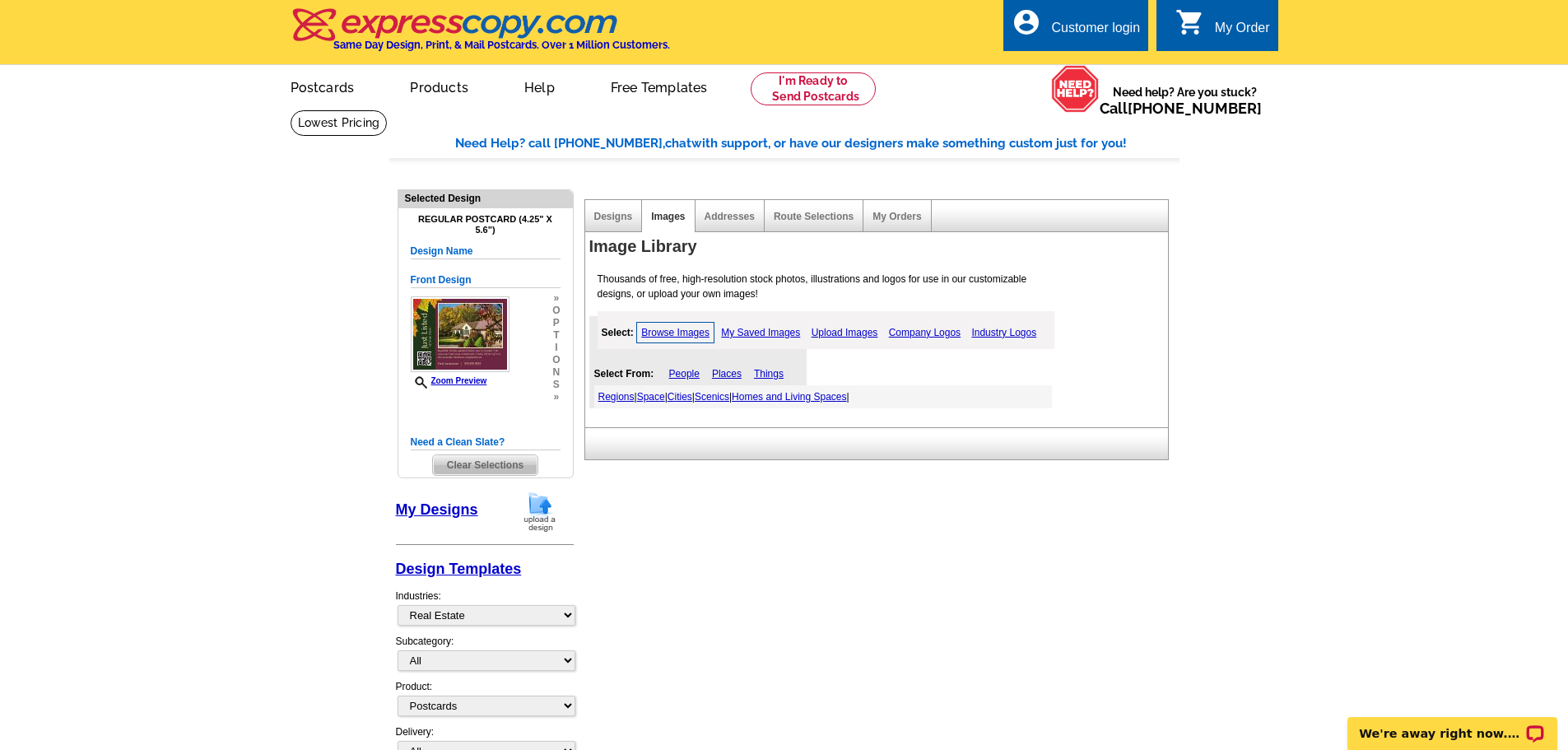
click at [774, 376] on link "Things" at bounding box center [769, 374] width 30 height 11
click at [732, 376] on link "Places" at bounding box center [727, 374] width 30 height 11
click at [690, 380] on link "People" at bounding box center [684, 374] width 31 height 11
click at [788, 400] on link "Family" at bounding box center [773, 397] width 29 height 11
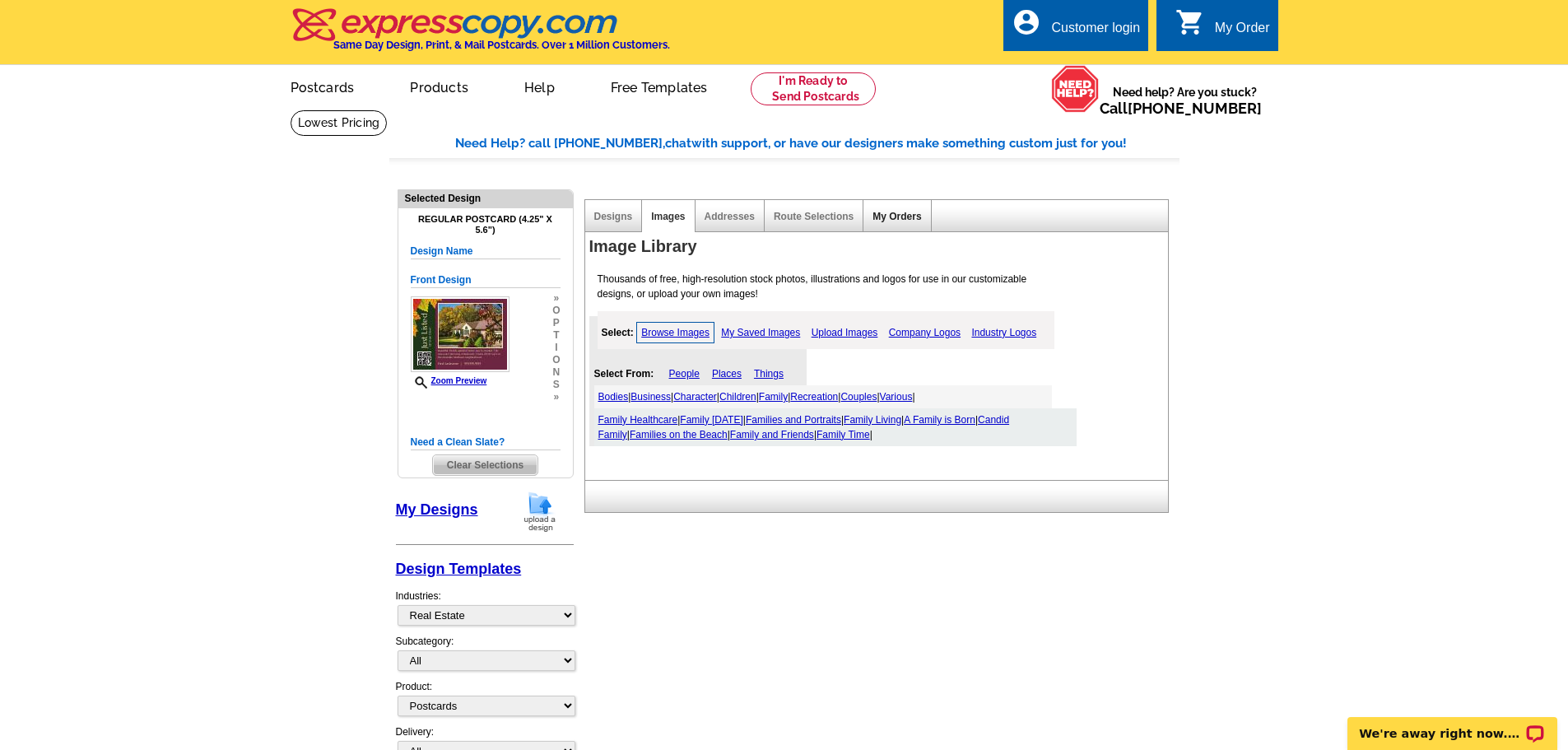
click at [918, 224] on div "My Orders" at bounding box center [897, 216] width 68 height 32
click at [917, 228] on div "My Orders" at bounding box center [897, 216] width 68 height 32
click at [843, 226] on div "Route Selections" at bounding box center [814, 216] width 99 height 32
click at [827, 221] on link "Route Selections" at bounding box center [814, 216] width 80 height 11
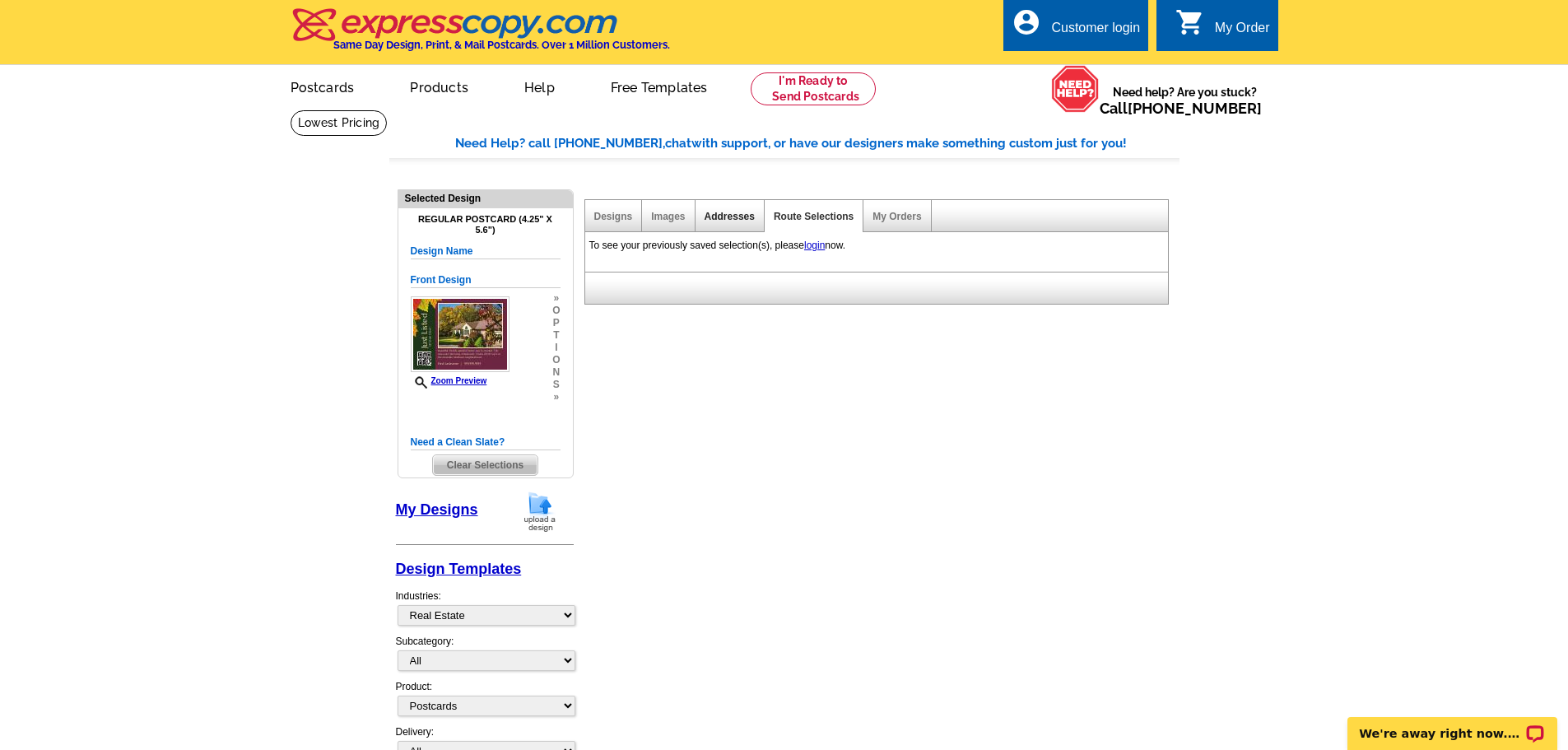
click at [745, 218] on link "Addresses" at bounding box center [730, 216] width 50 height 11
click at [683, 222] on link "Images" at bounding box center [668, 216] width 33 height 11
click at [616, 222] on link "Designs" at bounding box center [613, 216] width 39 height 11
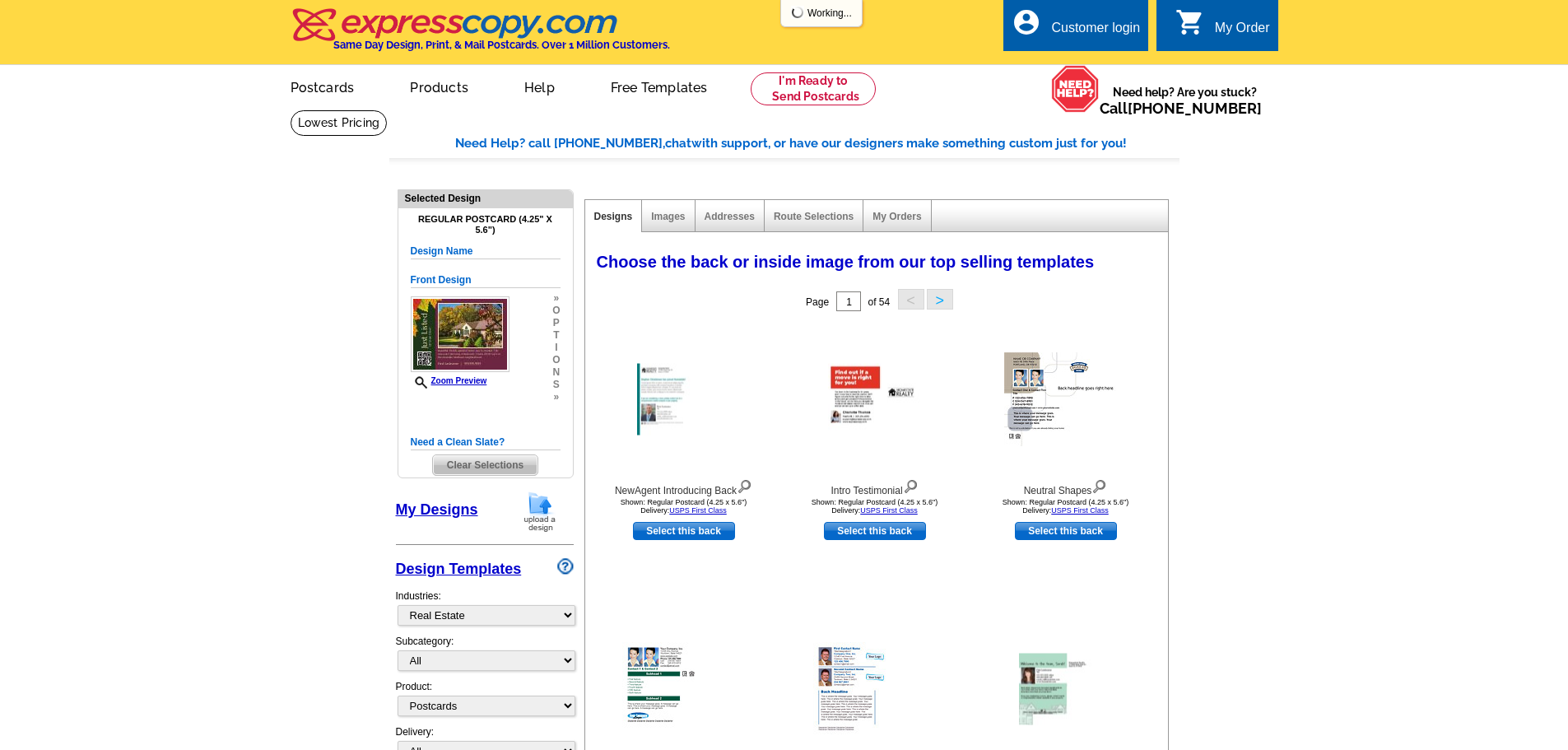
select select "785"
select select "1"
select select "back"
click at [1037, 702] on img at bounding box center [1066, 689] width 93 height 71
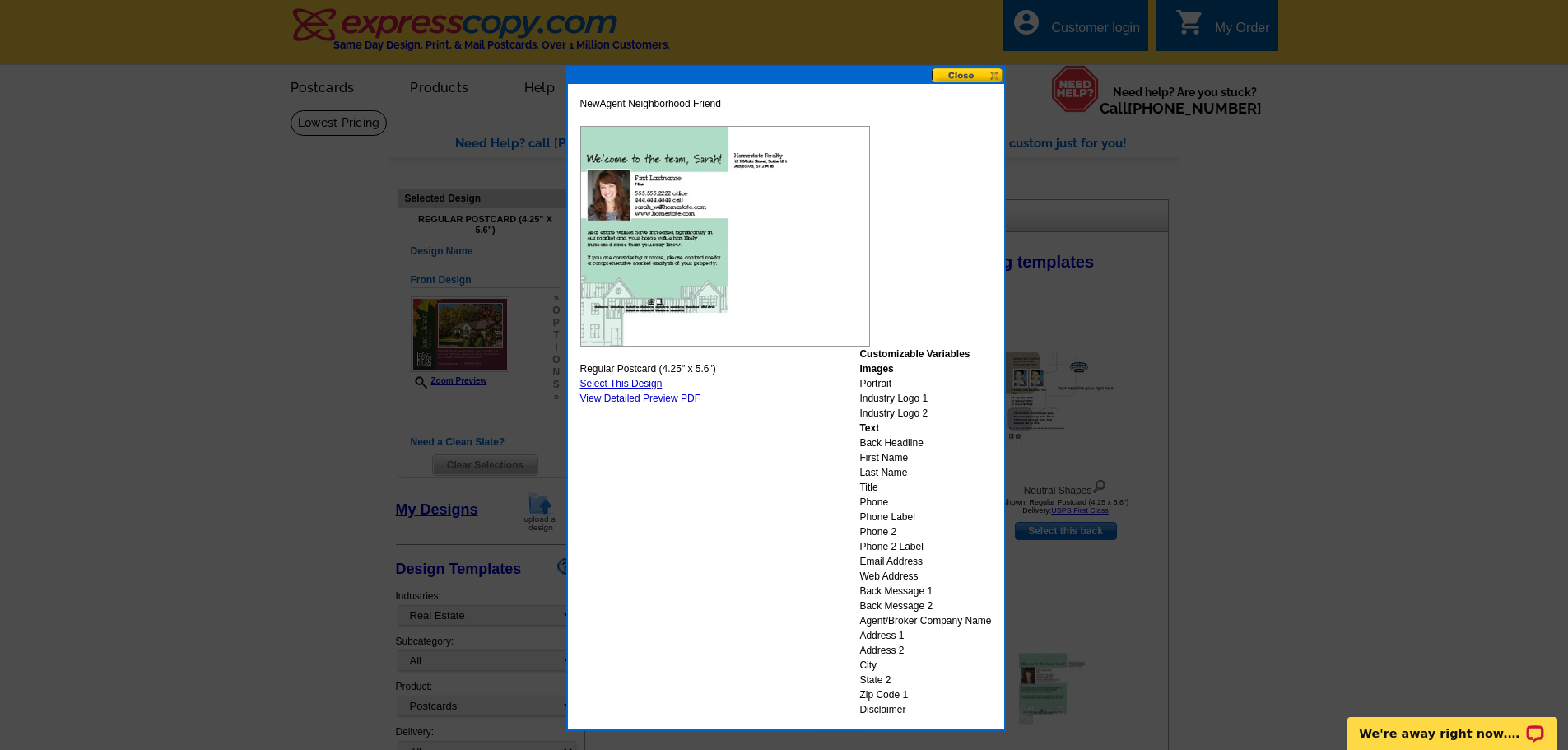
click at [972, 69] on button at bounding box center [968, 76] width 72 height 16
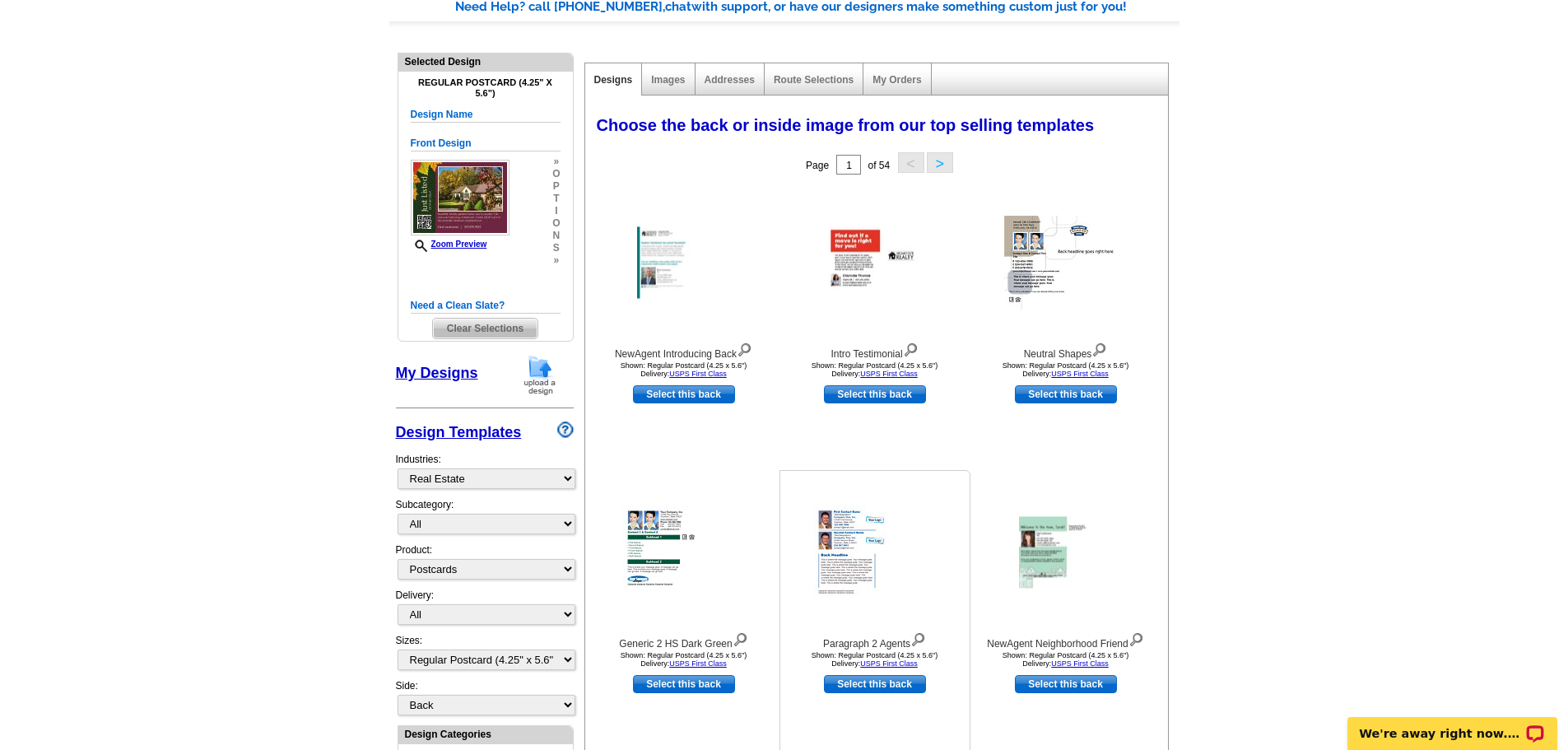
scroll to position [165, 0]
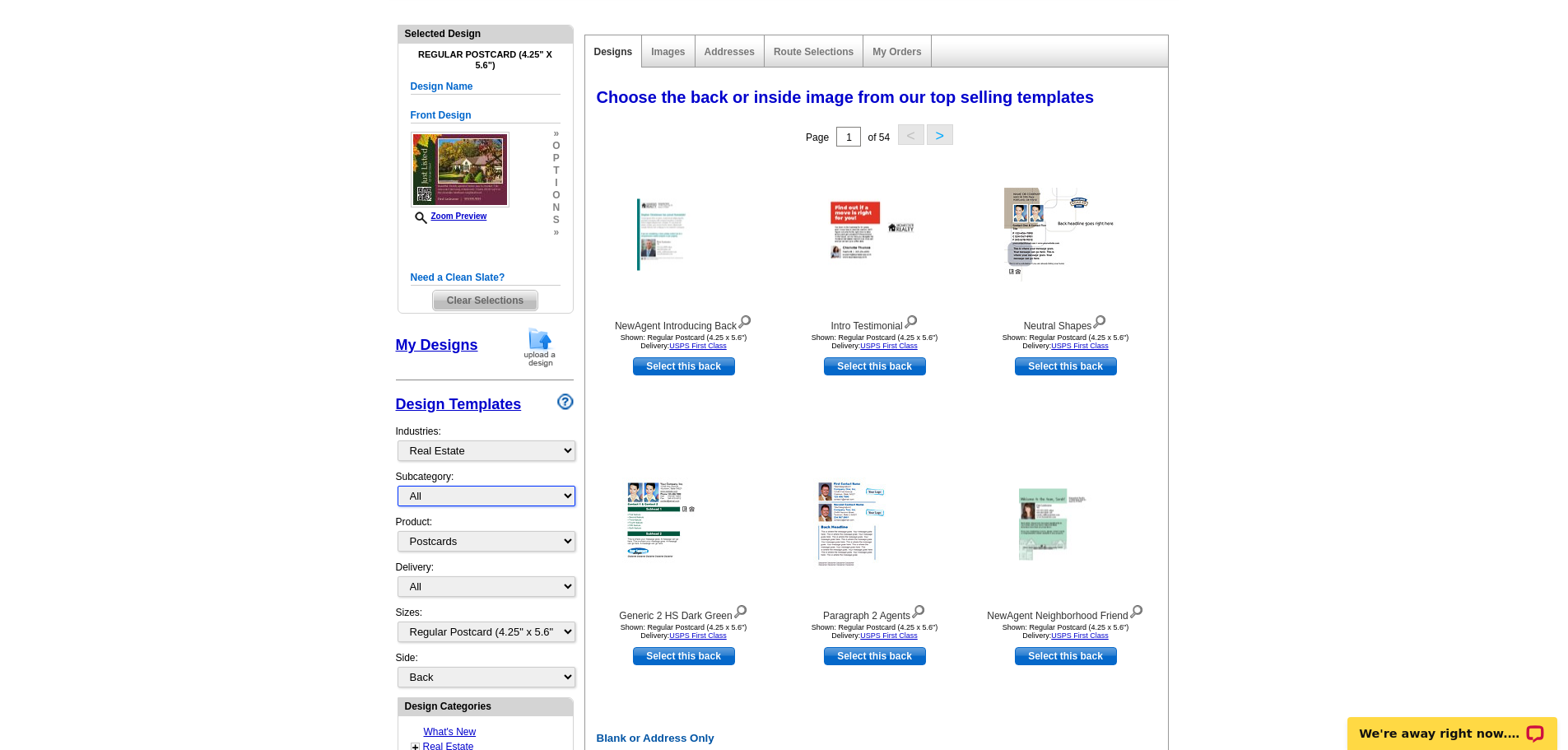
click at [568, 493] on select "All RE/MAX® Referrals Keller Williams® Berkshire Hathaway Home Services Century…" at bounding box center [487, 495] width 178 height 20
select select "1253"
click at [398, 487] on select "All RE/MAX® Referrals Keller Williams® Berkshire Hathaway Home Services Century…" at bounding box center [487, 495] width 178 height 20
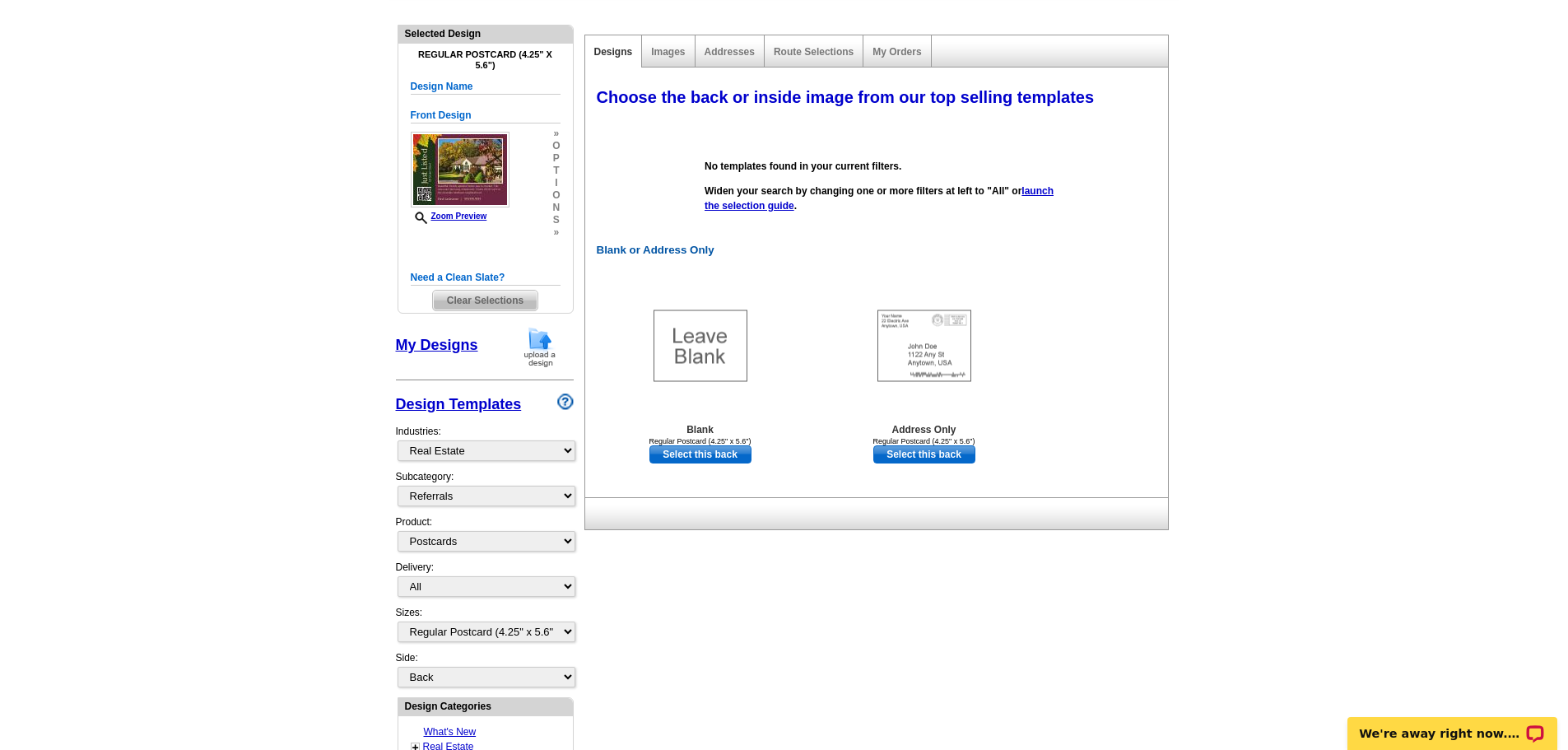
click at [1122, 434] on div "Blank or Address Only Blank Regular Postcard (4.25" x 5.6") Select this back Ad…" at bounding box center [880, 368] width 583 height 250
click at [679, 459] on link "Select this back" at bounding box center [701, 454] width 102 height 19
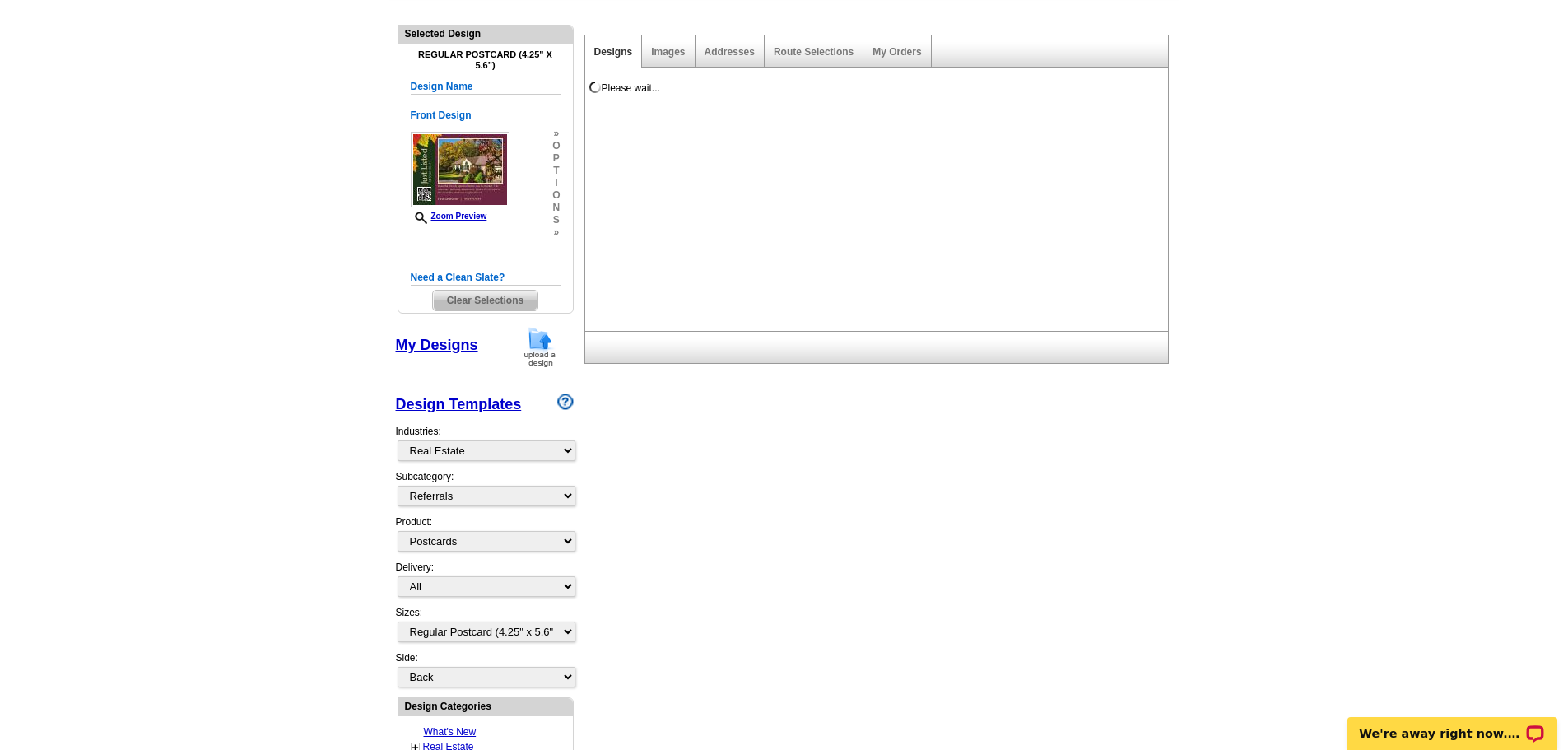
scroll to position [0, 0]
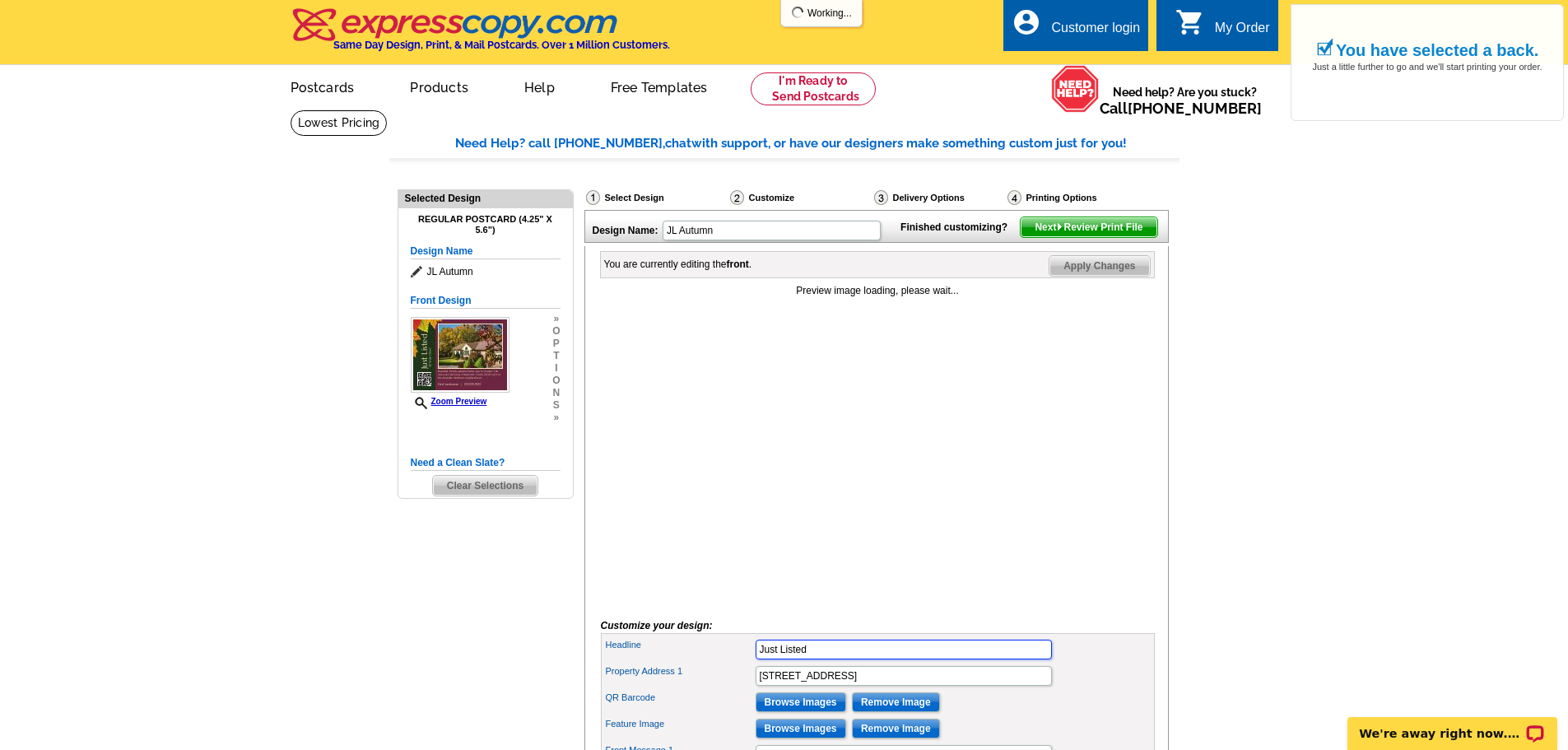
click at [902, 659] on input "Just Listed" at bounding box center [903, 650] width 296 height 19
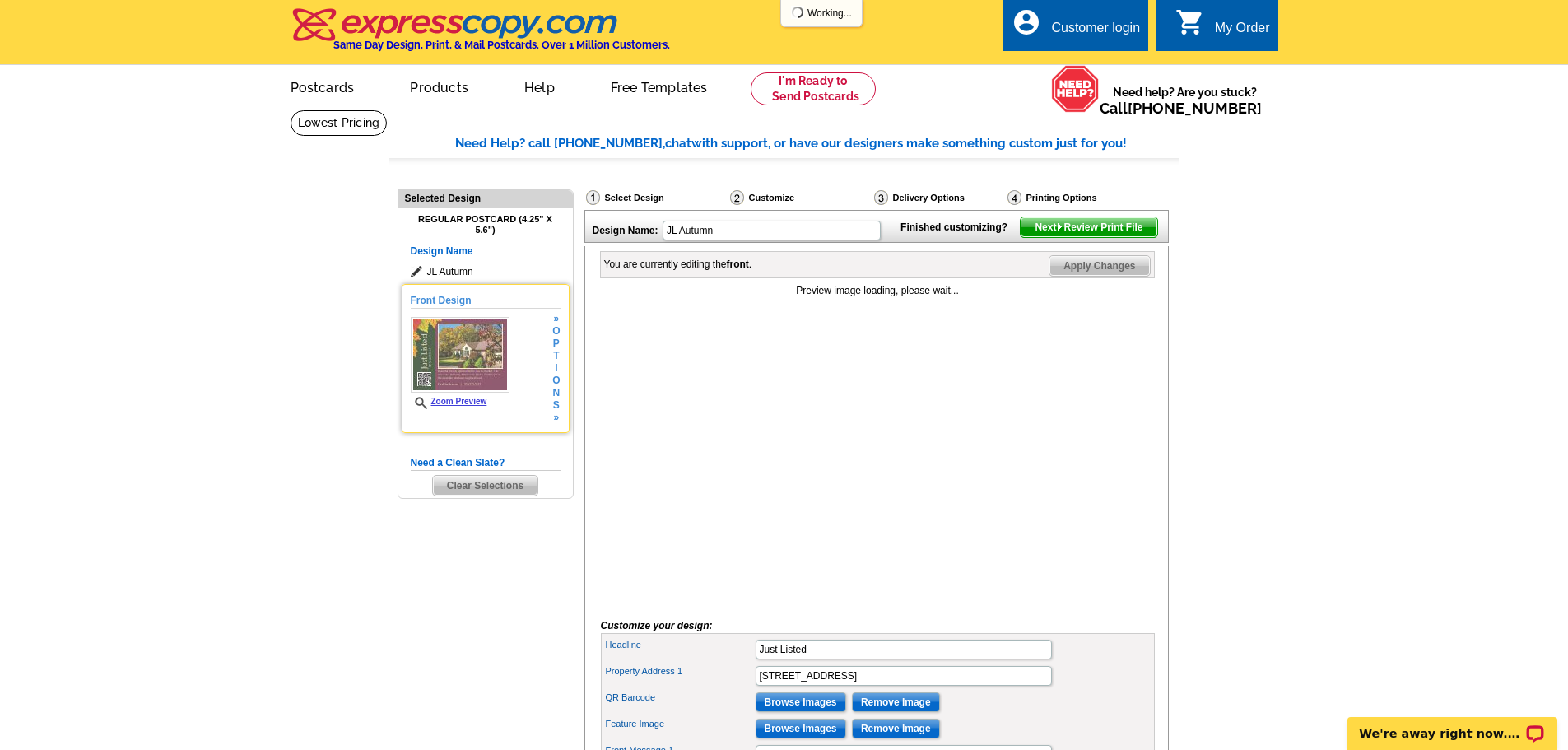
click at [476, 385] on img at bounding box center [460, 355] width 99 height 76
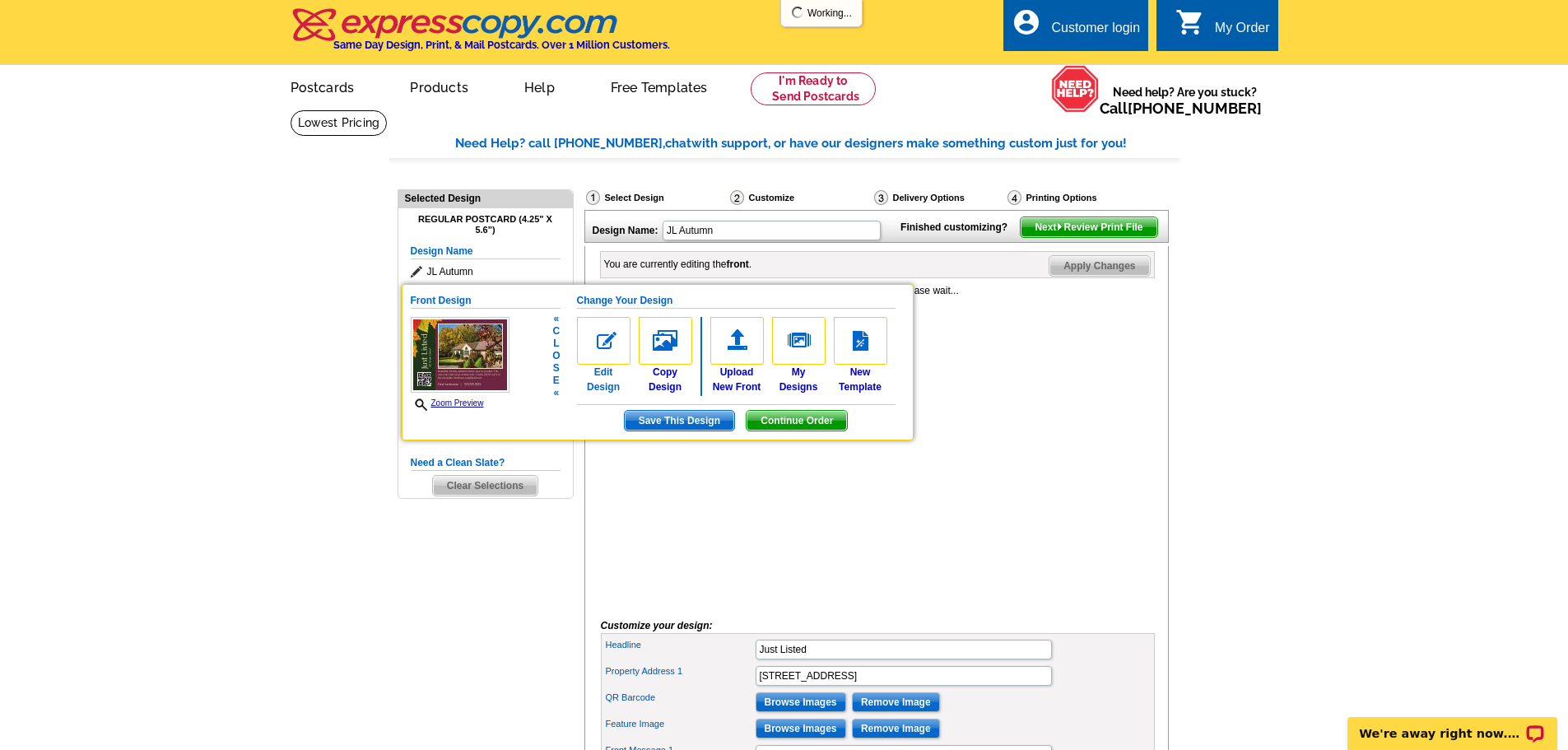
click at [606, 368] on link "Edit Design" at bounding box center [604, 356] width 54 height 78
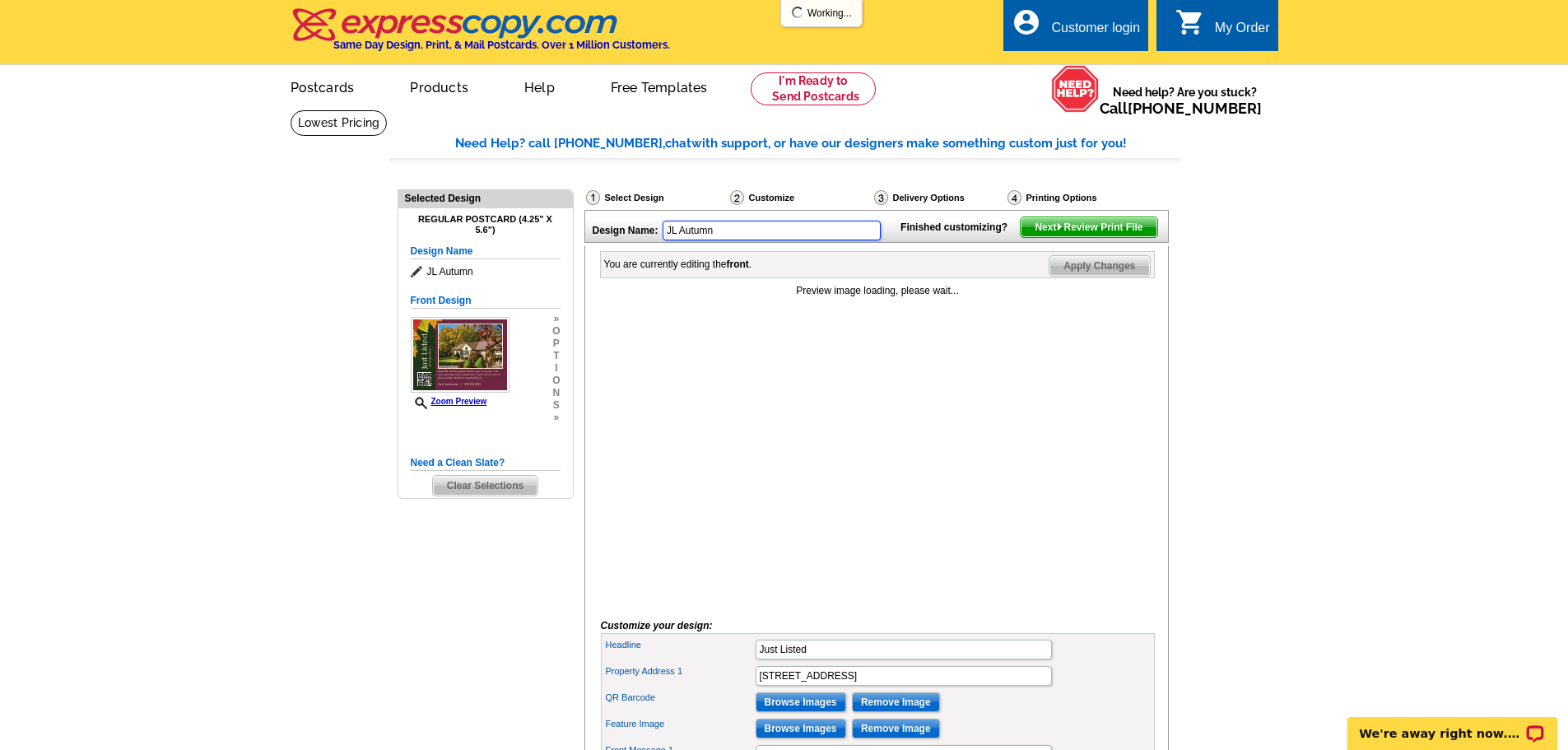
click at [746, 231] on input "JL Autumn" at bounding box center [772, 230] width 219 height 19
click at [755, 200] on div "Customize" at bounding box center [800, 199] width 144 height 20
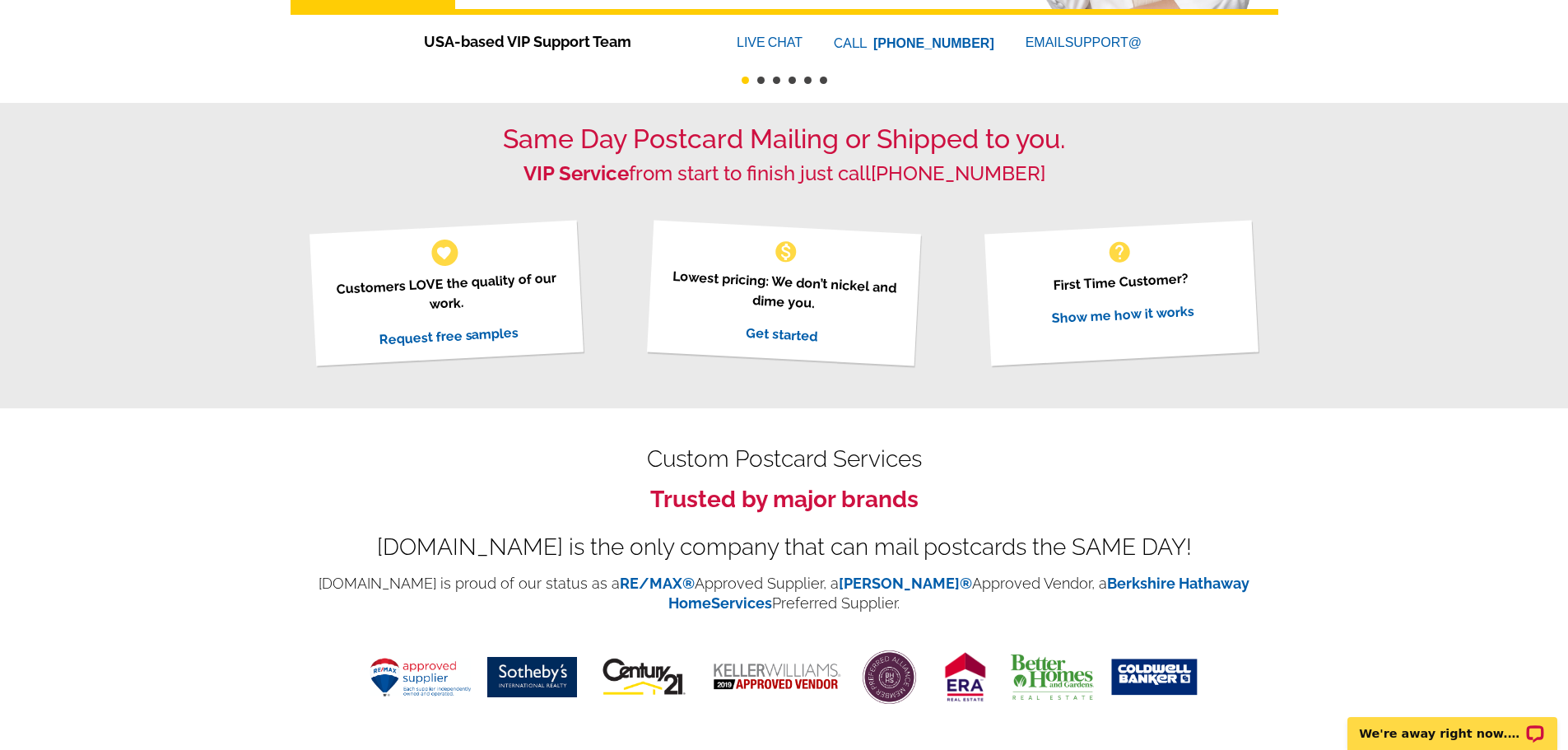
scroll to position [494, 0]
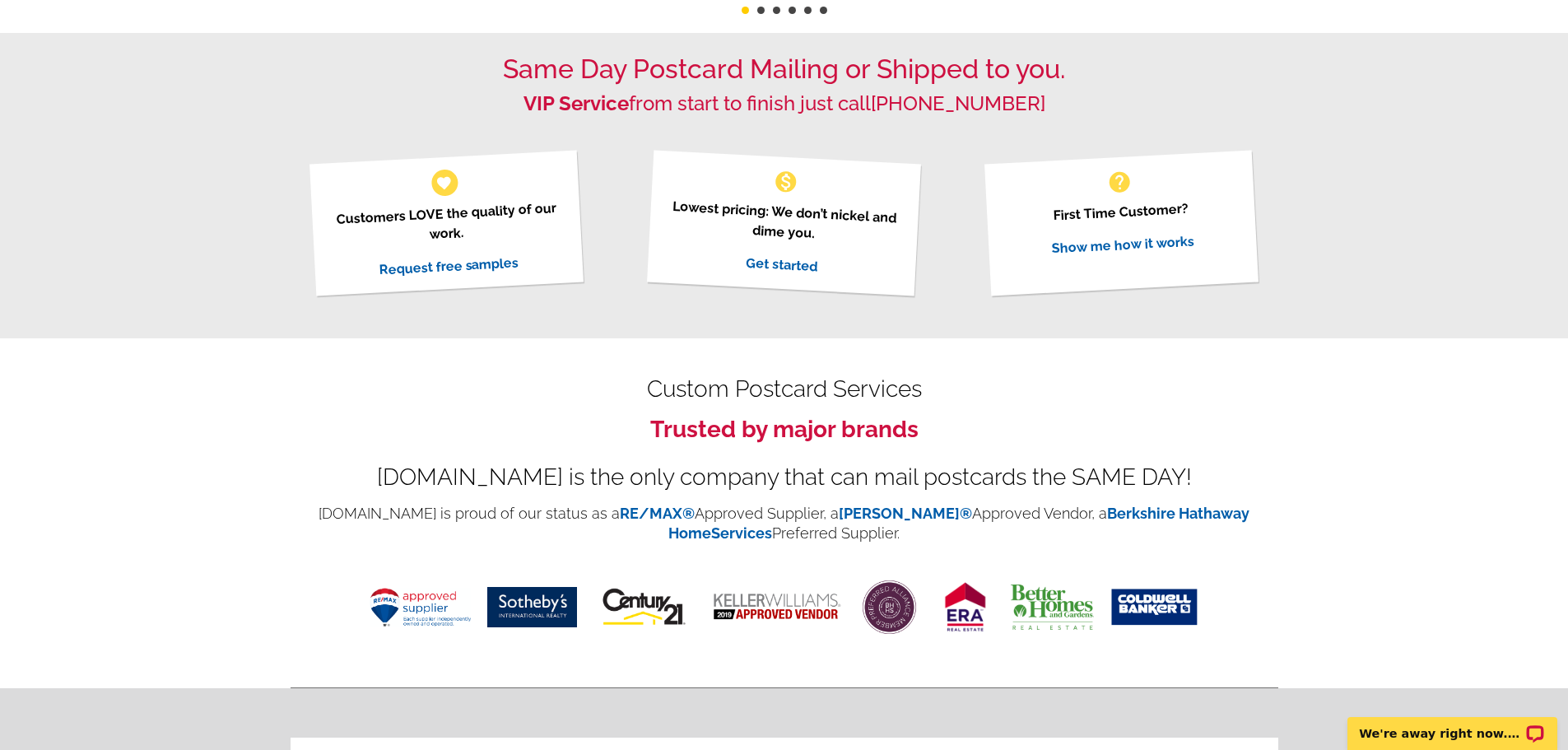
click at [611, 499] on div "Custom Postcard Services Trusted by major brands [DOMAIN_NAME] is the only comp…" at bounding box center [784, 513] width 988 height 350
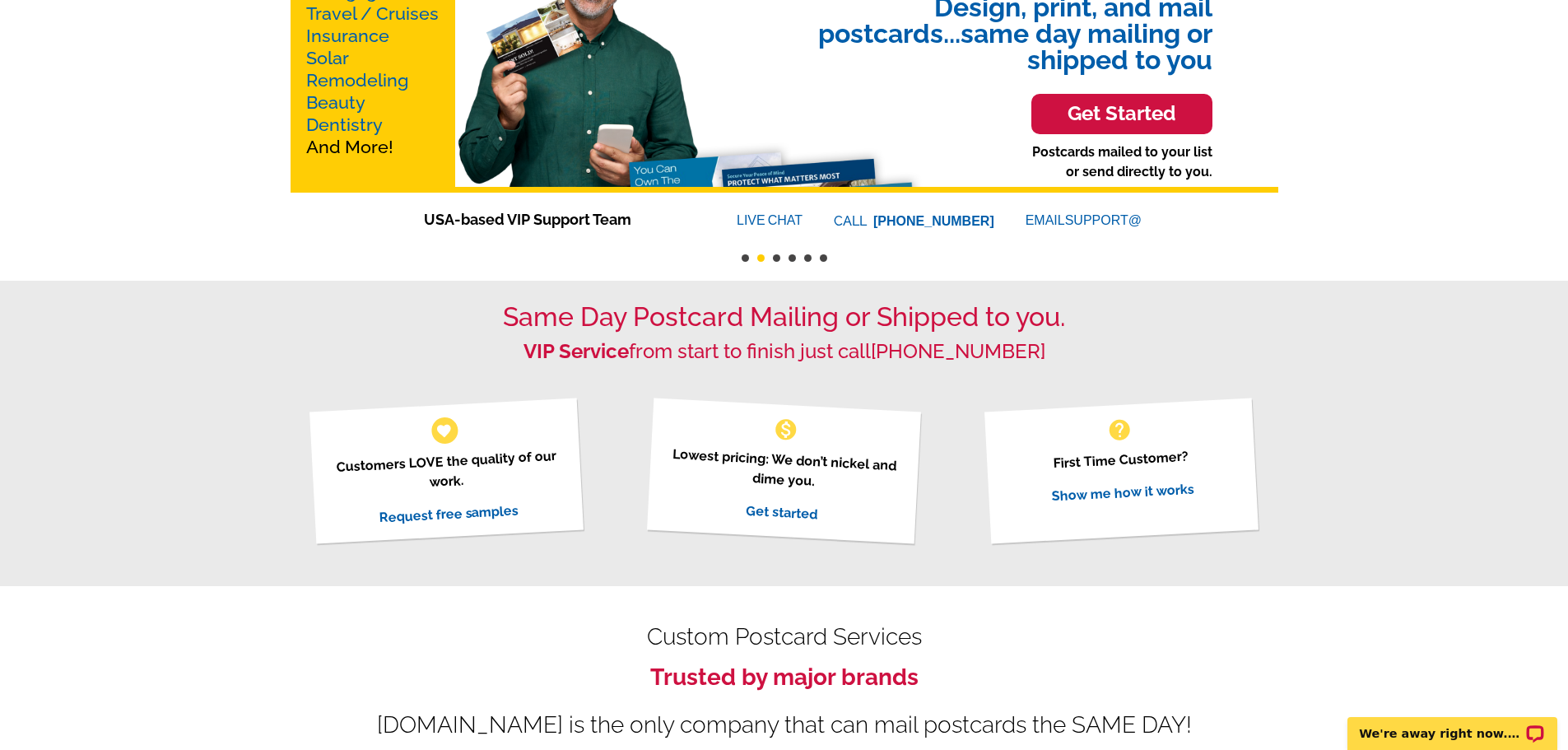
scroll to position [0, 0]
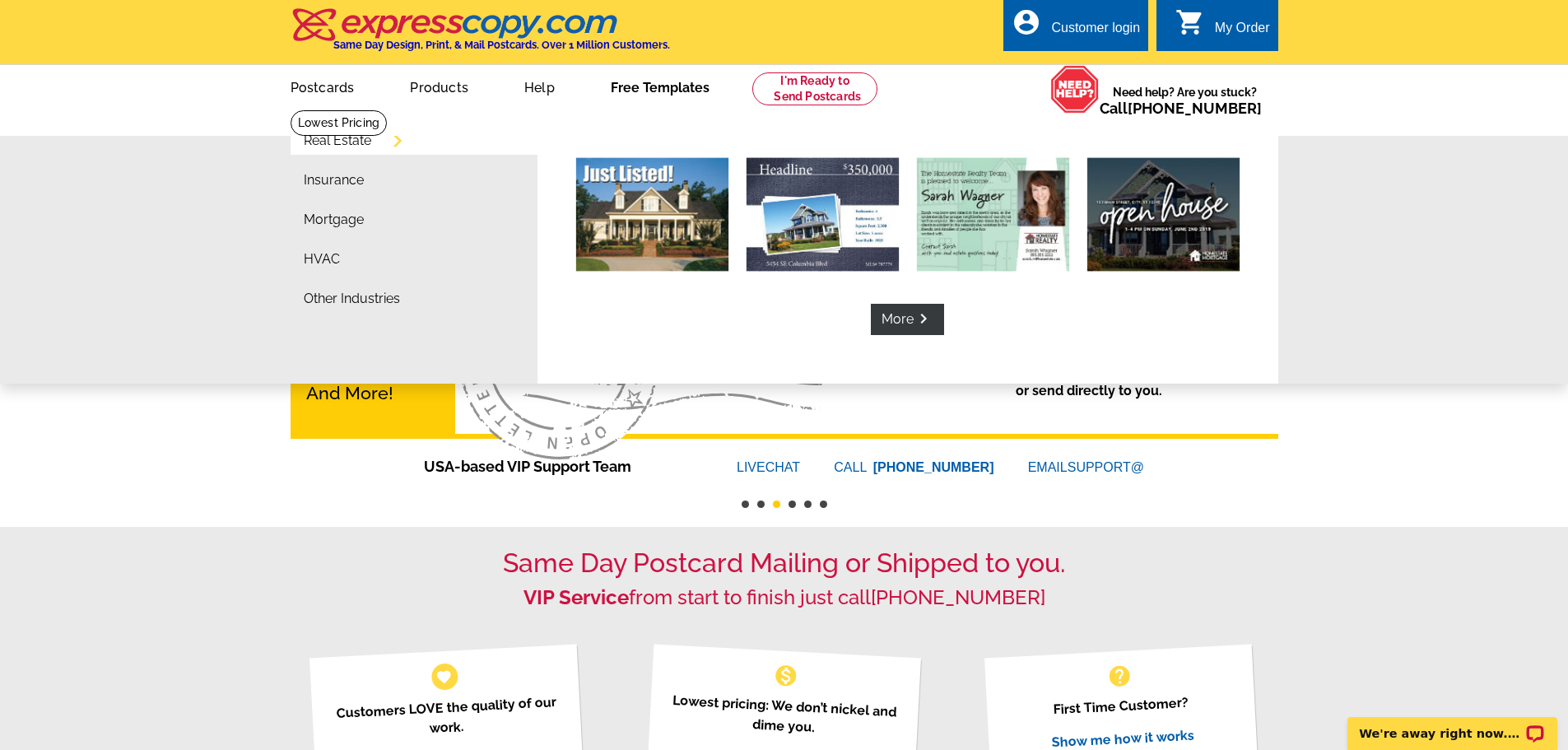
click at [638, 94] on link "Free Templates" at bounding box center [660, 86] width 152 height 39
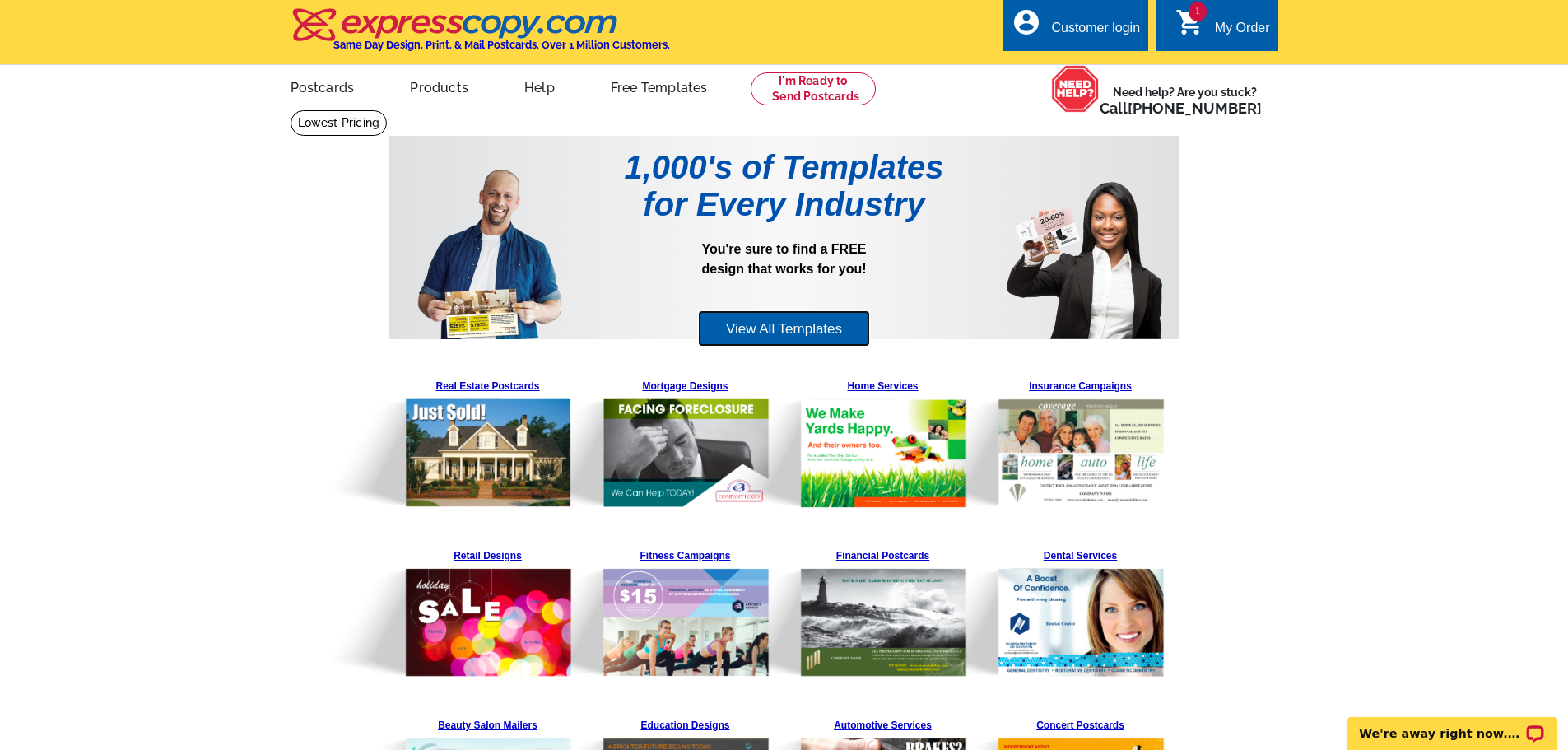
click at [779, 342] on link "View All Templates" at bounding box center [784, 329] width 172 height 37
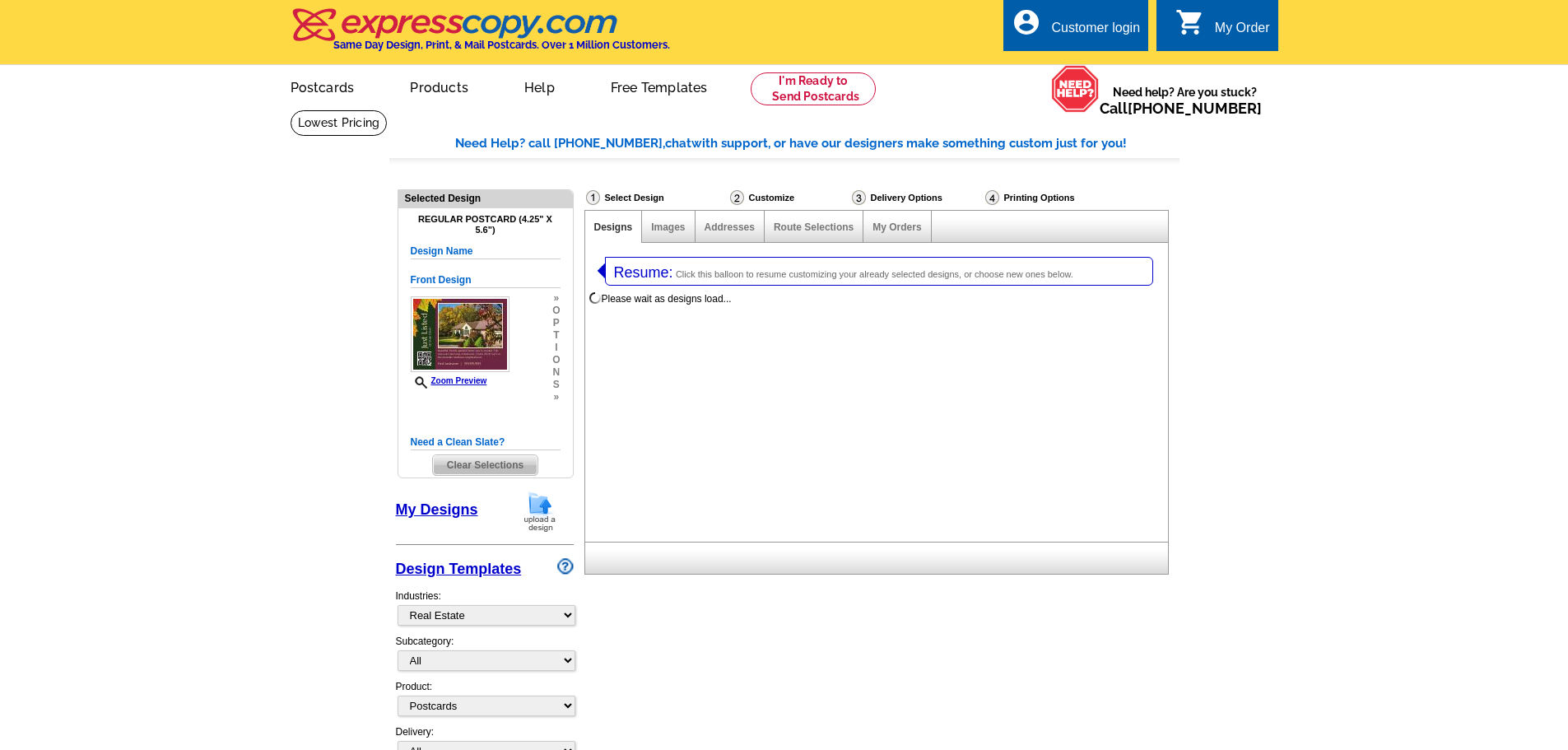
select select "785"
select select "1"
select select "back"
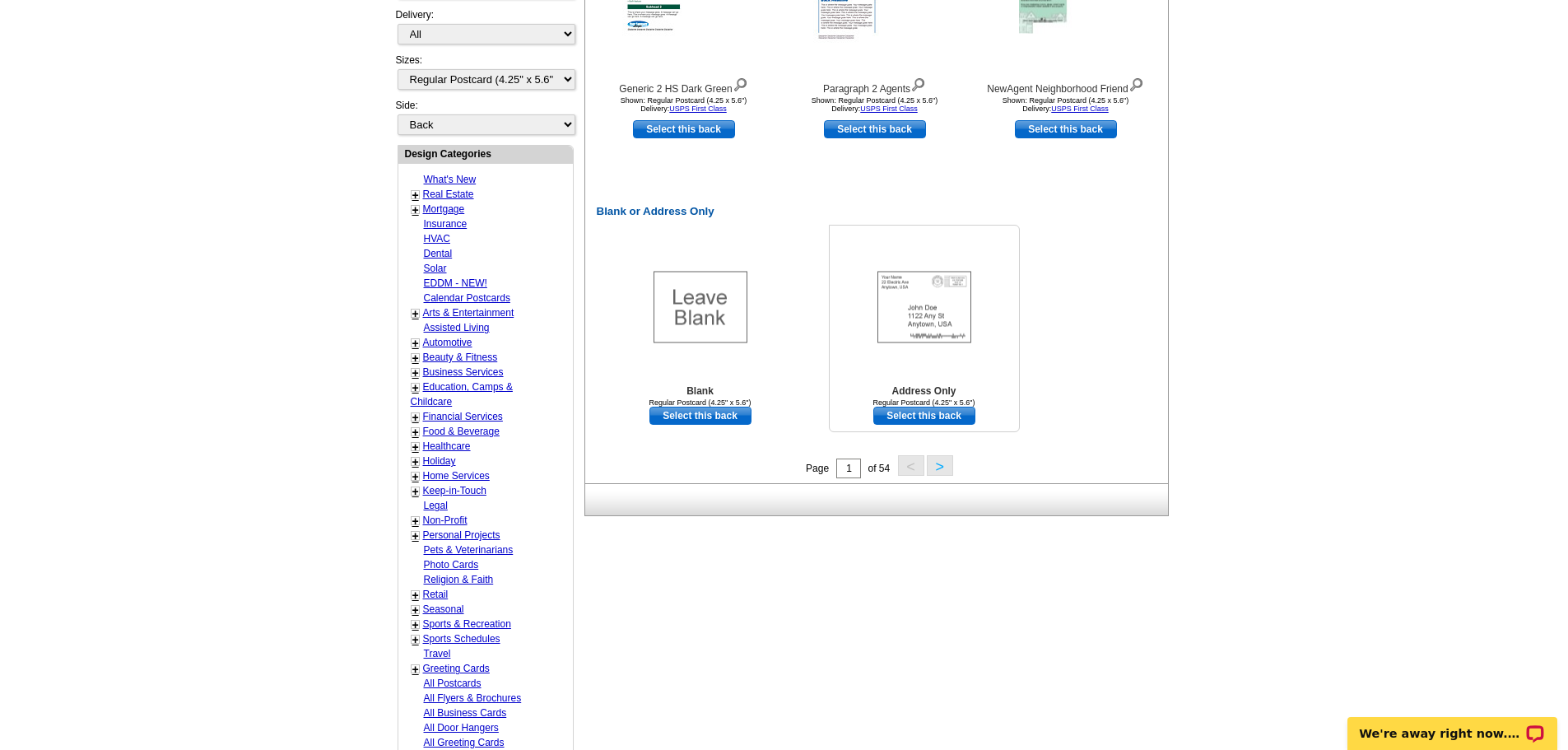
scroll to position [741, 0]
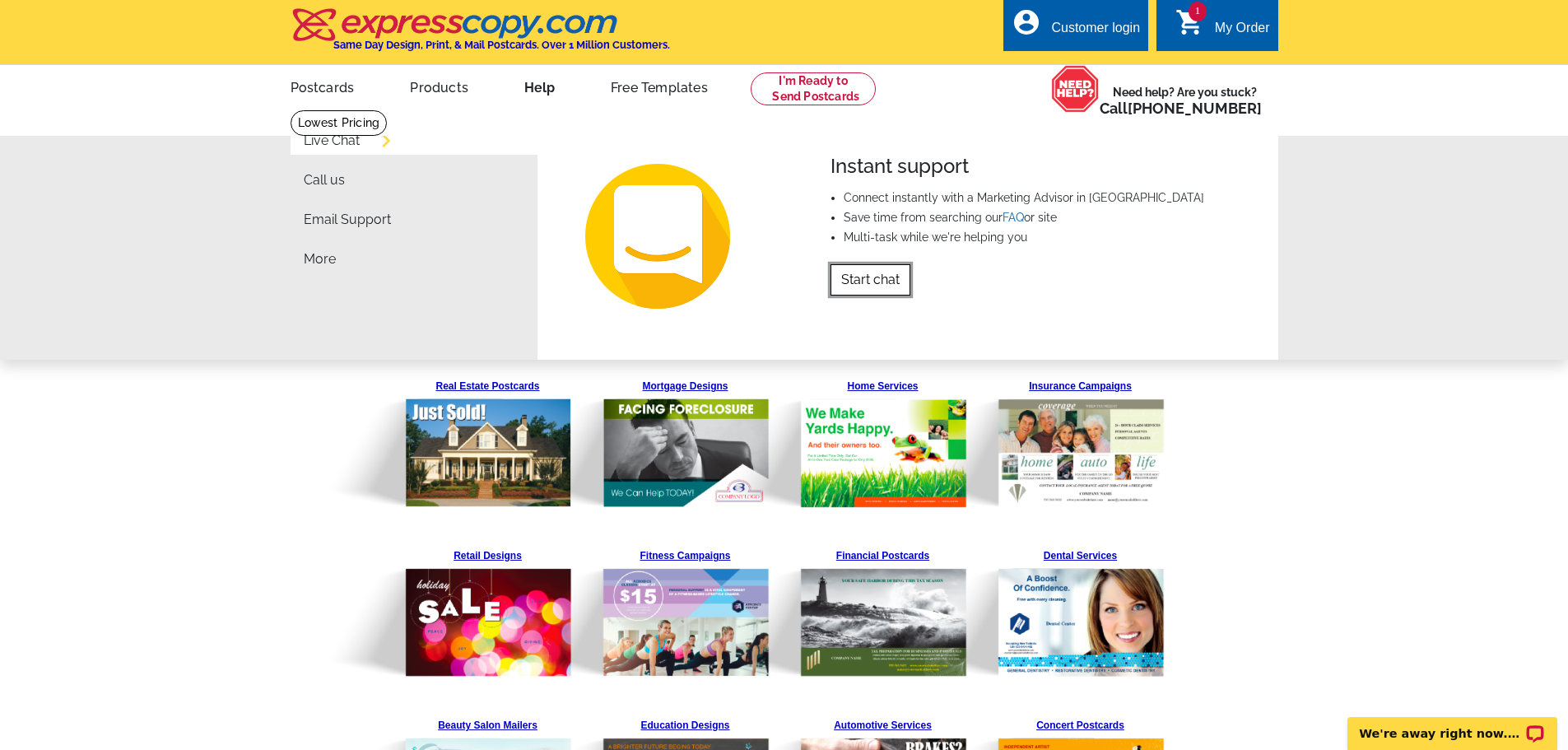
click at [873, 285] on link "Start chat" at bounding box center [870, 279] width 80 height 31
